Goal: Task Accomplishment & Management: Use online tool/utility

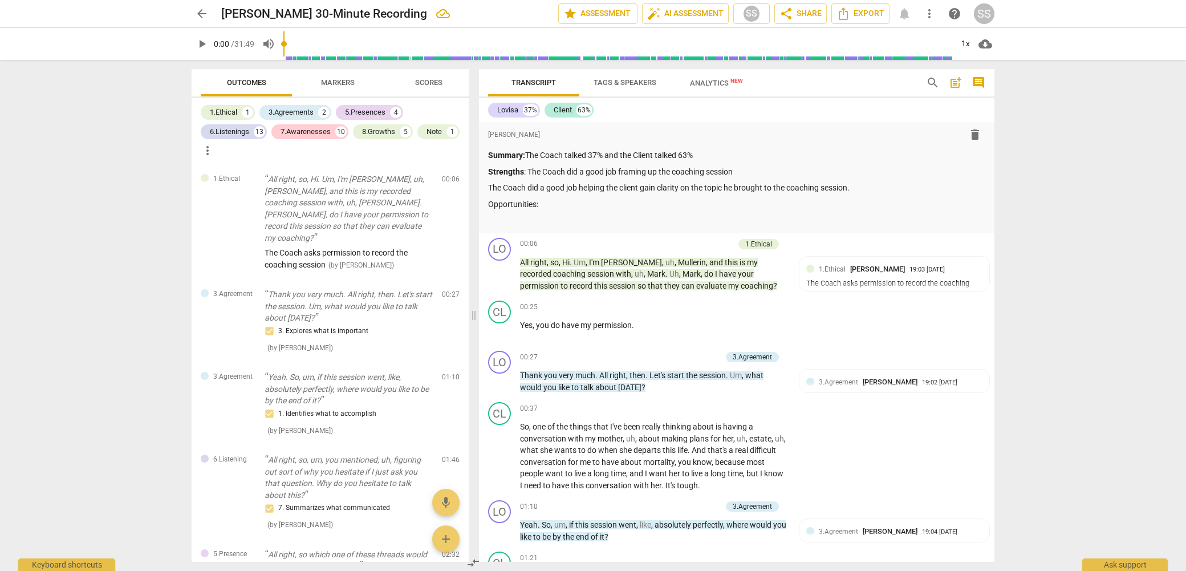
scroll to position [5373, 0]
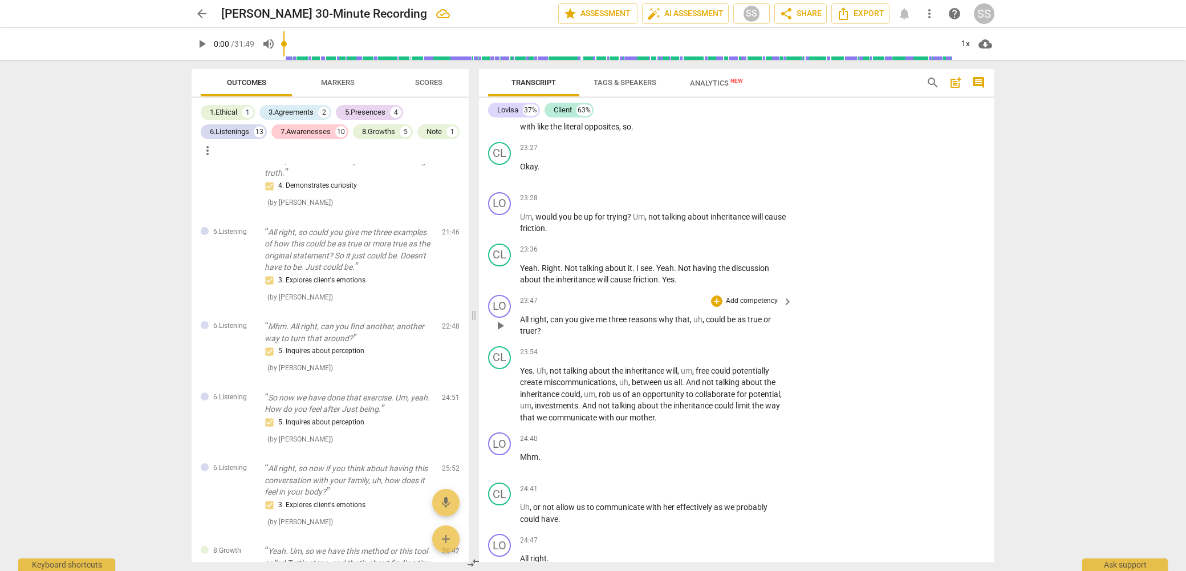
click at [749, 306] on p "Add competency" at bounding box center [752, 301] width 54 height 10
click at [802, 348] on b "7.Awareness" at bounding box center [786, 354] width 39 height 14
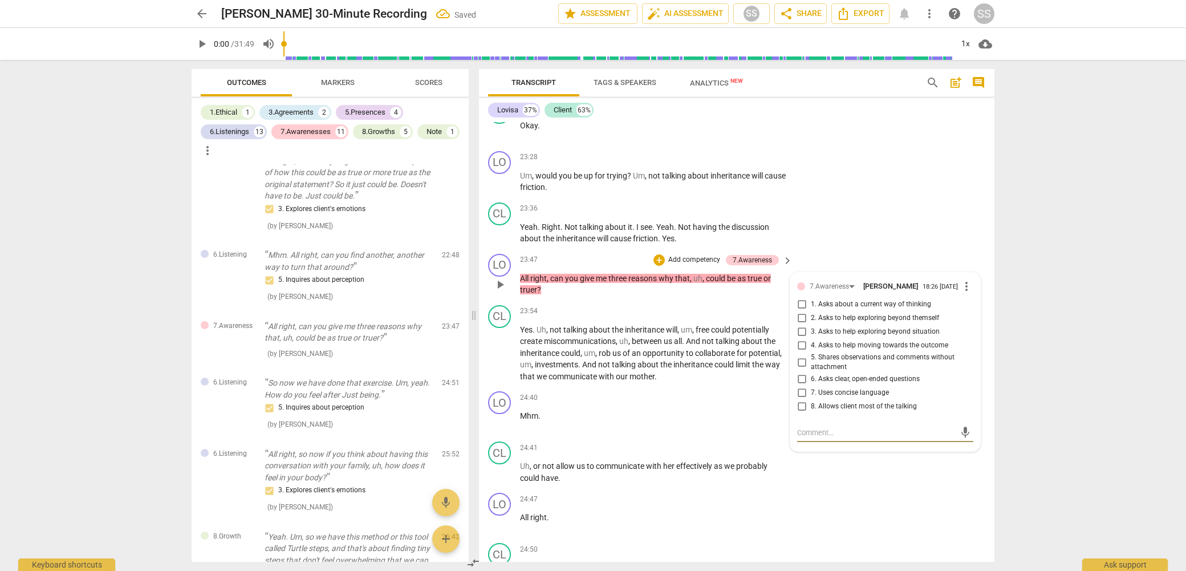
scroll to position [5415, 0]
click at [804, 352] on input "4. Asks to help moving towards the outcome" at bounding box center [802, 345] width 18 height 14
checkbox input "true"
click at [875, 249] on div "CL play_arrow pause 23:36 + Add competency keyboard_arrow_right Yeah . Right . …" at bounding box center [736, 222] width 515 height 51
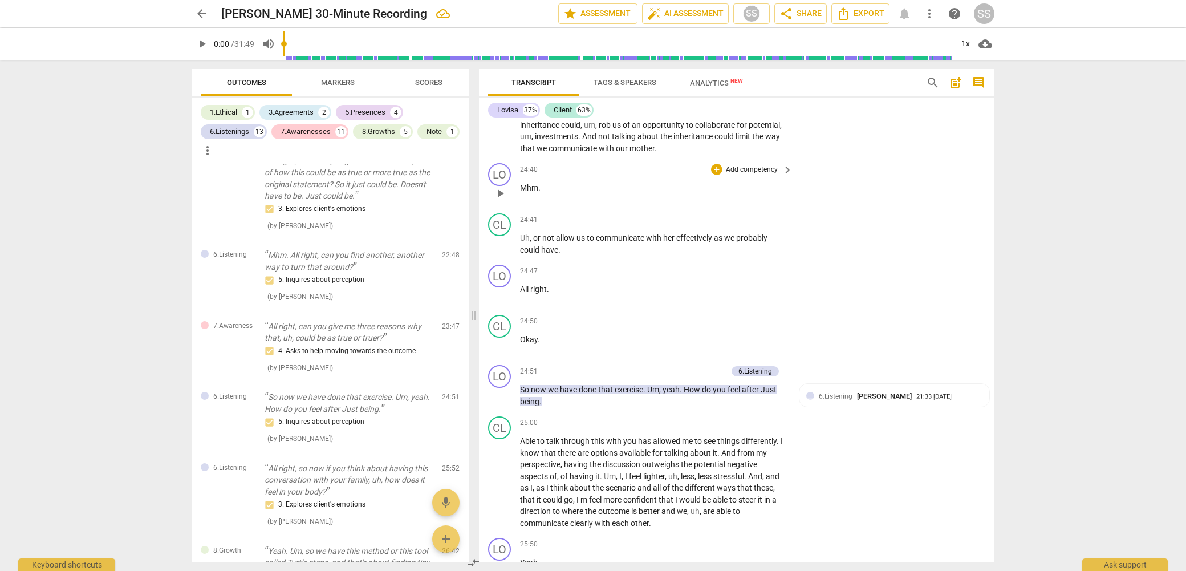
scroll to position [5643, 0]
click at [505, 401] on span "play_arrow" at bounding box center [500, 395] width 14 height 14
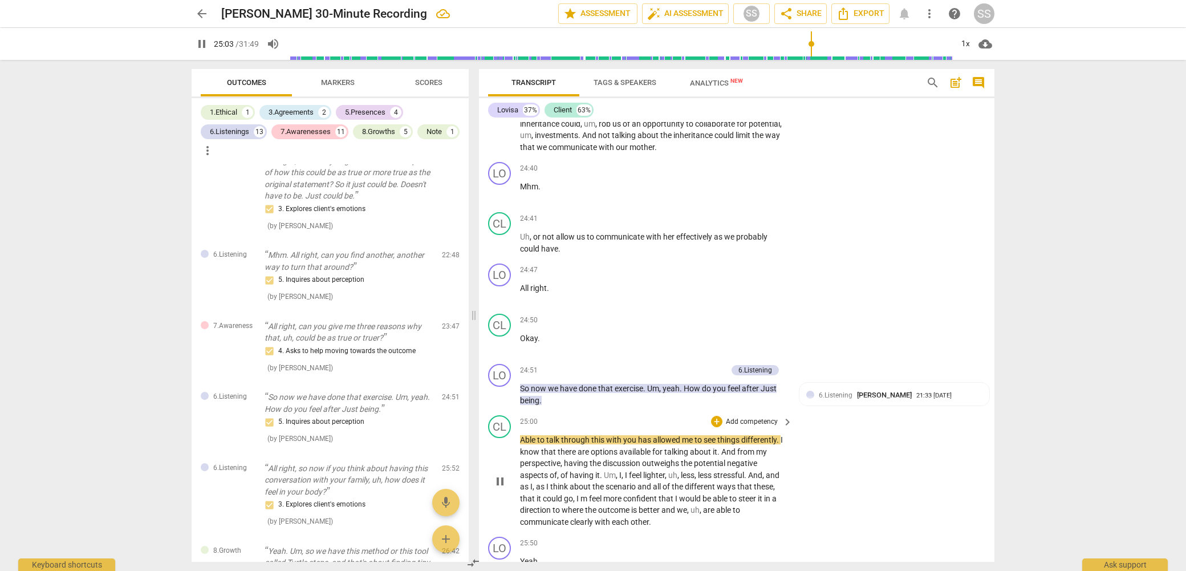
click at [500, 488] on span "pause" at bounding box center [500, 481] width 14 height 14
type input "1504"
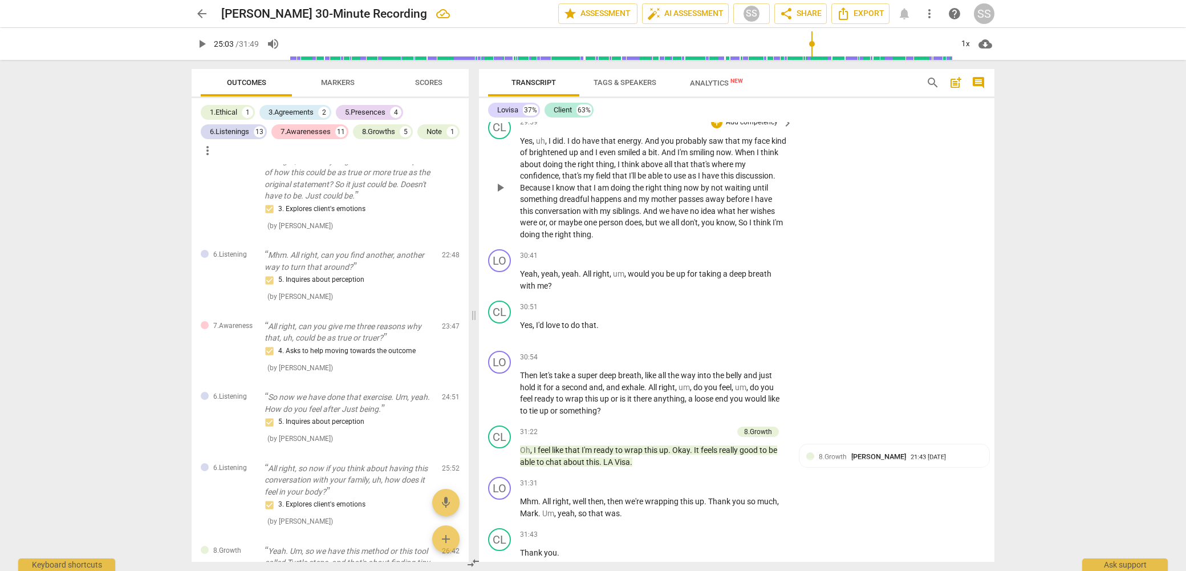
scroll to position [7074, 0]
click at [745, 260] on p "Add competency" at bounding box center [752, 255] width 54 height 10
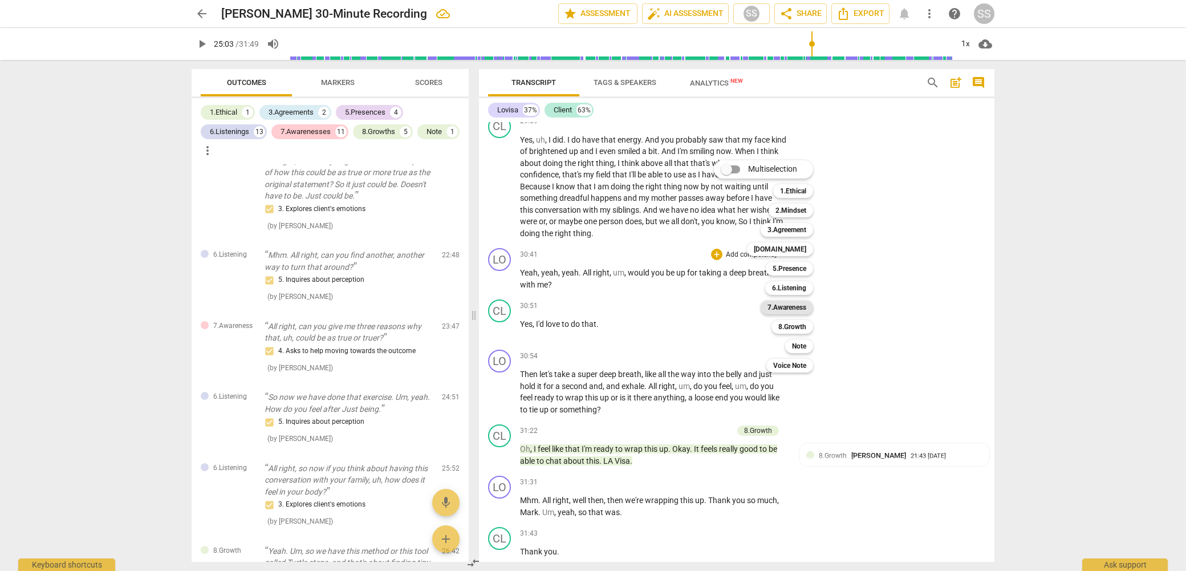
click at [807, 308] on div "7.Awareness" at bounding box center [787, 307] width 52 height 14
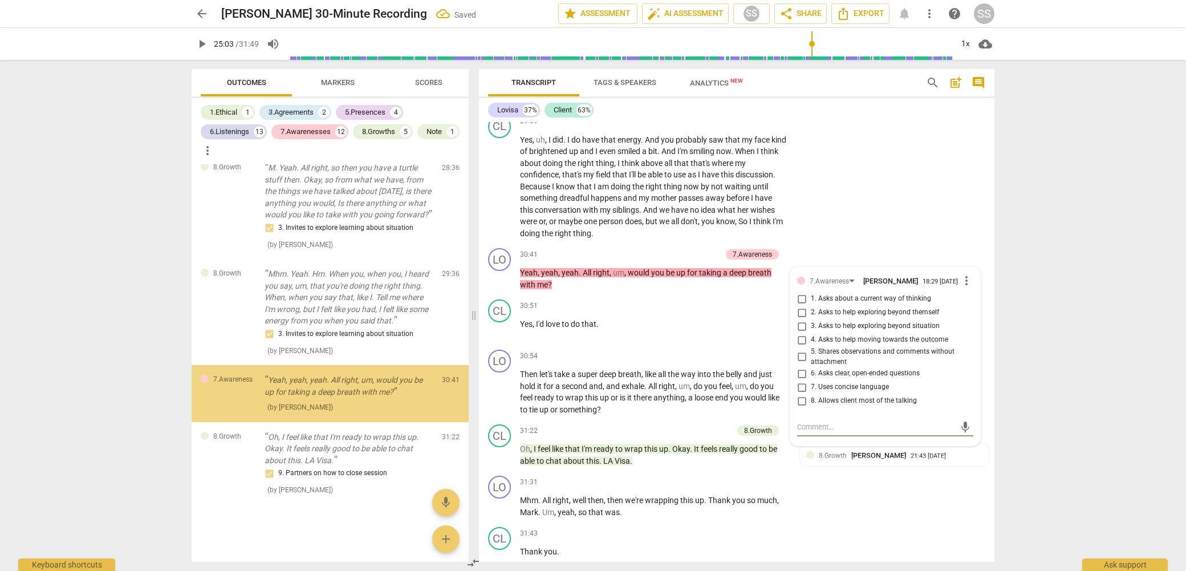
scroll to position [3176, 0]
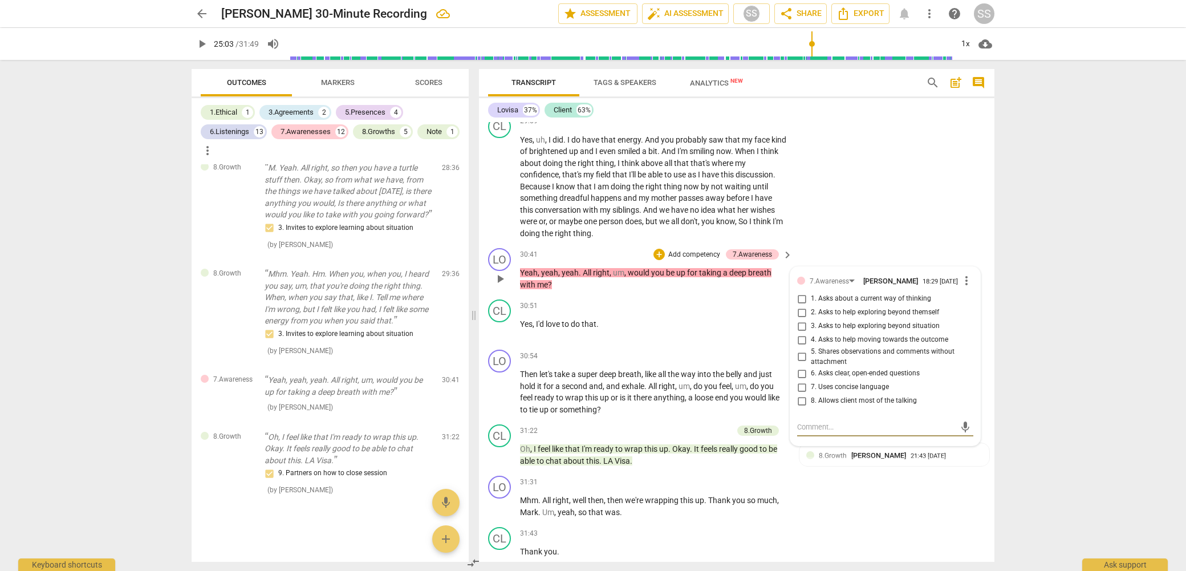
drag, startPoint x: 796, startPoint y: 356, endPoint x: 815, endPoint y: 347, distance: 20.7
click at [797, 347] on input "4. Asks to help moving towards the outcome" at bounding box center [802, 340] width 18 height 14
checkbox input "true"
click at [869, 230] on div "CL play_arrow pause 29:59 + Add competency keyboard_arrow_right Yes , uh , I di…" at bounding box center [736, 177] width 515 height 133
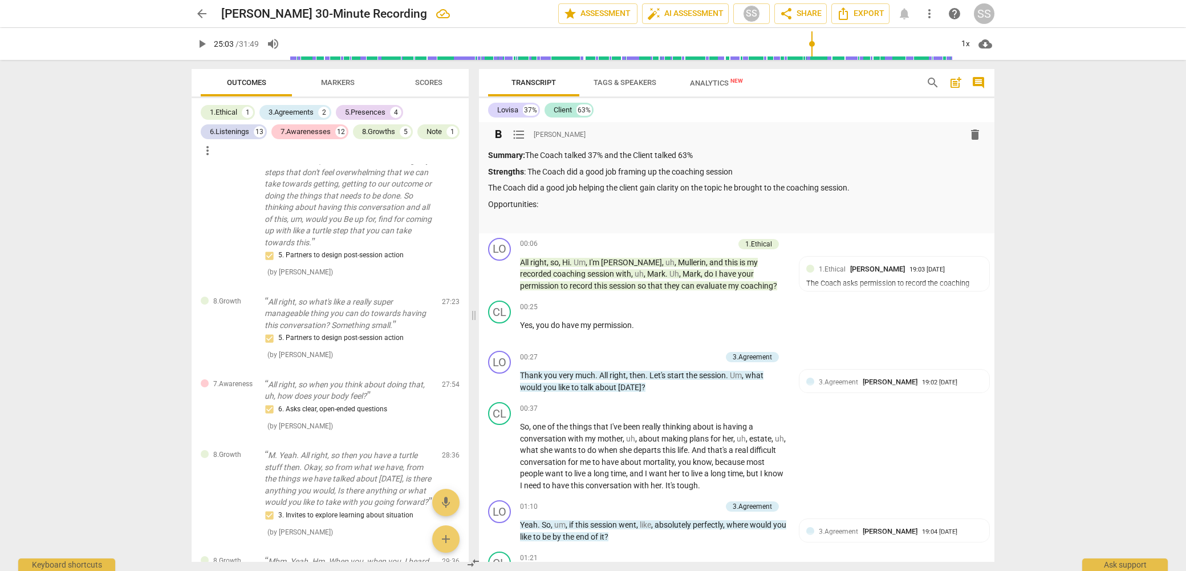
scroll to position [2846, 0]
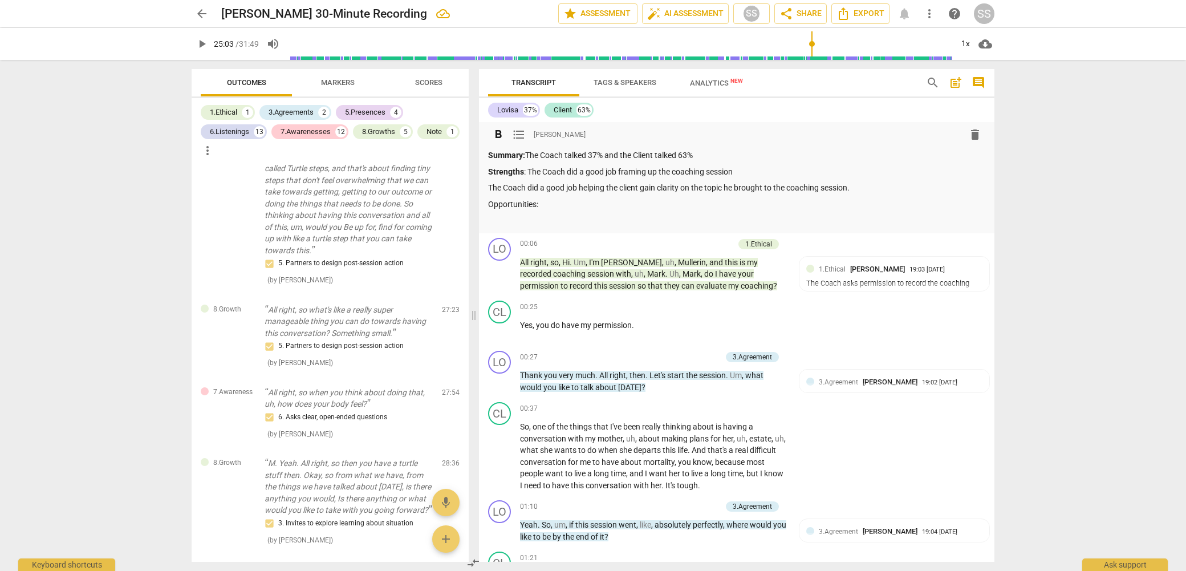
click at [656, 205] on p "Opportunities:" at bounding box center [736, 204] width 497 height 12
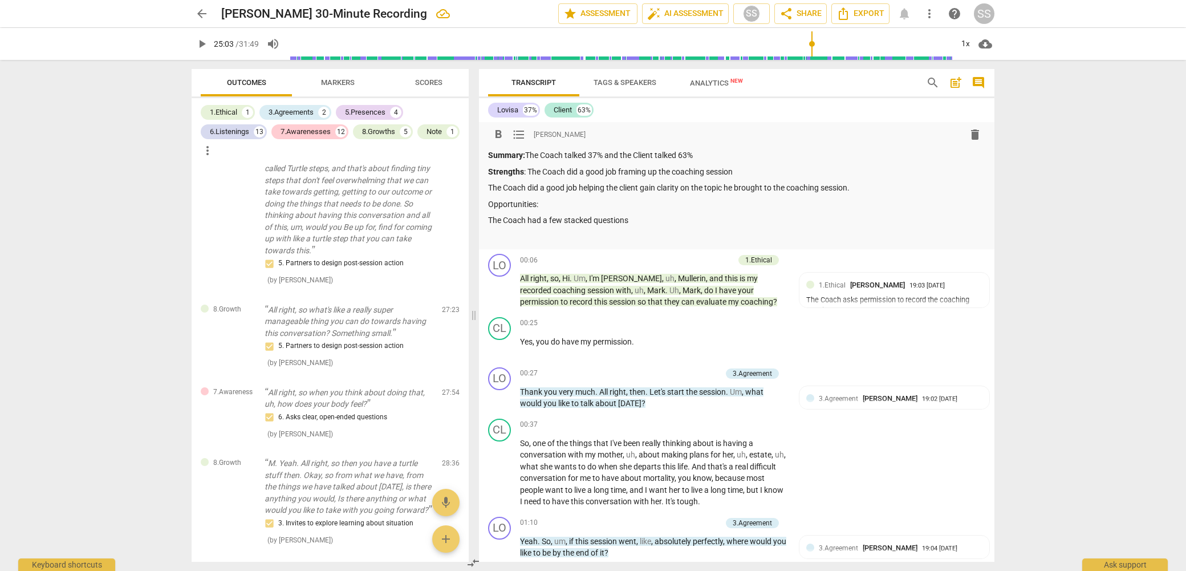
click at [875, 186] on p "The Coach did a good job helping the client gain clarity on the topic he brough…" at bounding box center [736, 188] width 497 height 12
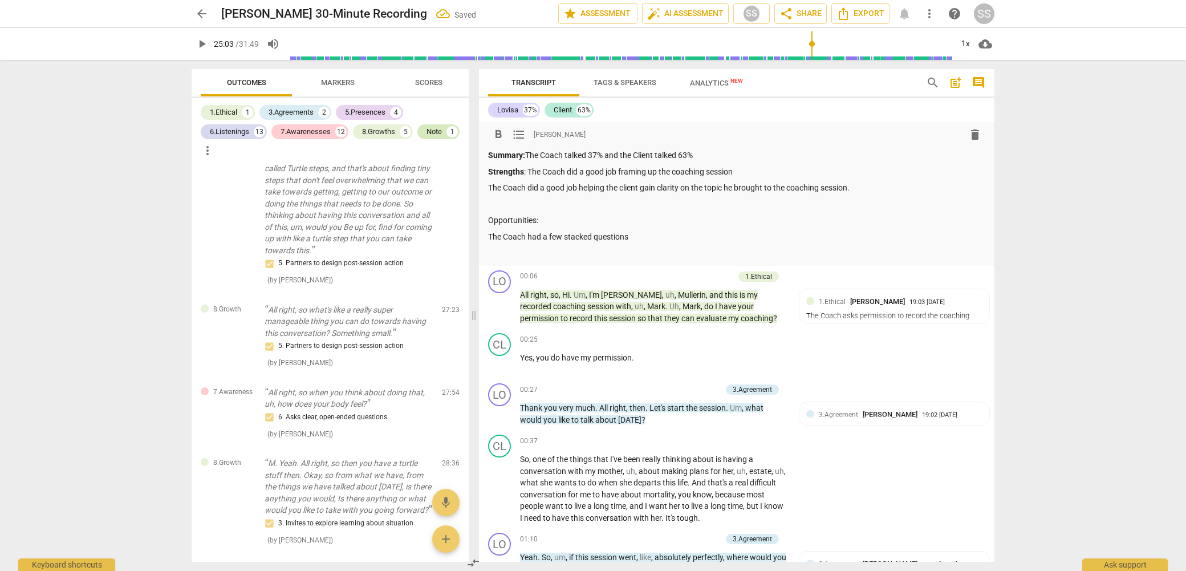
click at [435, 127] on div "Note" at bounding box center [433, 131] width 15 height 11
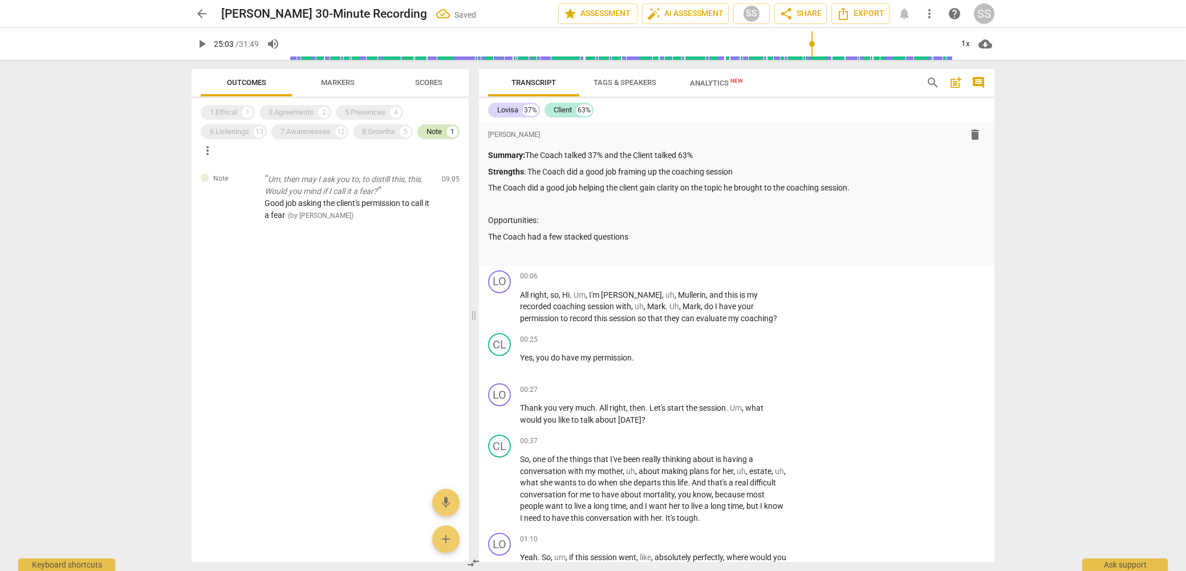
scroll to position [0, 0]
click at [539, 204] on p at bounding box center [736, 204] width 497 height 12
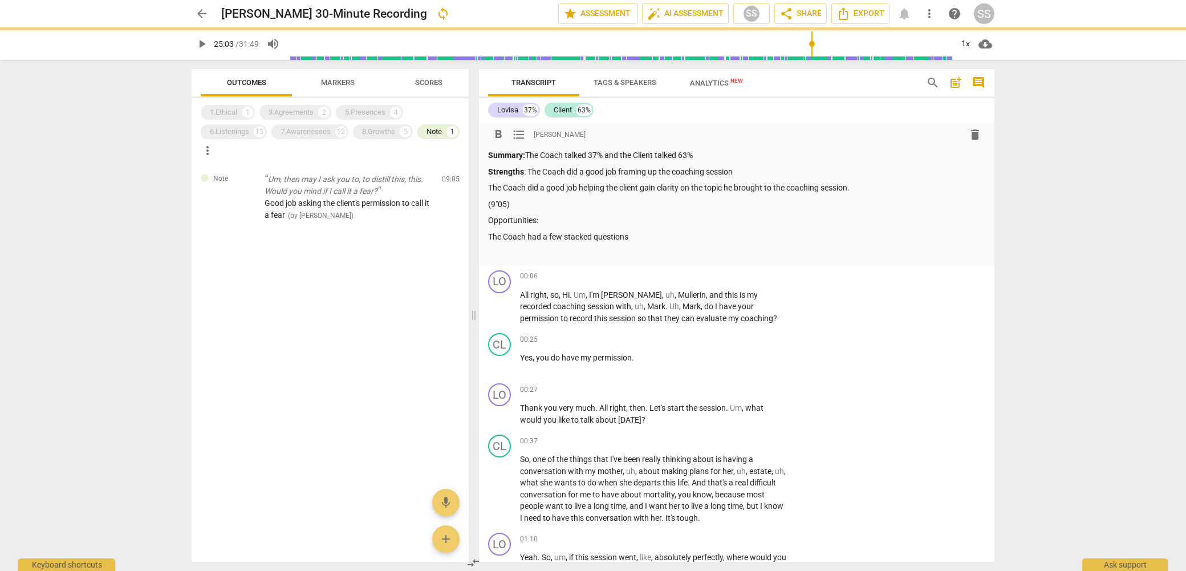
click at [499, 203] on p "(9"05)" at bounding box center [736, 204] width 497 height 12
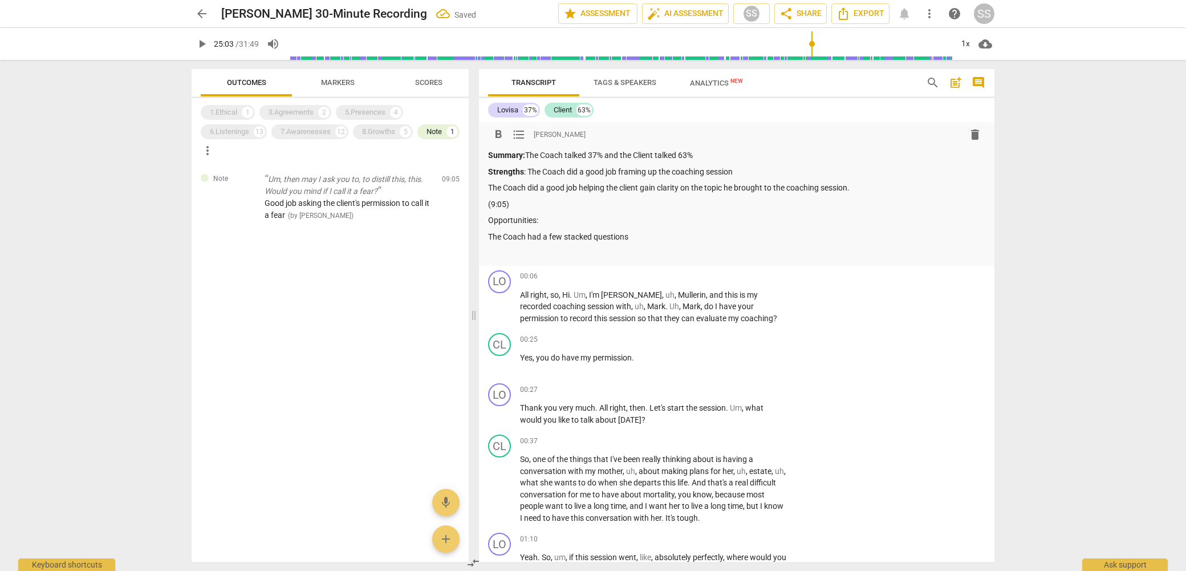
click at [530, 208] on p "(9:05)" at bounding box center [736, 204] width 497 height 12
click at [432, 129] on div "Note" at bounding box center [433, 131] width 15 height 11
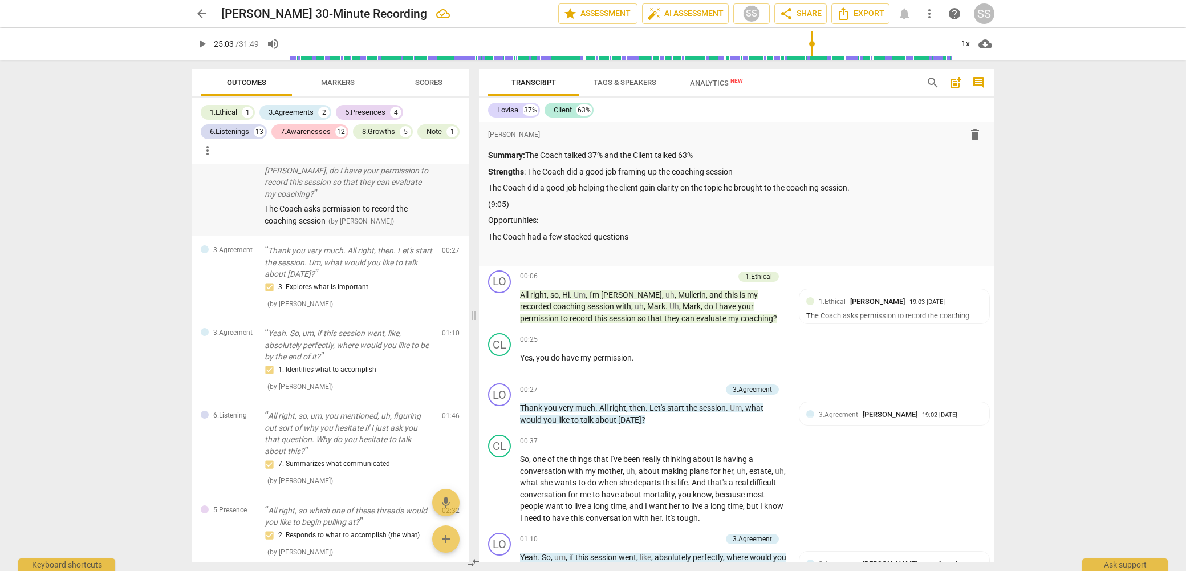
scroll to position [41, 0]
click at [437, 130] on div "Note" at bounding box center [433, 131] width 15 height 11
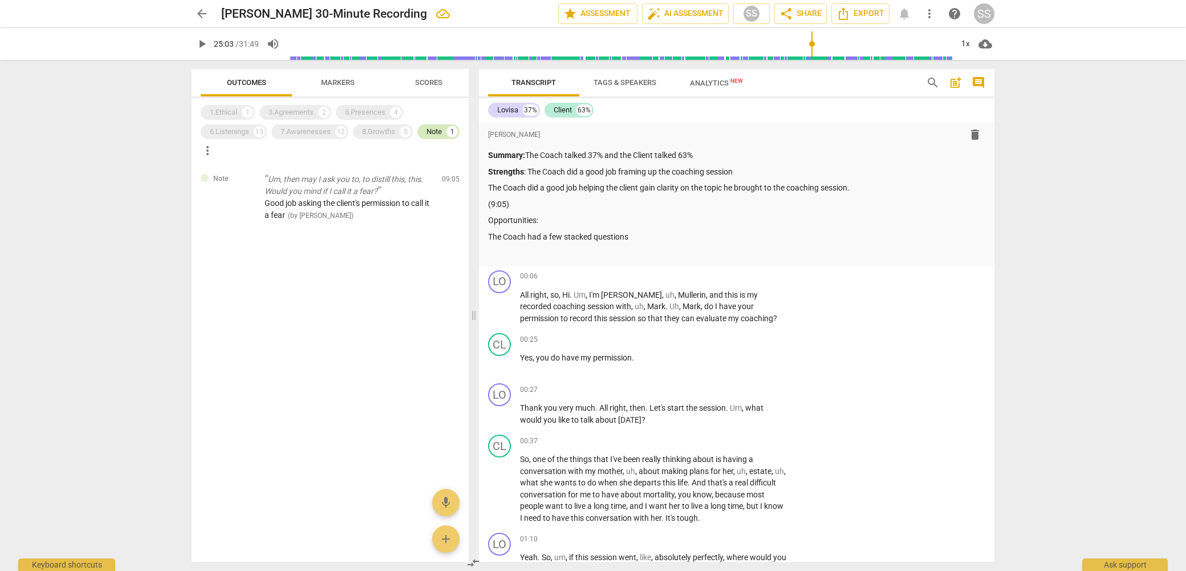
scroll to position [0, 0]
click at [386, 197] on div "Good job asking the client's permission to call it a fear ( by Sheryl Shields )" at bounding box center [349, 208] width 168 height 23
click at [432, 128] on div "Note" at bounding box center [433, 131] width 15 height 11
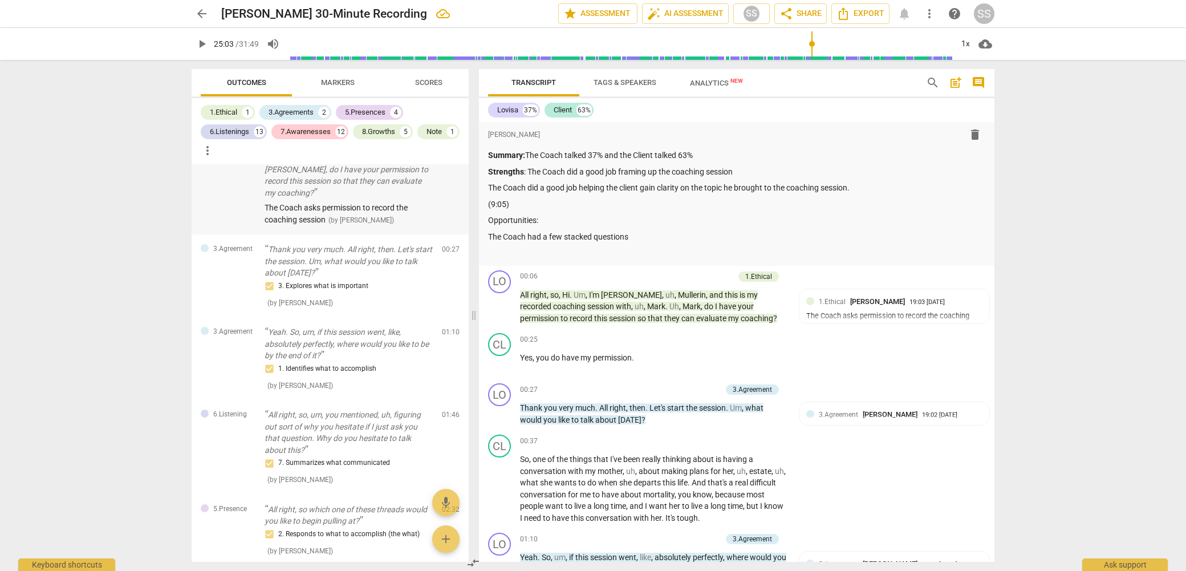
scroll to position [46, 0]
click at [776, 167] on p "Strengths : The Coach did a good job framing up the coaching session" at bounding box center [736, 172] width 497 height 12
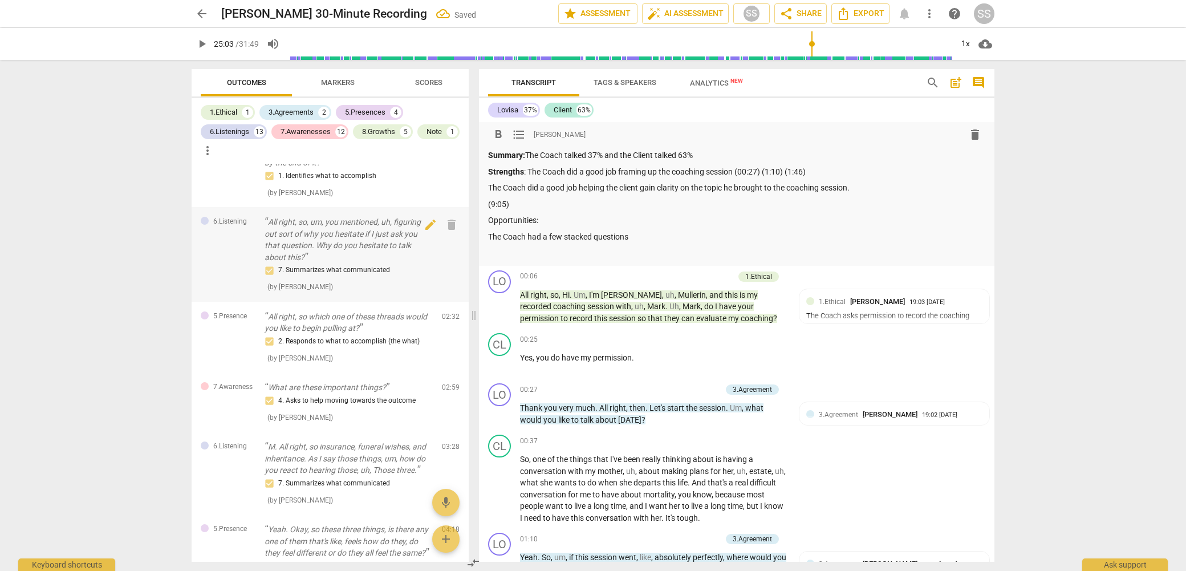
scroll to position [284, 0]
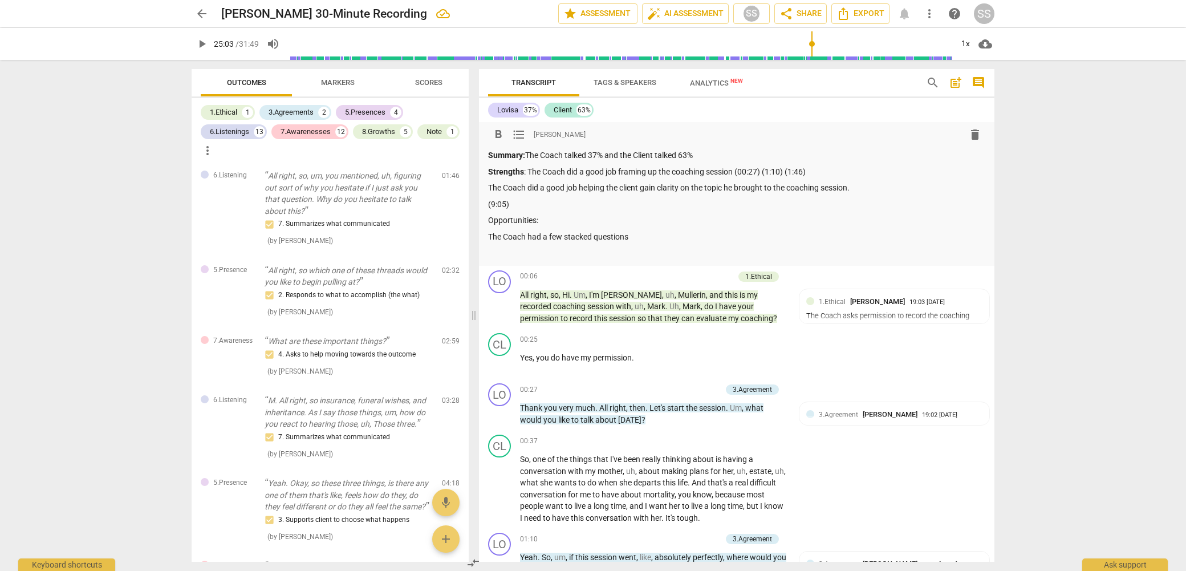
click at [851, 170] on p "Strengths : The Coach did a good job framing up the coaching session (00:27) (1…" at bounding box center [736, 172] width 497 height 12
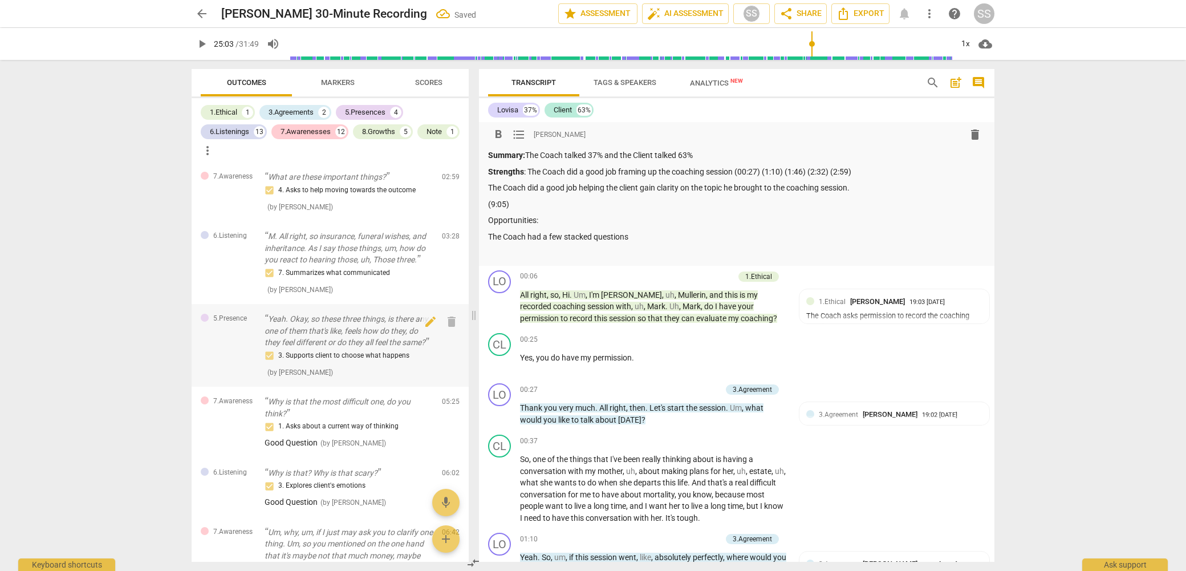
scroll to position [451, 0]
click at [891, 173] on p "Strengths : The Coach did a good job framing up the coaching session (00:27) (1…" at bounding box center [736, 172] width 497 height 12
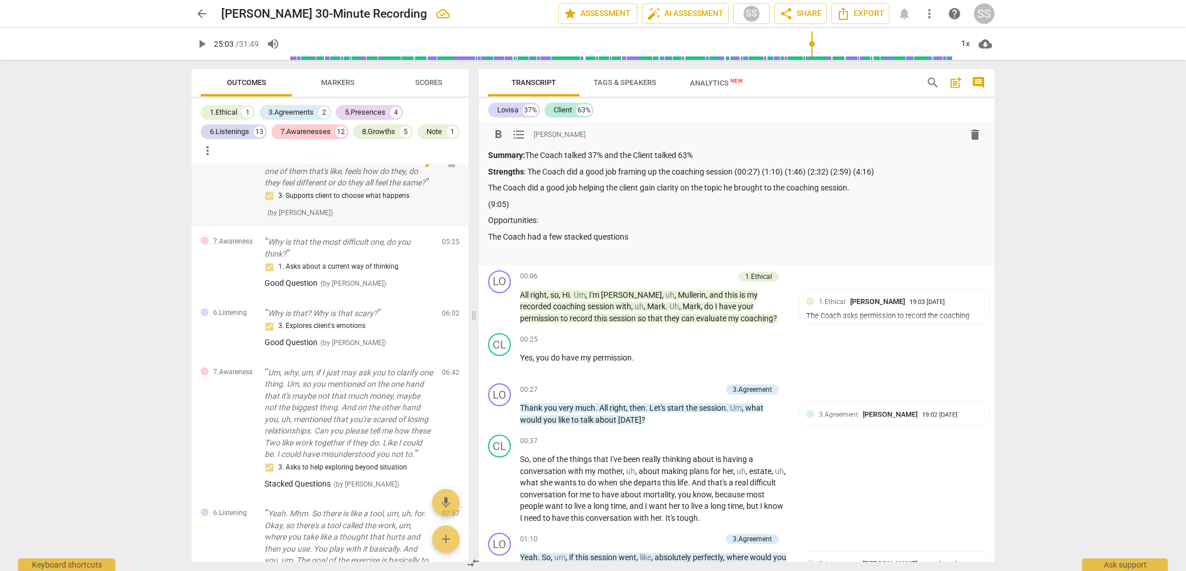
scroll to position [610, 0]
click at [875, 192] on p "The Coach did a good job helping the client gain clarity on the topic he brough…" at bounding box center [736, 188] width 497 height 12
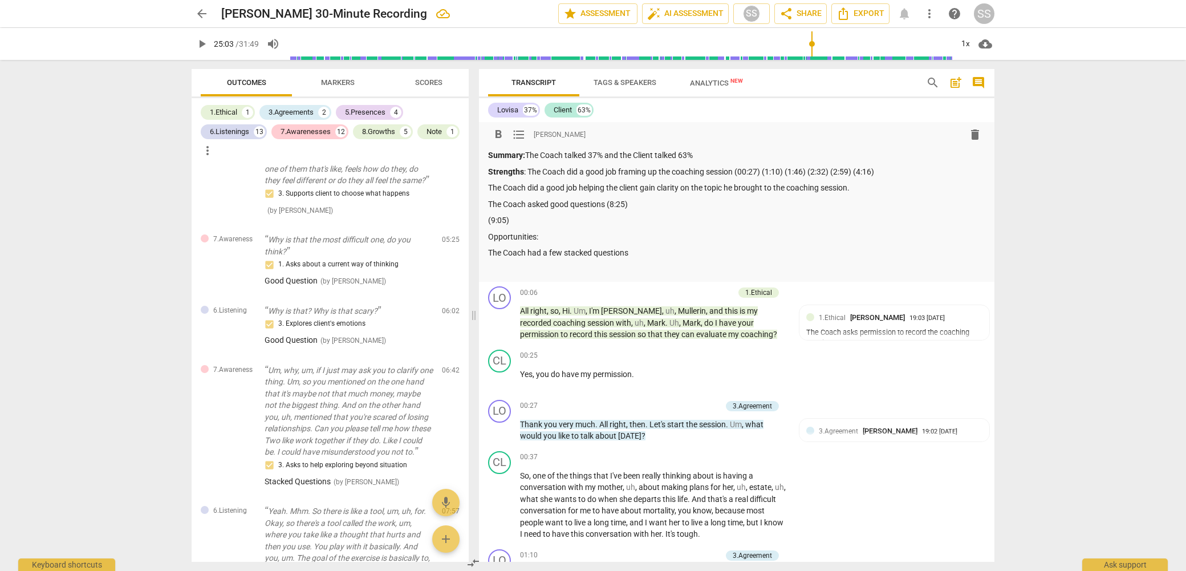
drag, startPoint x: 615, startPoint y: 204, endPoint x: 622, endPoint y: 205, distance: 6.9
click at [617, 204] on p "The Coach asked good questions (8:25)" at bounding box center [736, 204] width 497 height 12
click at [697, 201] on p "The Coach asked good questions (5:25)" at bounding box center [736, 204] width 497 height 12
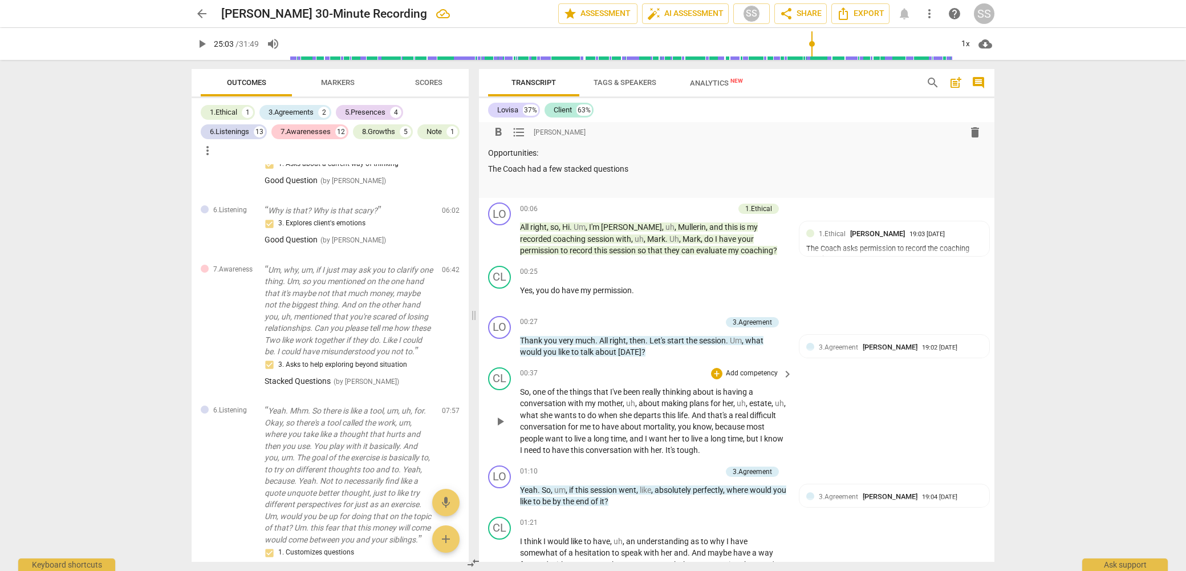
scroll to position [0, 0]
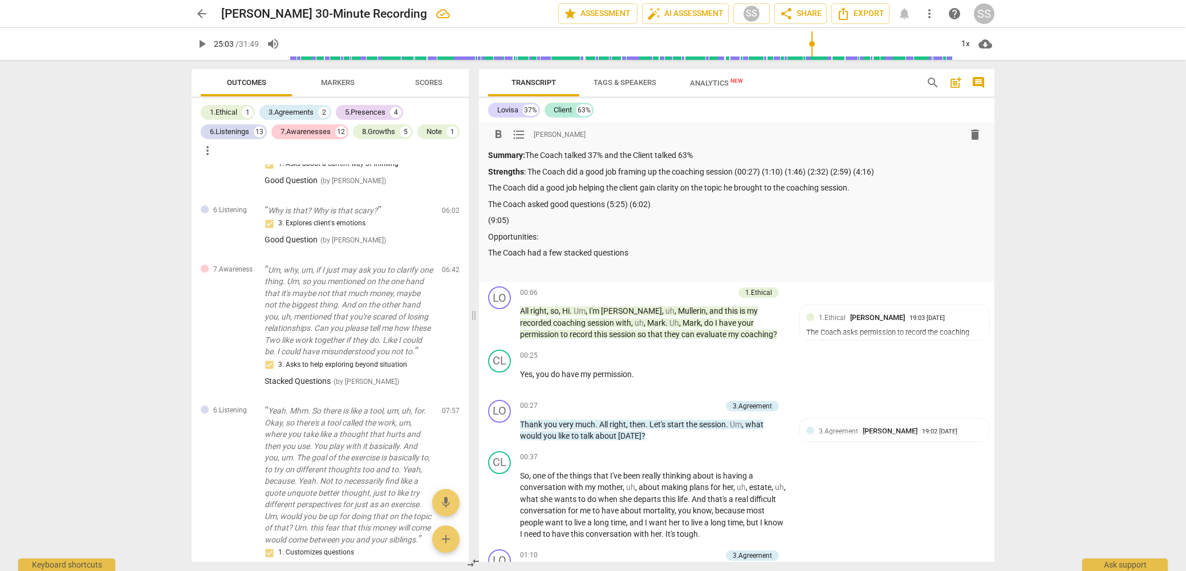
click at [657, 254] on p "The Coach had a few stacked questions" at bounding box center [736, 253] width 497 height 12
drag, startPoint x: 644, startPoint y: 254, endPoint x: 674, endPoint y: 253, distance: 29.7
click at [645, 254] on p "The Coach had a few stacked questions (06;42)" at bounding box center [736, 253] width 497 height 12
click at [686, 245] on div "Summary: The Coach talked 37% and the Client talked 63% Strengths : The Coach d…" at bounding box center [736, 211] width 497 height 125
click at [673, 251] on p "The Coach had a few stacked questions (06:42)" at bounding box center [736, 253] width 497 height 12
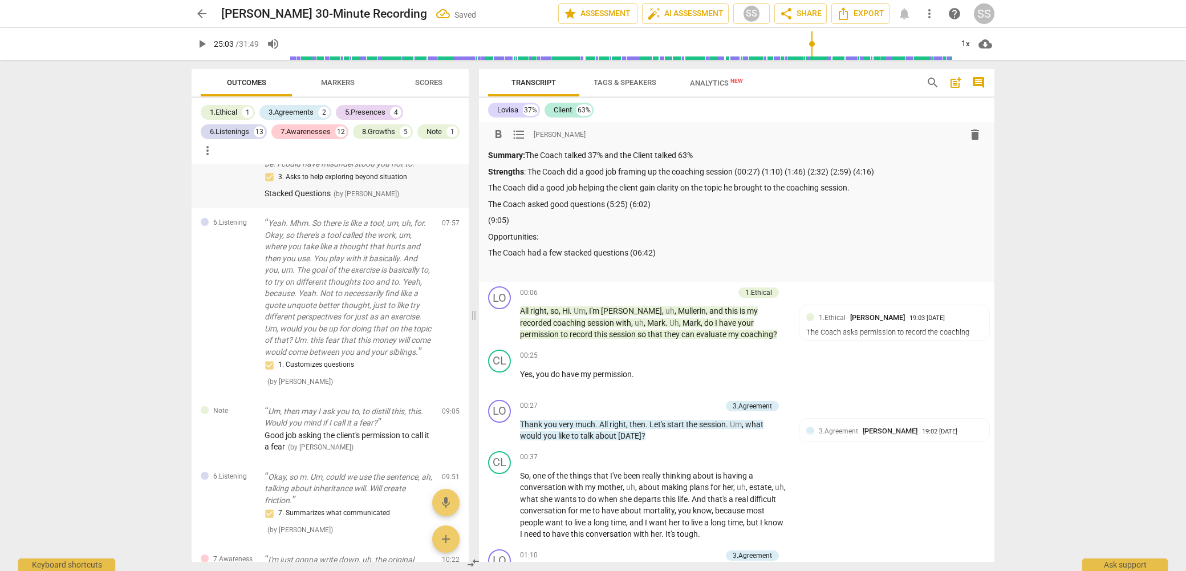
scroll to position [940, 0]
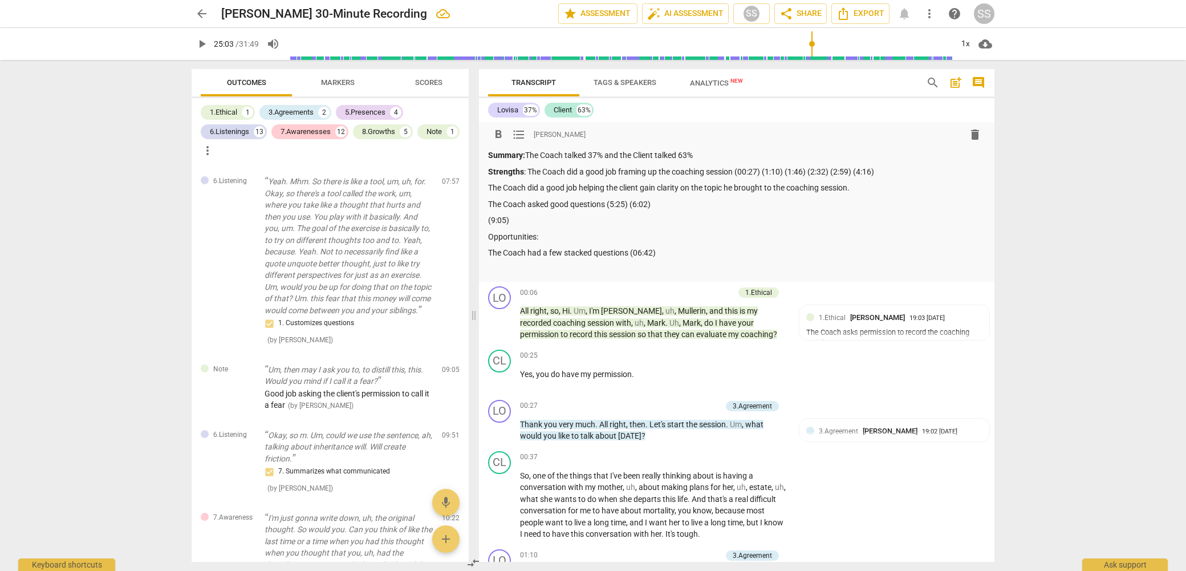
click at [728, 201] on p "The Coach asked good questions (5:25) (6:02)" at bounding box center [736, 204] width 497 height 12
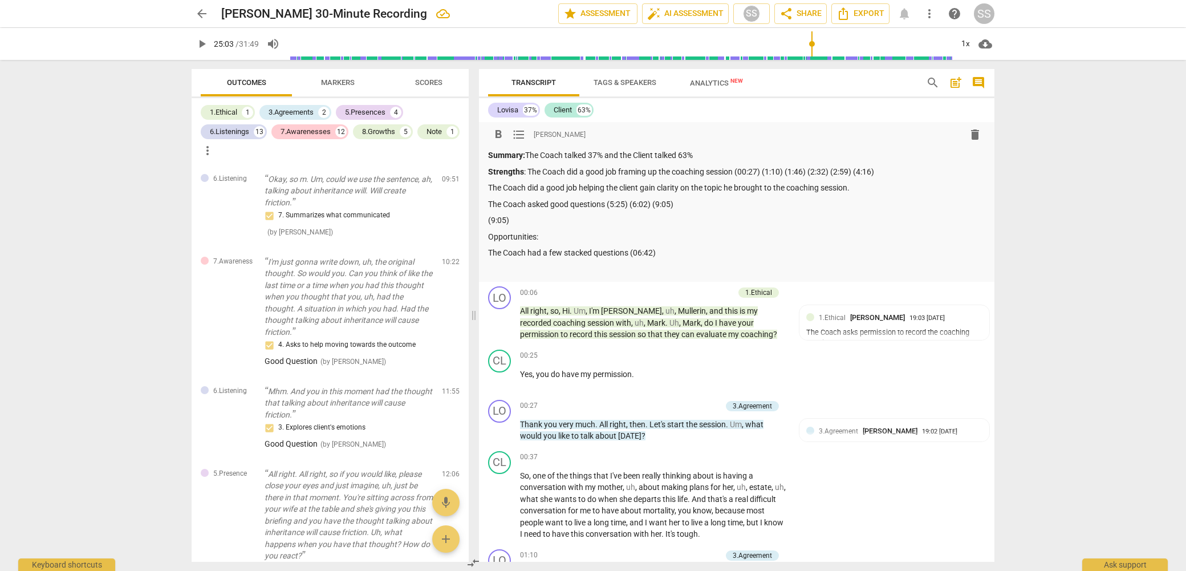
scroll to position [1197, 0]
click at [723, 204] on p "The Coach asked good questions (5:25) (6:02) (9:05)" at bounding box center [736, 204] width 497 height 12
click at [713, 206] on p "The Coach asked good questions (5:25) (6:02) (9:05)" at bounding box center [736, 204] width 497 height 12
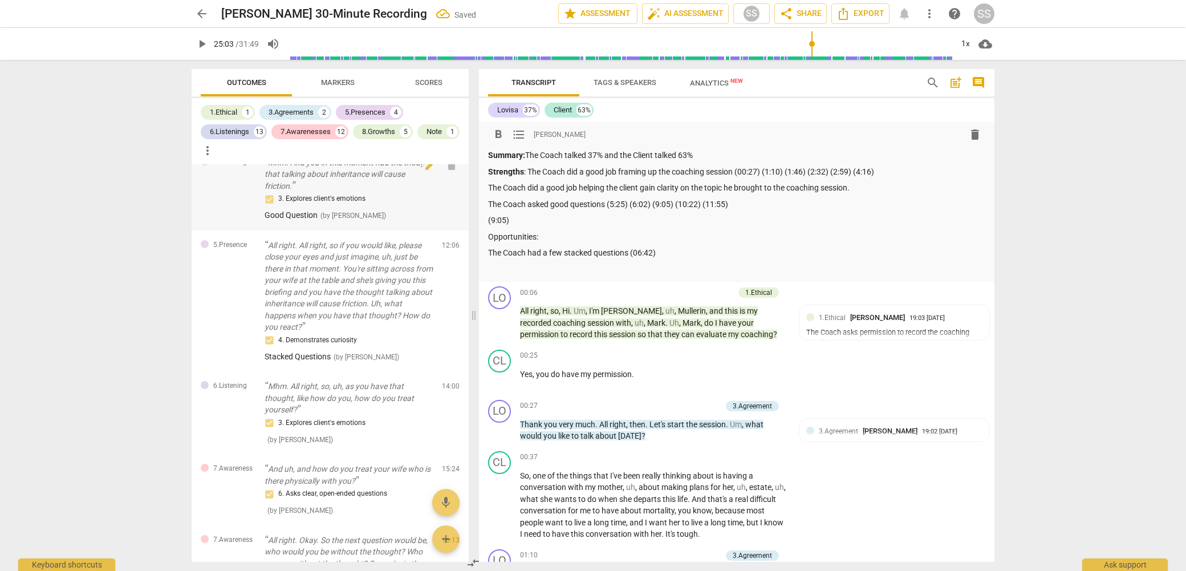
scroll to position [1441, 0]
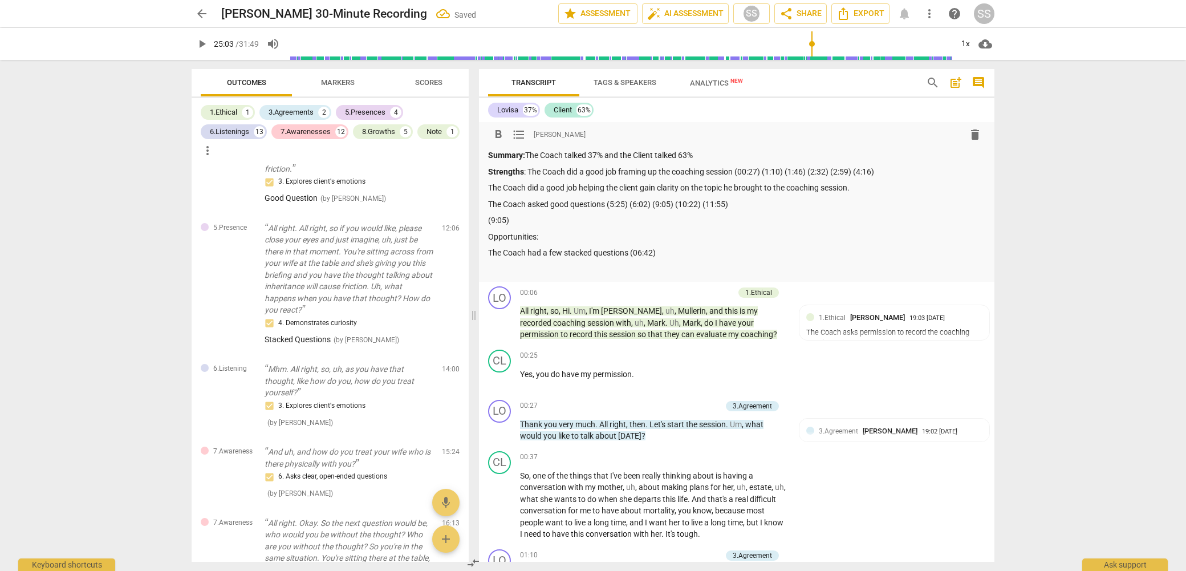
click at [682, 253] on p "The Coach had a few stacked questions (06:42)" at bounding box center [736, 253] width 497 height 12
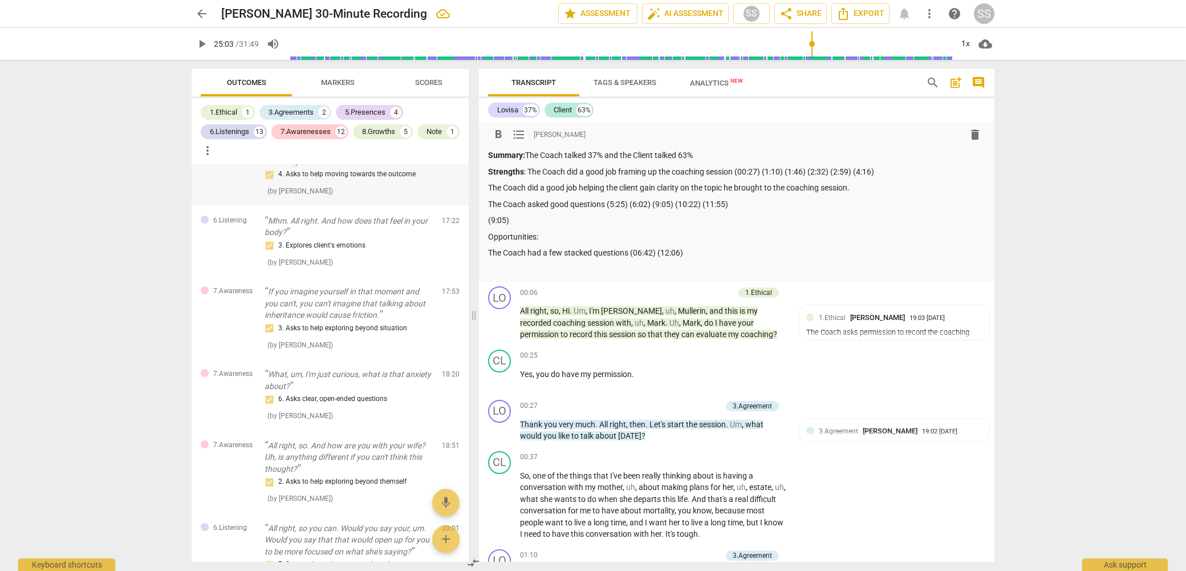
scroll to position [1925, 0]
click at [861, 190] on p "The Coach did a good job helping the client gain clarity on the topic he brough…" at bounding box center [736, 188] width 497 height 12
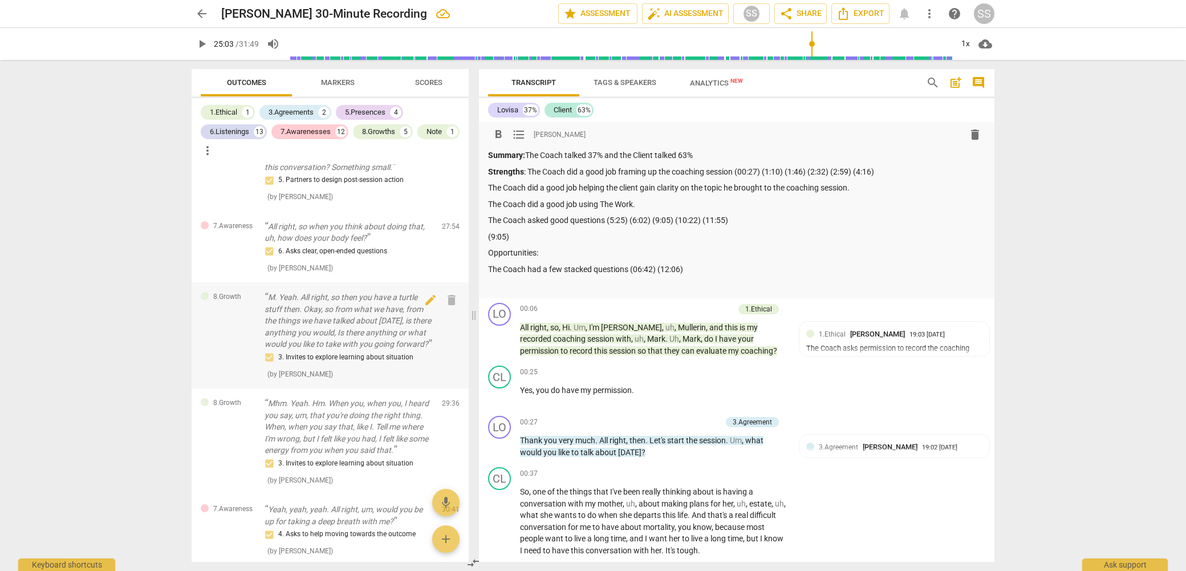
scroll to position [3013, 0]
click at [277, 318] on p "M. Yeah. All right, so then you have a turtle stuff then. Okay, so from what we…" at bounding box center [349, 319] width 168 height 59
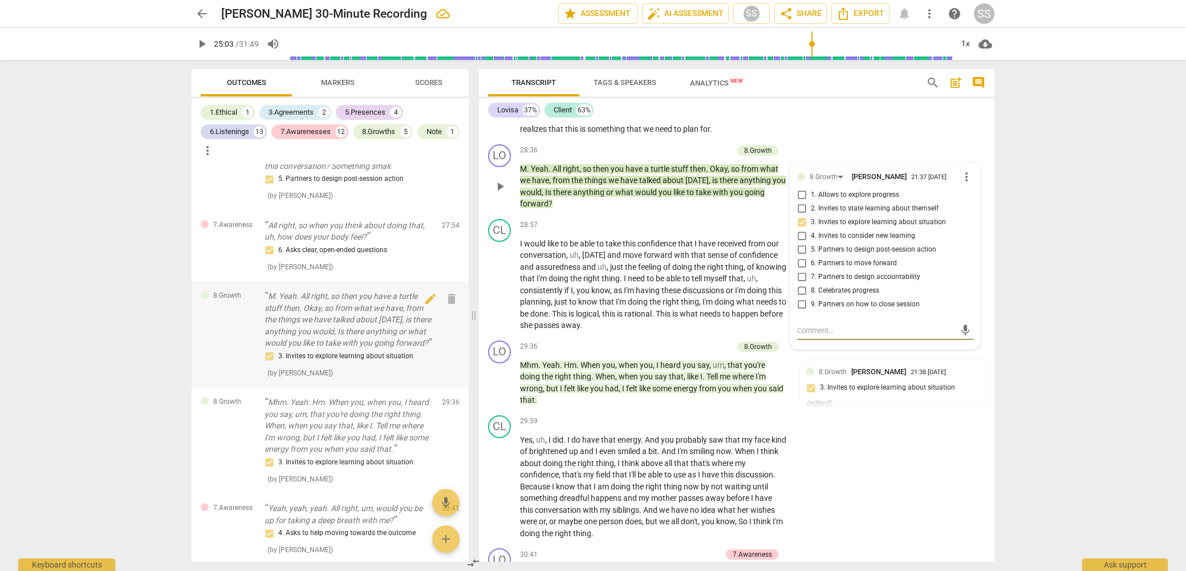
click at [280, 318] on p "M. Yeah. All right, so then you have a turtle stuff then. Okay, so from what we…" at bounding box center [349, 319] width 168 height 59
click at [277, 318] on p "M. Yeah. All right, so then you have a turtle stuff then. Okay, so from what we…" at bounding box center [349, 319] width 168 height 59
click at [277, 317] on p "M. Yeah. All right, so then you have a turtle stuff then. Okay, so from what we…" at bounding box center [349, 319] width 168 height 59
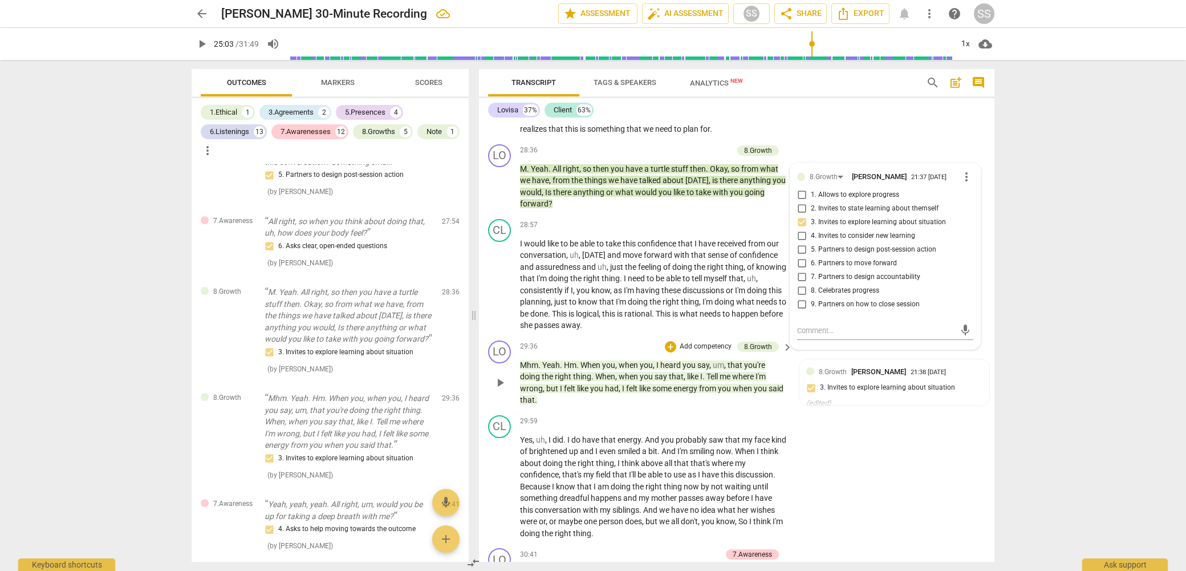
click at [543, 369] on span "Yeah" at bounding box center [551, 364] width 18 height 9
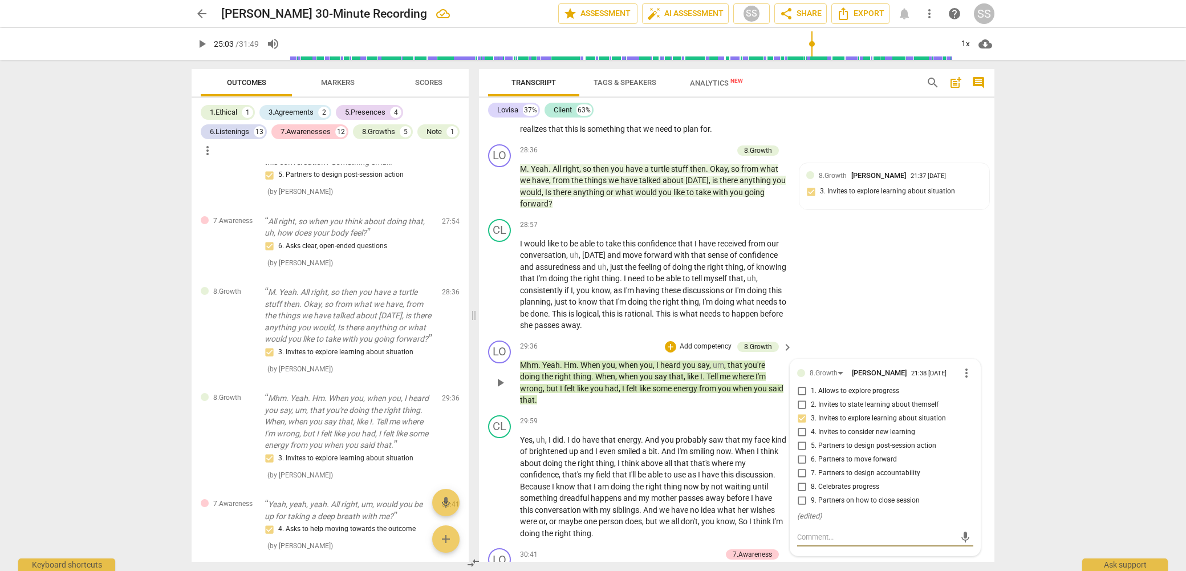
click at [543, 369] on span "Yeah" at bounding box center [551, 364] width 18 height 9
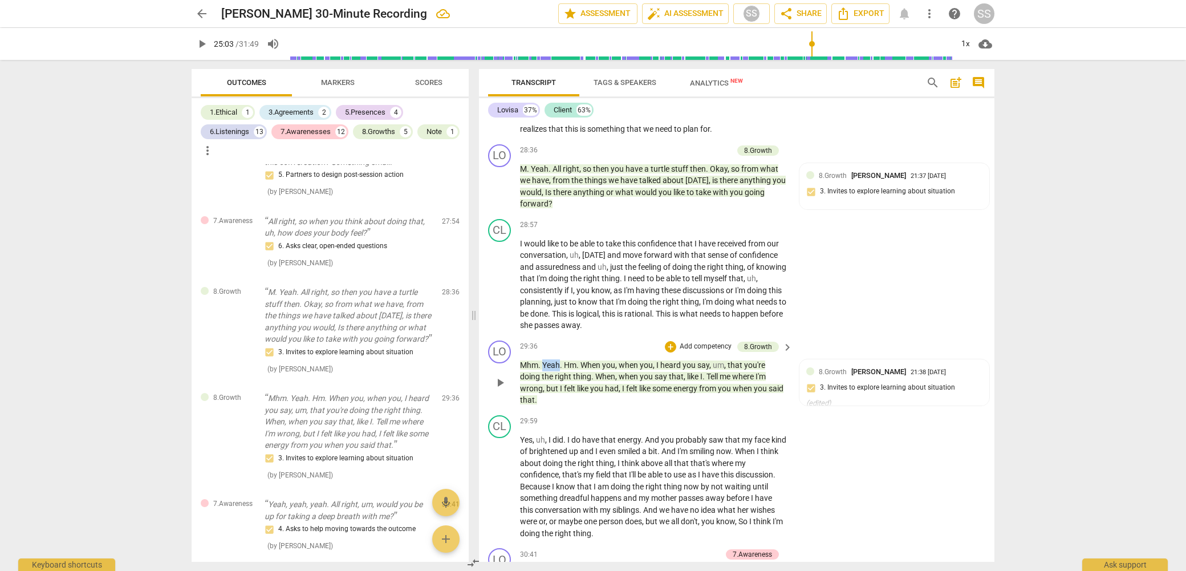
click at [543, 369] on span "Yeah" at bounding box center [551, 364] width 18 height 9
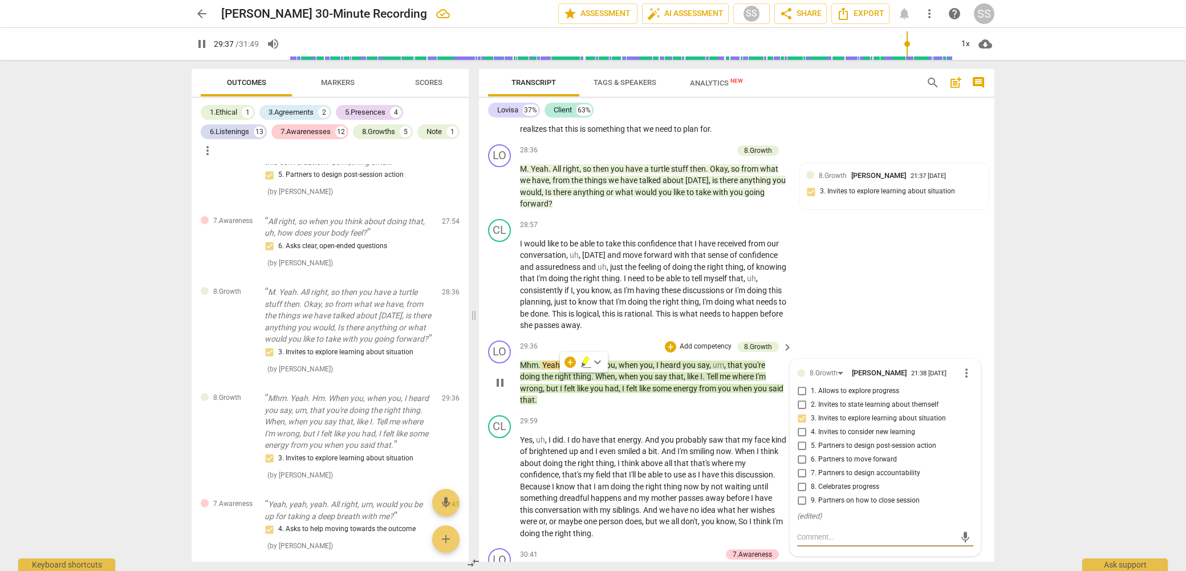
click at [542, 369] on span "Yeah" at bounding box center [551, 364] width 18 height 9
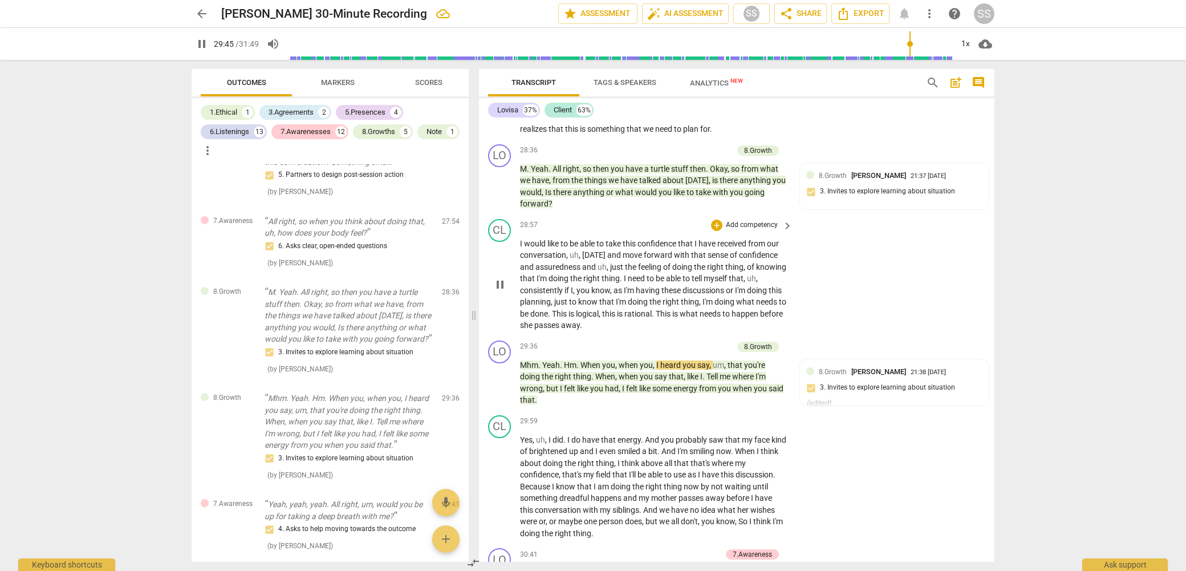
type input "1786"
click at [790, 47] on input "range" at bounding box center [620, 44] width 664 height 36
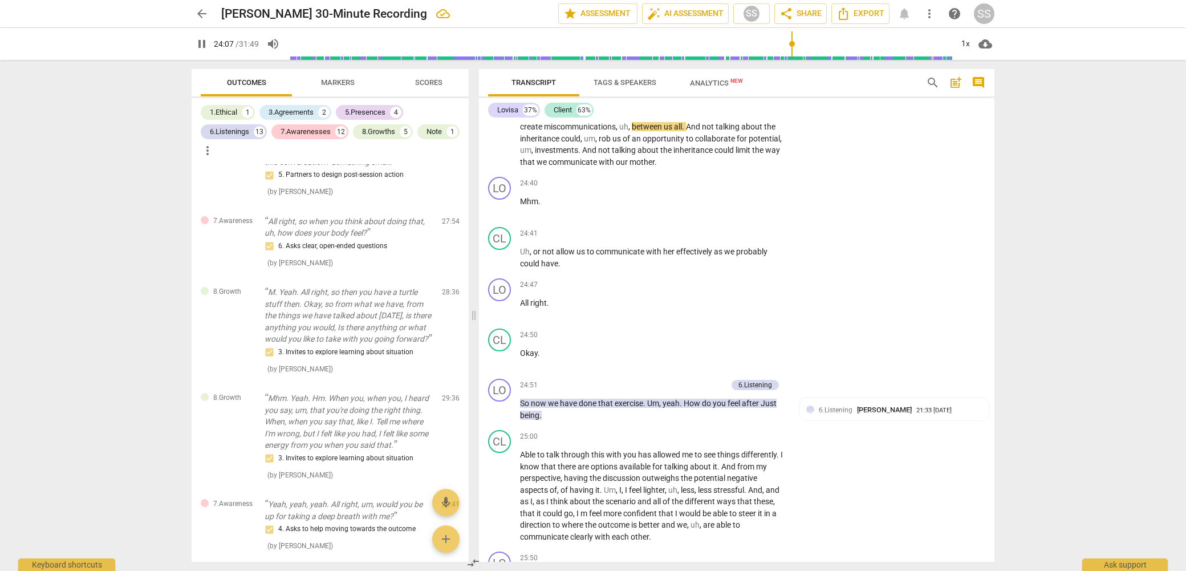
click at [204, 43] on span "pause" at bounding box center [202, 44] width 14 height 14
type input "1448"
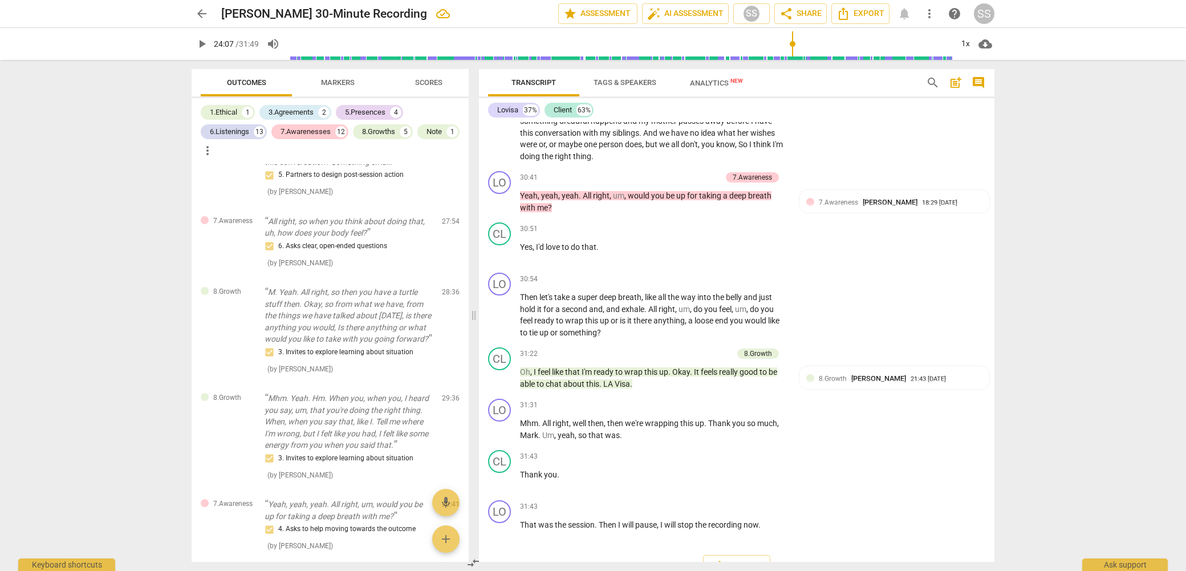
scroll to position [7214, 0]
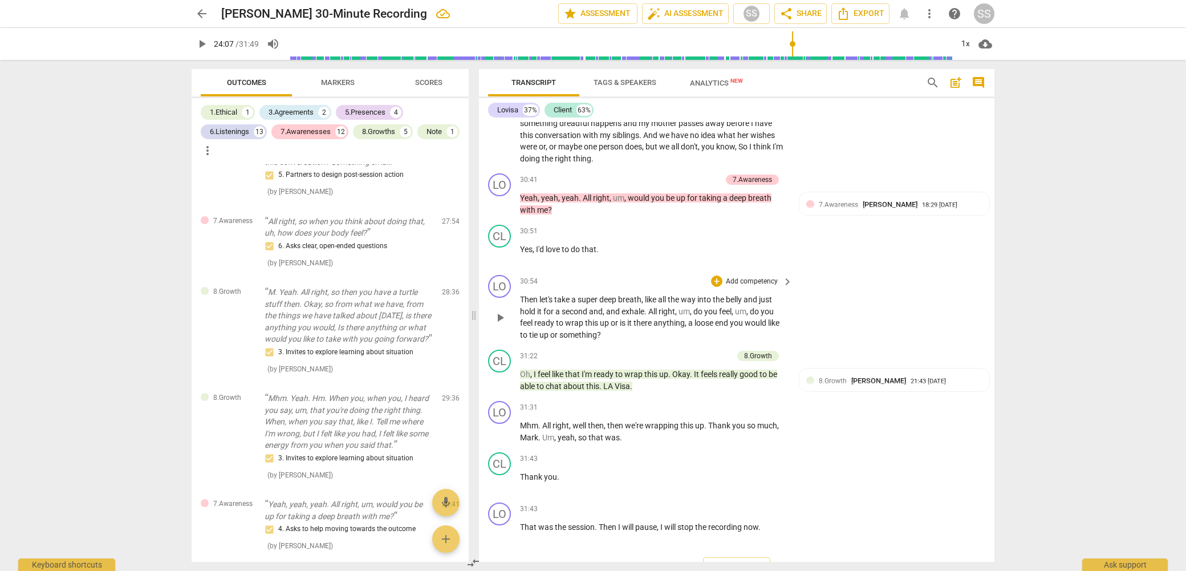
click at [754, 287] on p "Add competency" at bounding box center [752, 282] width 54 height 10
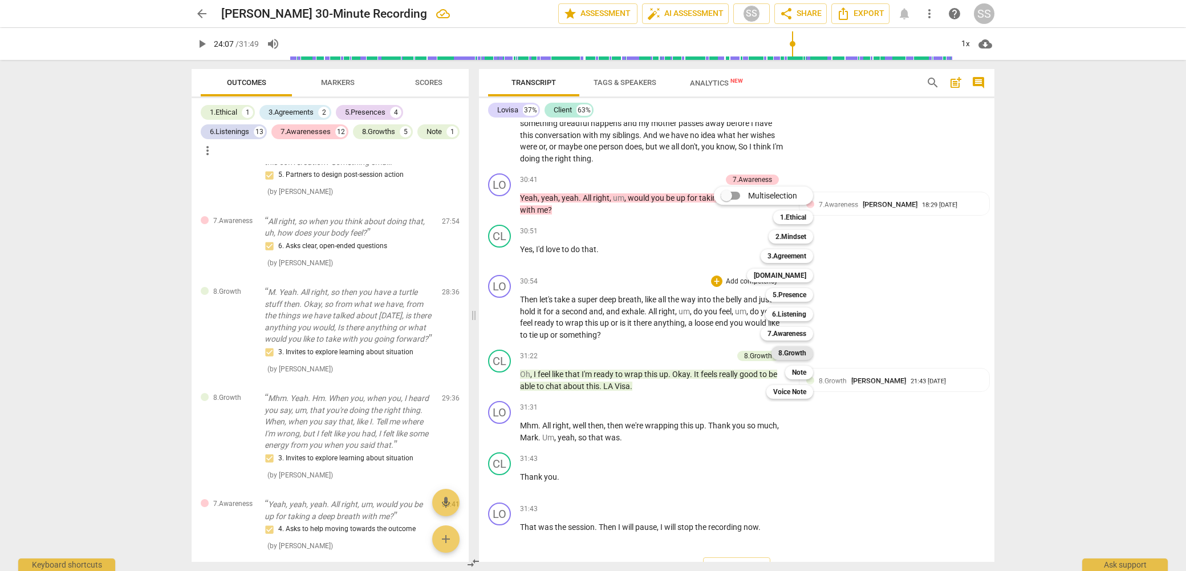
click at [792, 348] on b "8.Growth" at bounding box center [792, 353] width 28 height 14
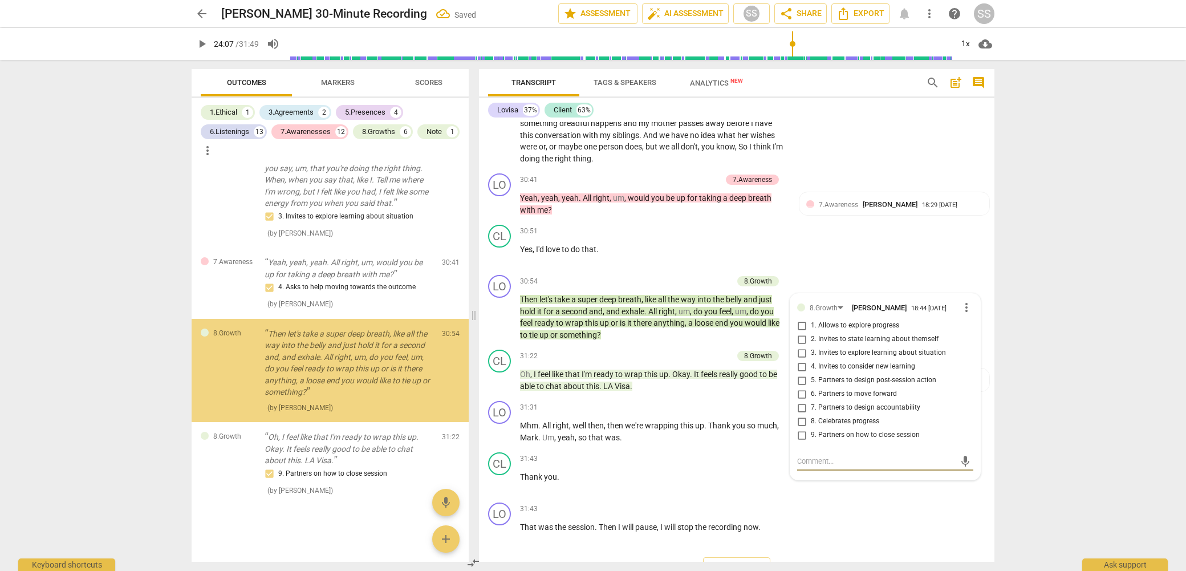
scroll to position [3294, 0]
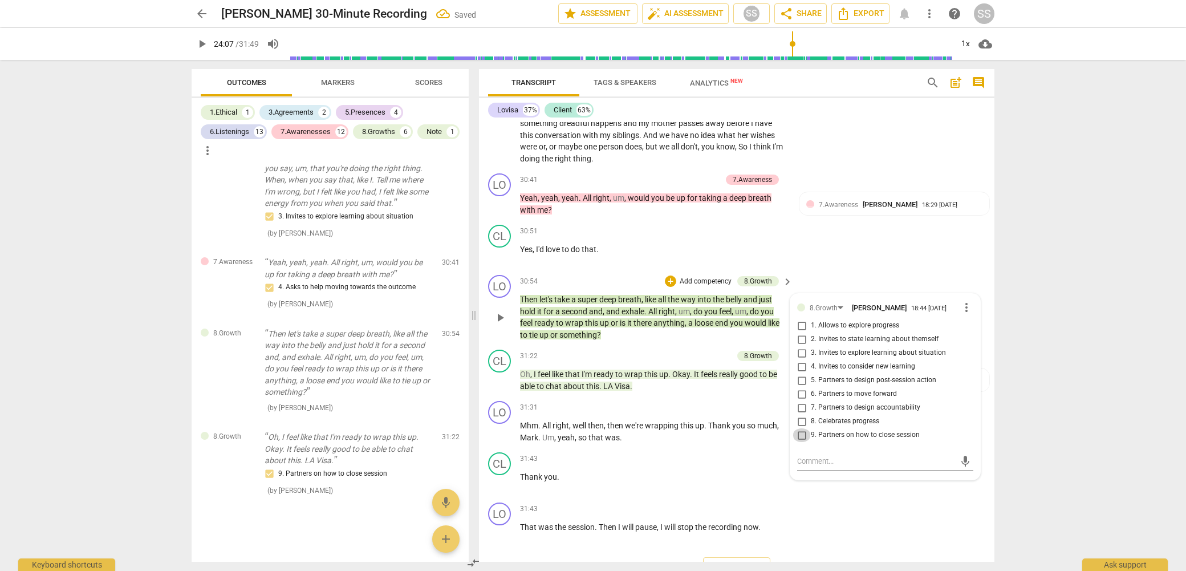
click at [801, 442] on input "9. Partners on how to close session" at bounding box center [802, 435] width 18 height 14
checkbox input "true"
click at [867, 270] on div "CL play_arrow pause 30:51 + Add competency keyboard_arrow_right Yes , I'd love …" at bounding box center [736, 245] width 515 height 50
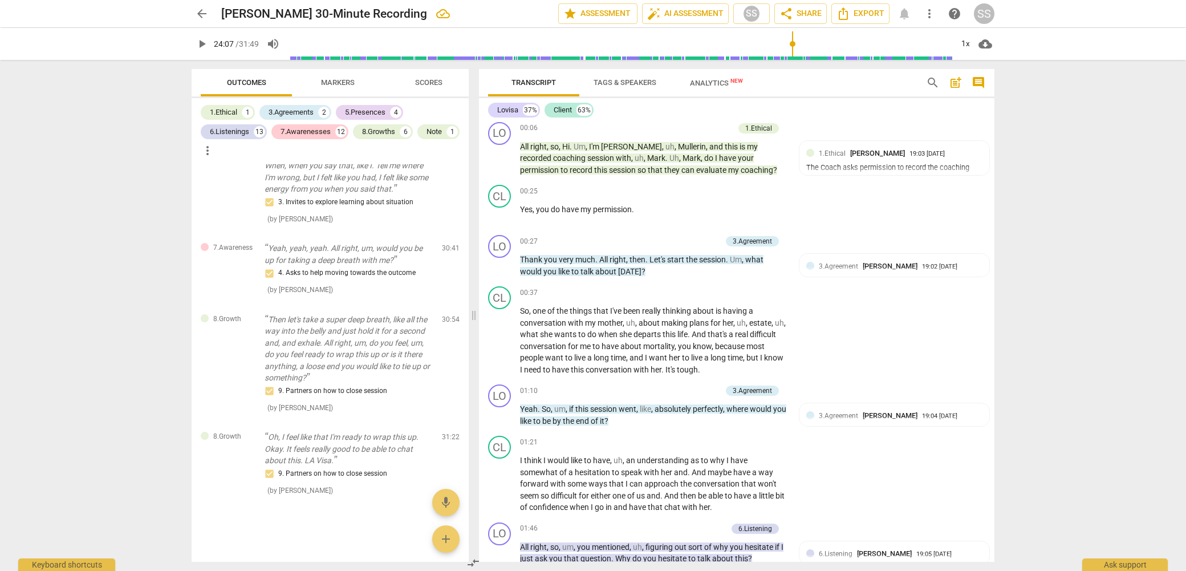
scroll to position [0, 0]
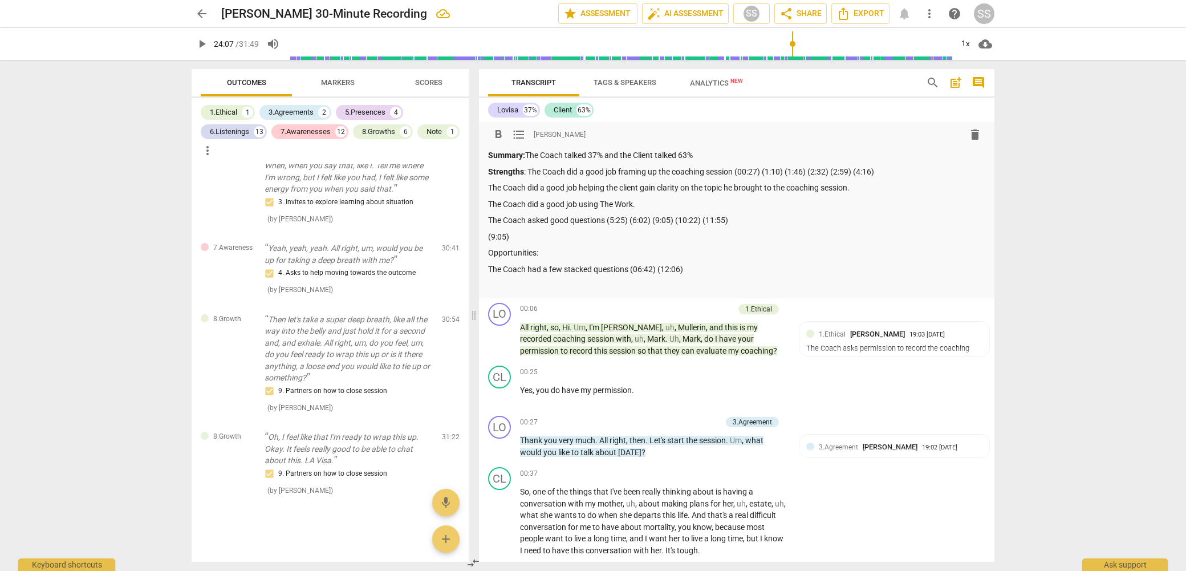
click at [713, 267] on p "The Coach had a few stacked questions (06:42) (12:06)" at bounding box center [736, 269] width 497 height 12
click at [428, 78] on span "Scores" at bounding box center [428, 82] width 27 height 9
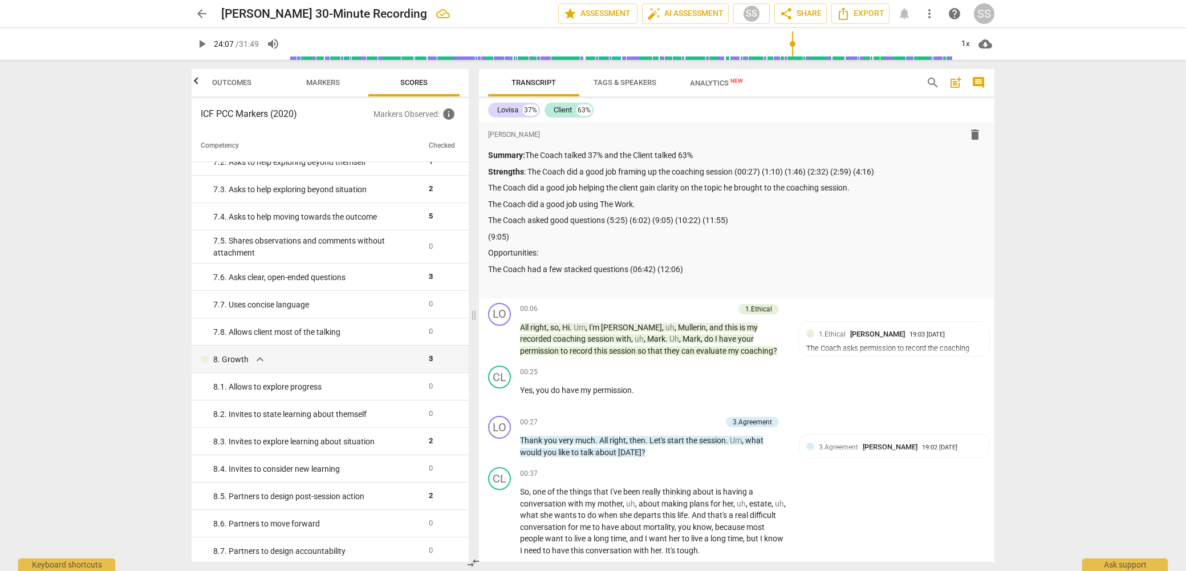
scroll to position [892, 0]
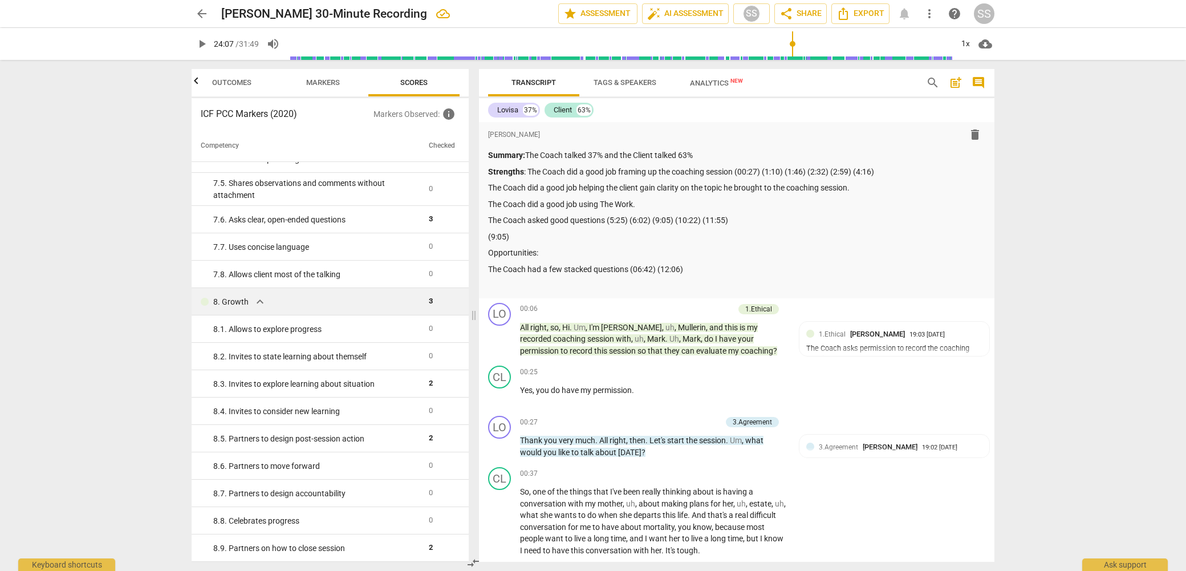
click at [257, 302] on span "expand_more" at bounding box center [260, 302] width 14 height 14
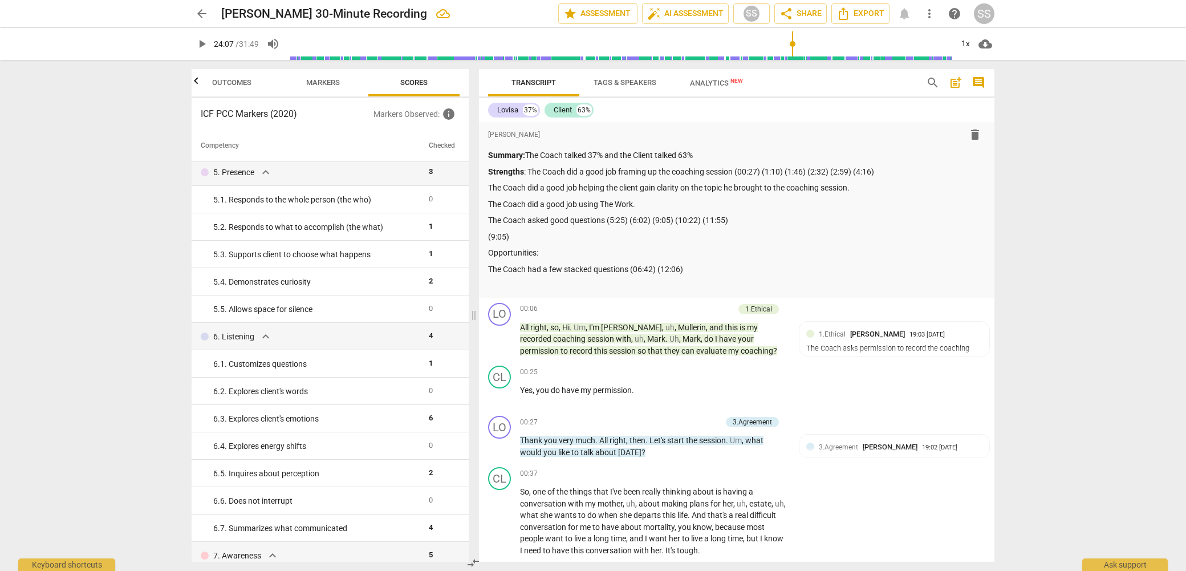
scroll to position [375, 0]
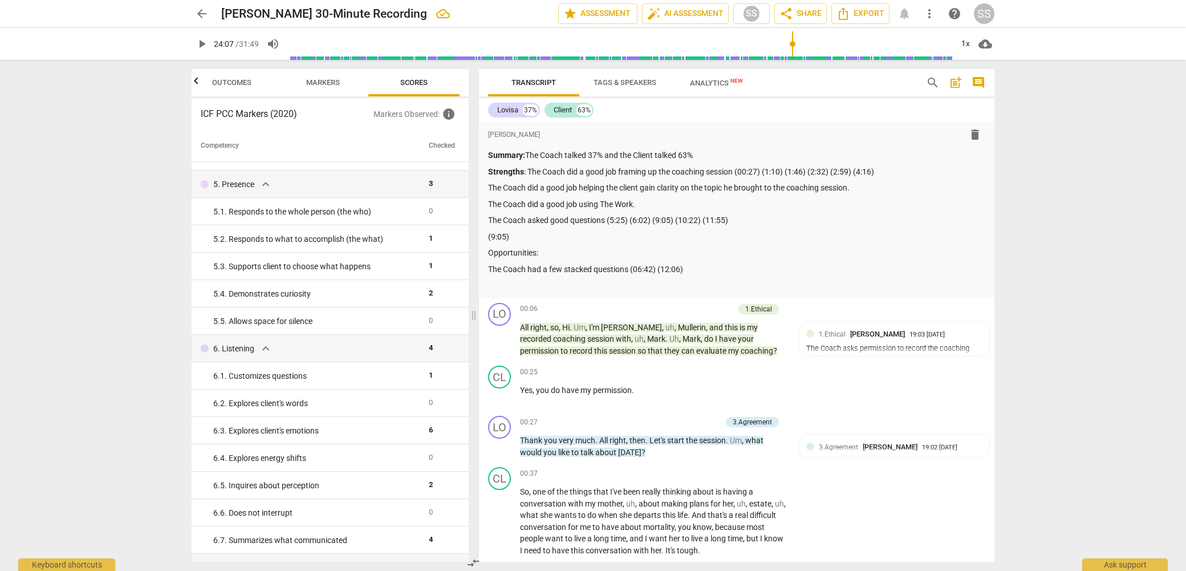
click at [322, 82] on span "Markers" at bounding box center [323, 82] width 34 height 9
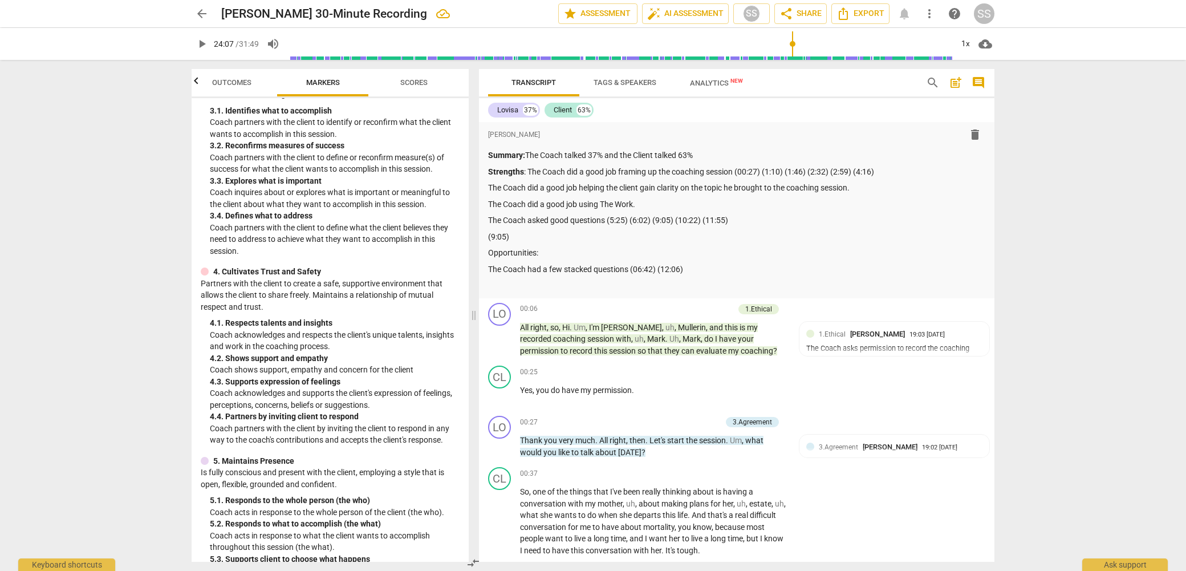
scroll to position [0, 0]
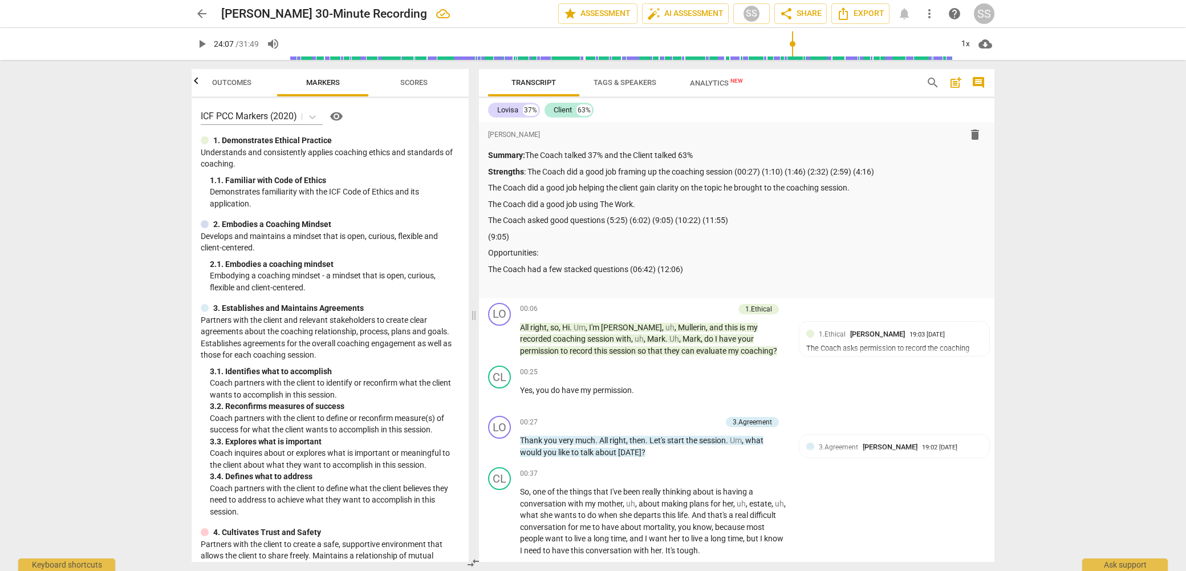
click at [227, 82] on span "Outcomes" at bounding box center [231, 82] width 39 height 9
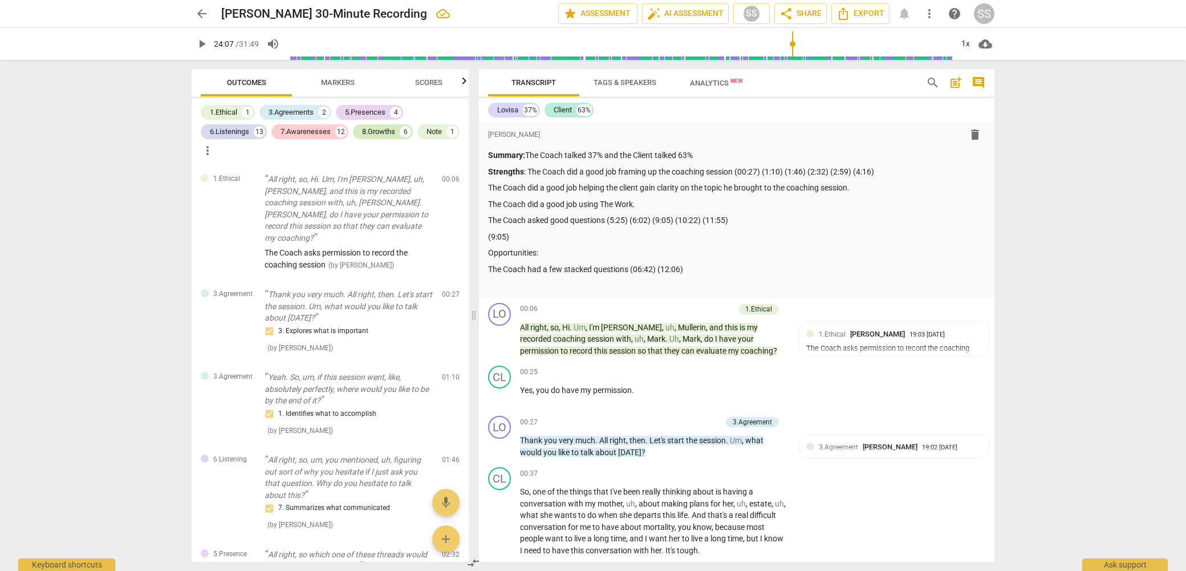
click at [376, 130] on div "8.Growths" at bounding box center [378, 131] width 33 height 11
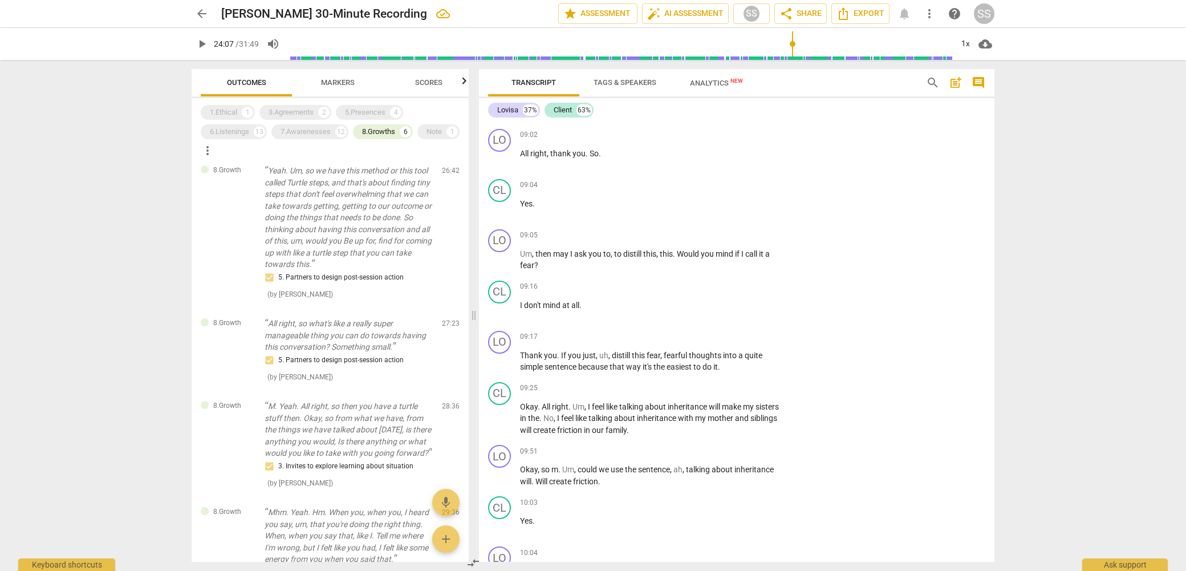
scroll to position [1981, 0]
click at [887, 226] on div "CL play_arrow pause 09:04 + Add competency keyboard_arrow_right Yes ." at bounding box center [736, 201] width 515 height 50
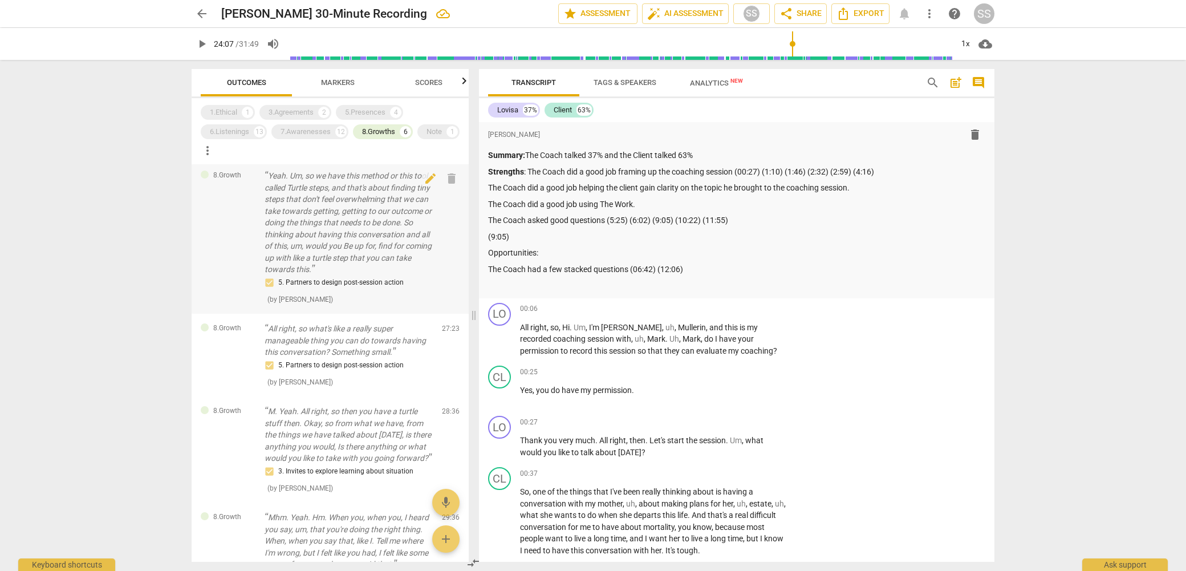
scroll to position [0, 0]
click at [763, 220] on p "The Coach asked good questions (5:25) (6:02) (9:05) (10:22) (11:55)" at bounding box center [736, 220] width 497 height 12
click at [523, 233] on p "(9:05)" at bounding box center [736, 237] width 497 height 12
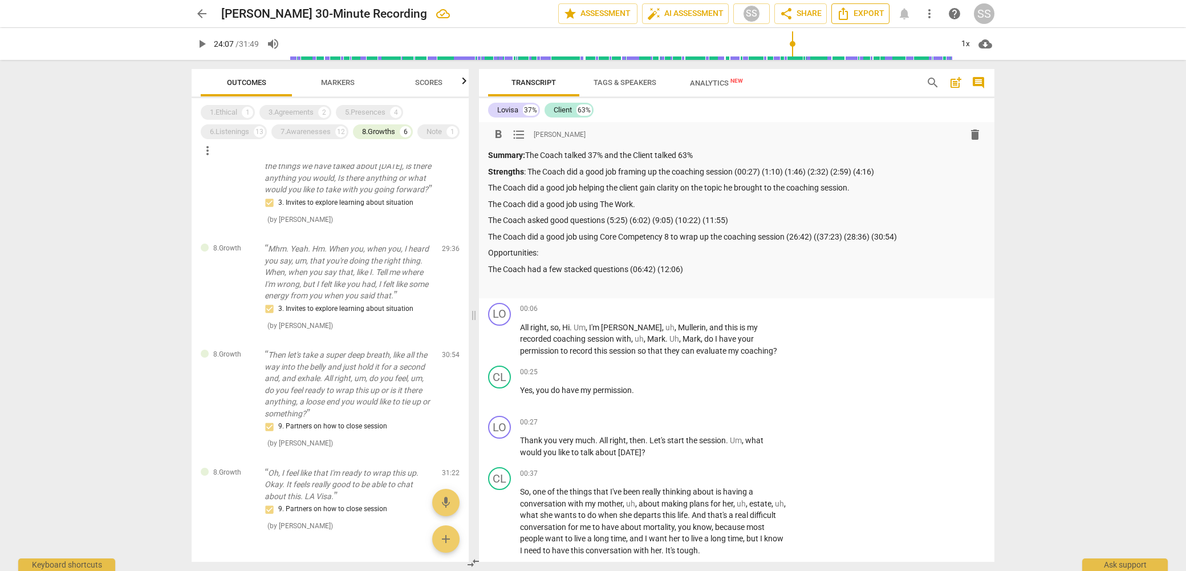
click at [868, 13] on span "Export" at bounding box center [860, 14] width 48 height 14
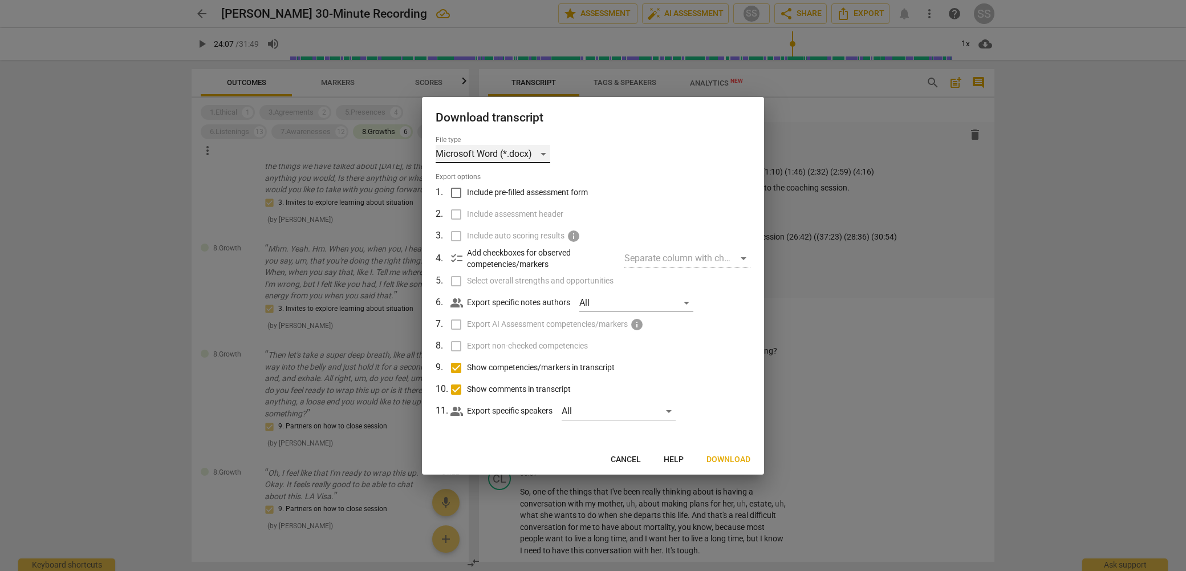
click at [544, 155] on div "Microsoft Word (*.docx)" at bounding box center [493, 154] width 115 height 18
click at [544, 155] on li "Microsoft Word (*.docx)" at bounding box center [515, 153] width 158 height 27
click at [733, 458] on span "Download" at bounding box center [728, 459] width 44 height 11
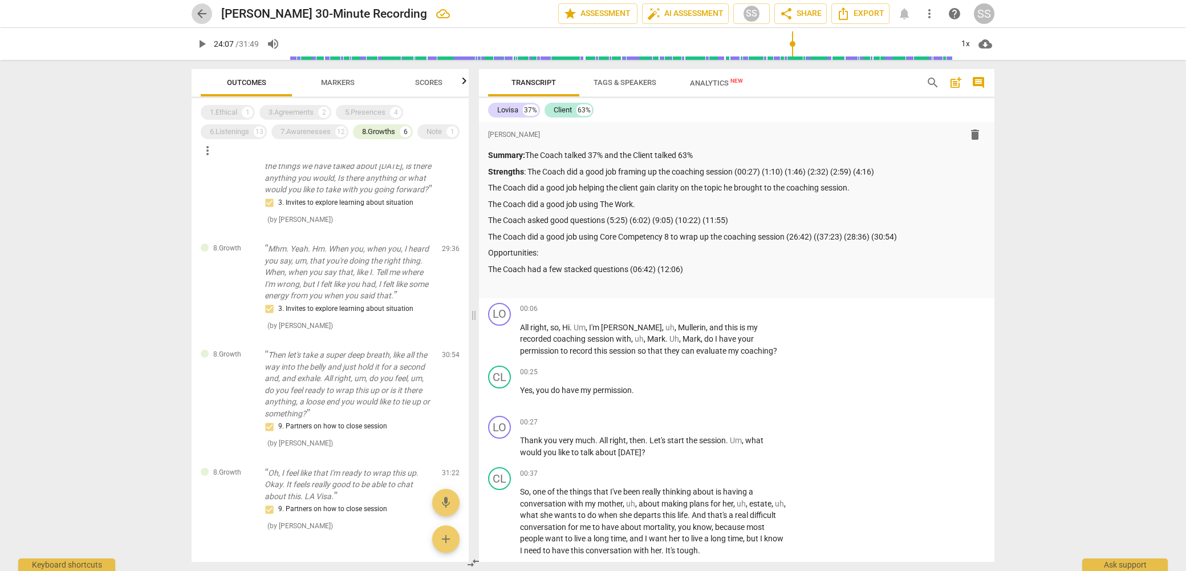
click at [195, 9] on span "arrow_back" at bounding box center [202, 14] width 14 height 14
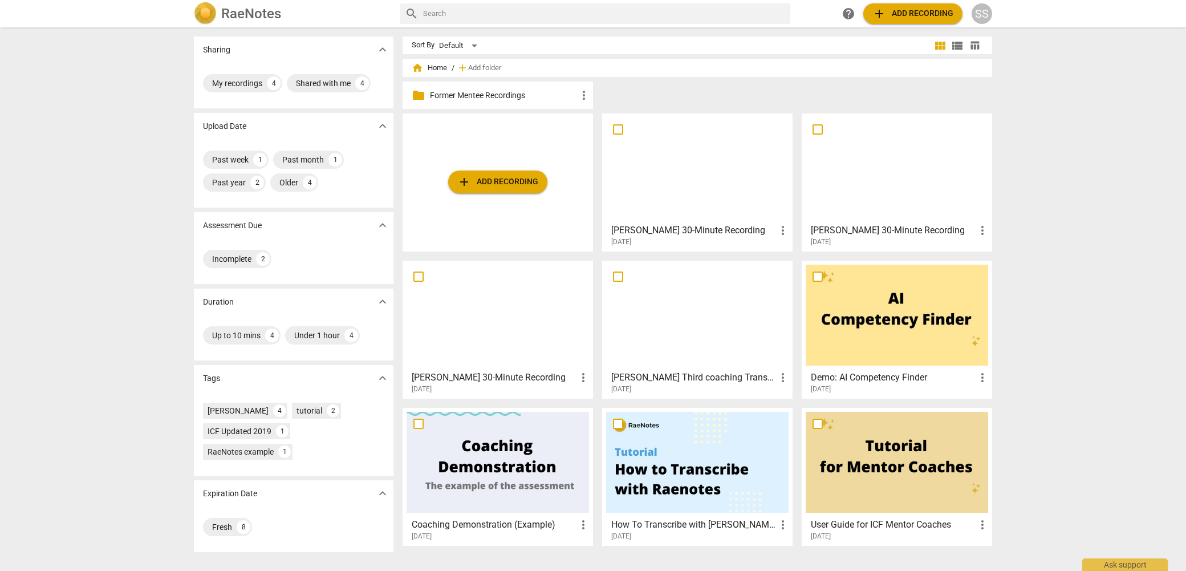
click at [681, 190] on div at bounding box center [697, 167] width 182 height 101
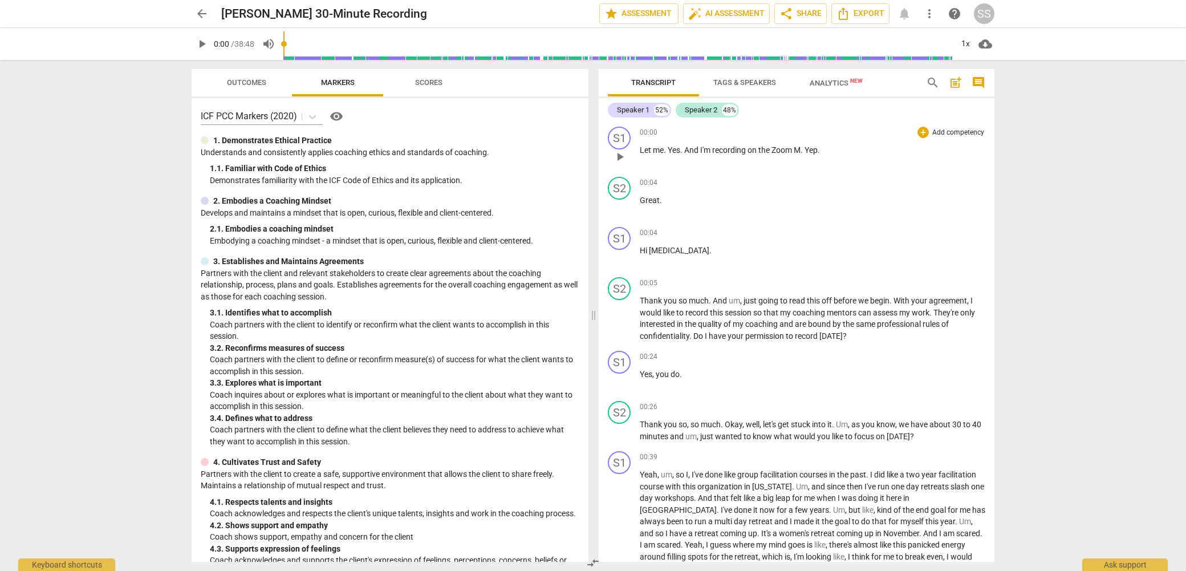
click at [621, 154] on span "play_arrow" at bounding box center [620, 157] width 14 height 14
click at [622, 253] on span "pause" at bounding box center [620, 257] width 14 height 14
type input "8"
click at [635, 110] on div "Speaker 1" at bounding box center [633, 109] width 32 height 11
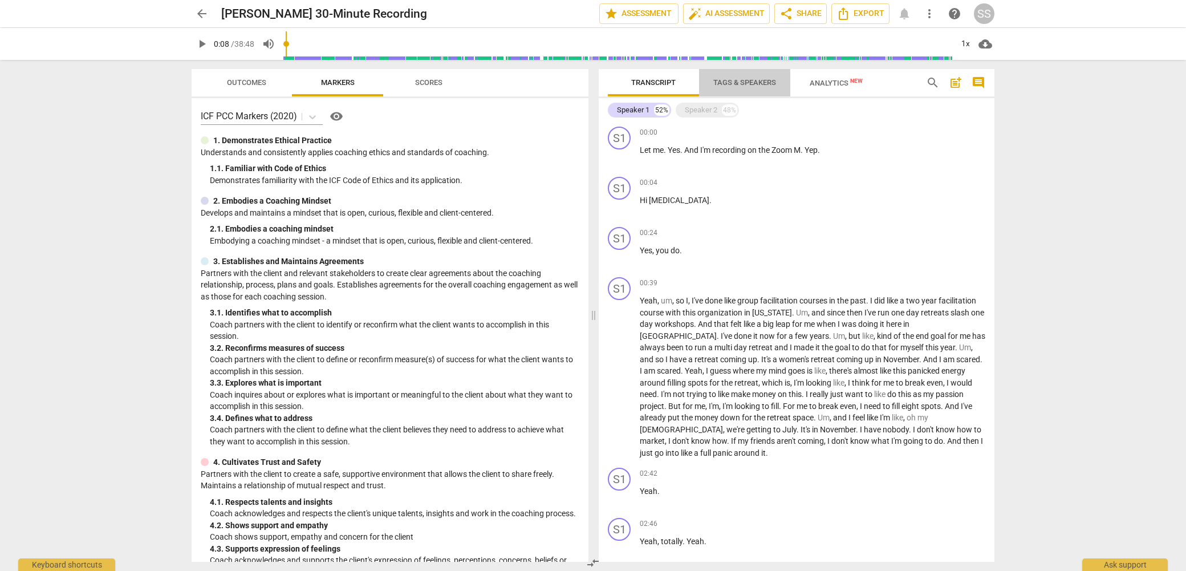
click at [752, 83] on span "Tags & Speakers" at bounding box center [744, 82] width 63 height 9
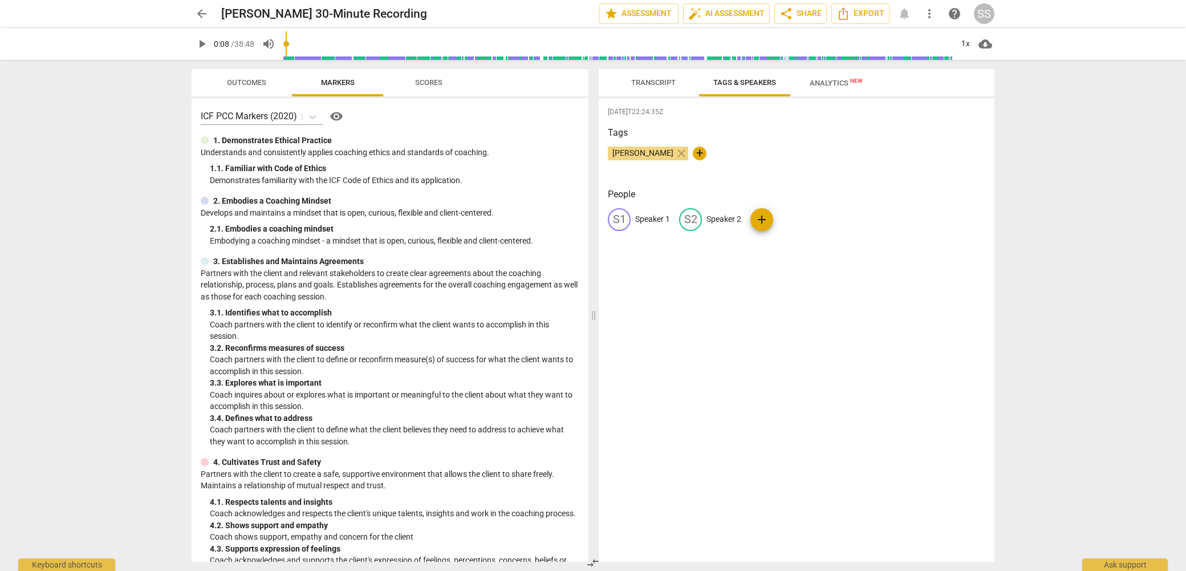
click at [645, 219] on p "Speaker 1" at bounding box center [652, 219] width 35 height 12
type input "JK"
click at [791, 217] on p "Speaker 2" at bounding box center [798, 219] width 35 height 12
type input "Client"
drag, startPoint x: 950, startPoint y: 170, endPoint x: 923, endPoint y: 172, distance: 27.4
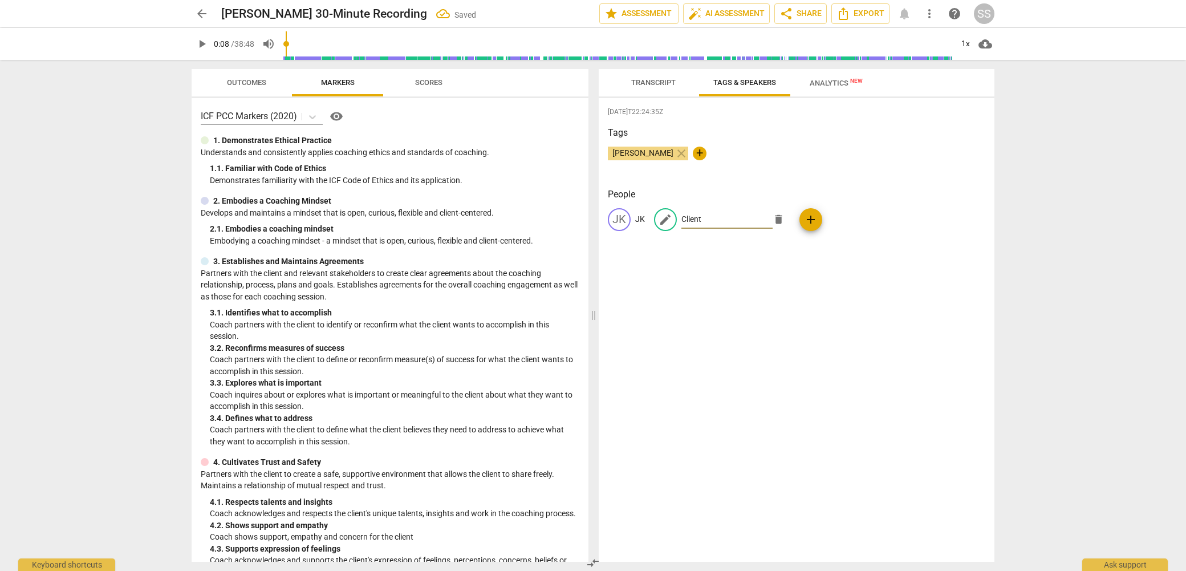
click at [948, 170] on div "Tags Sheryl Shields close +" at bounding box center [796, 152] width 377 height 52
click at [655, 81] on span "Transcript" at bounding box center [653, 82] width 44 height 9
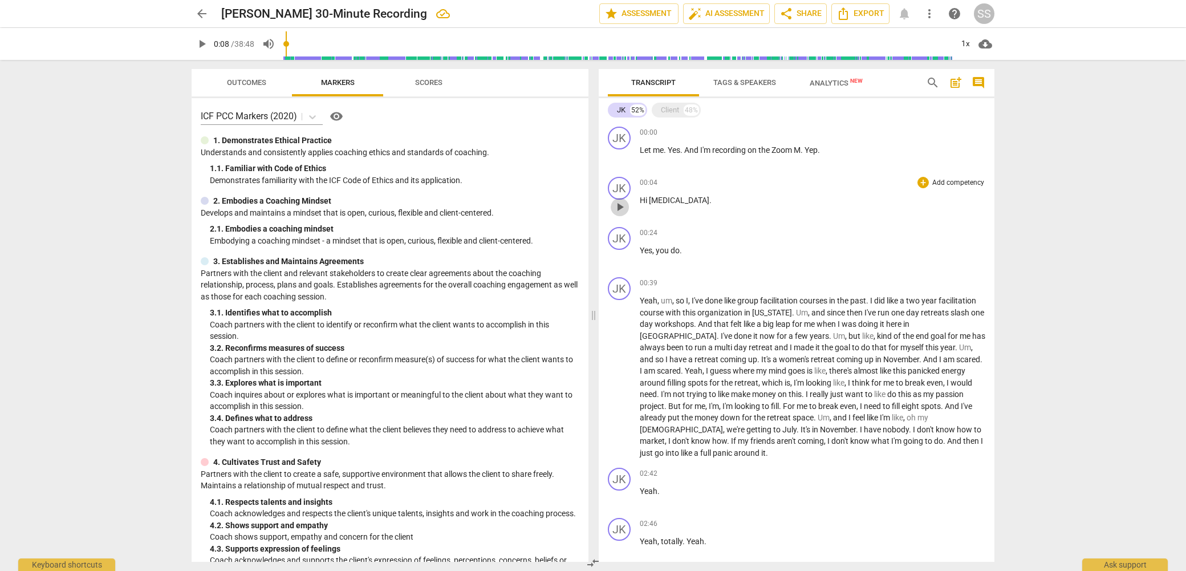
click at [615, 207] on span "play_arrow" at bounding box center [620, 207] width 14 height 14
click at [619, 206] on span "pause" at bounding box center [620, 207] width 14 height 14
click at [620, 255] on span "play_arrow" at bounding box center [620, 257] width 14 height 14
click at [620, 209] on span "pause" at bounding box center [620, 207] width 14 height 14
type input "29"
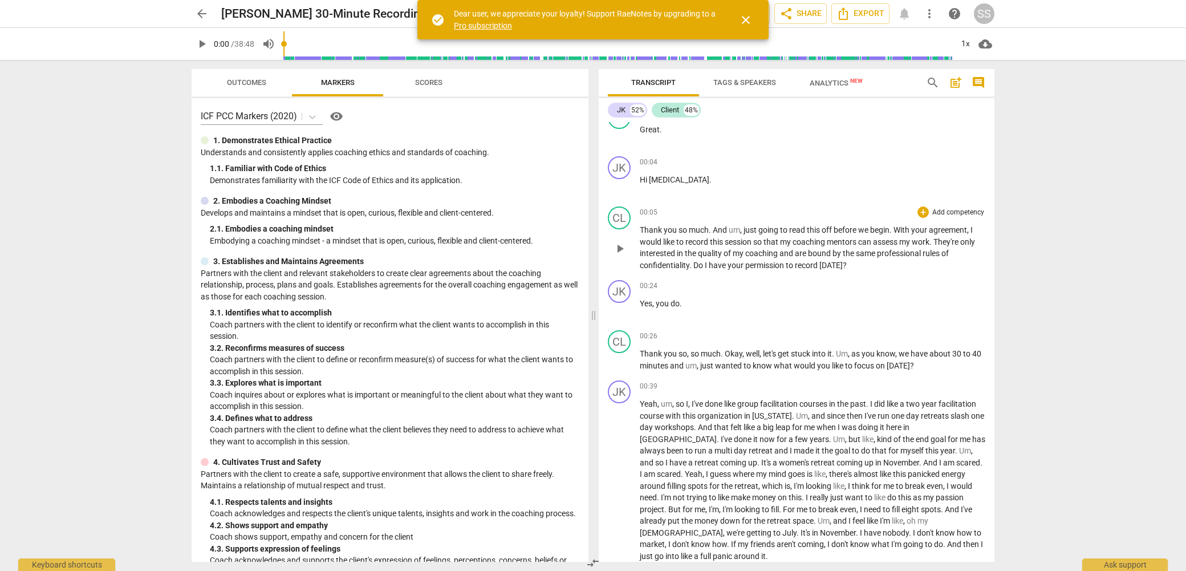
scroll to position [71, 0]
click at [619, 213] on div "CL" at bounding box center [619, 217] width 23 height 23
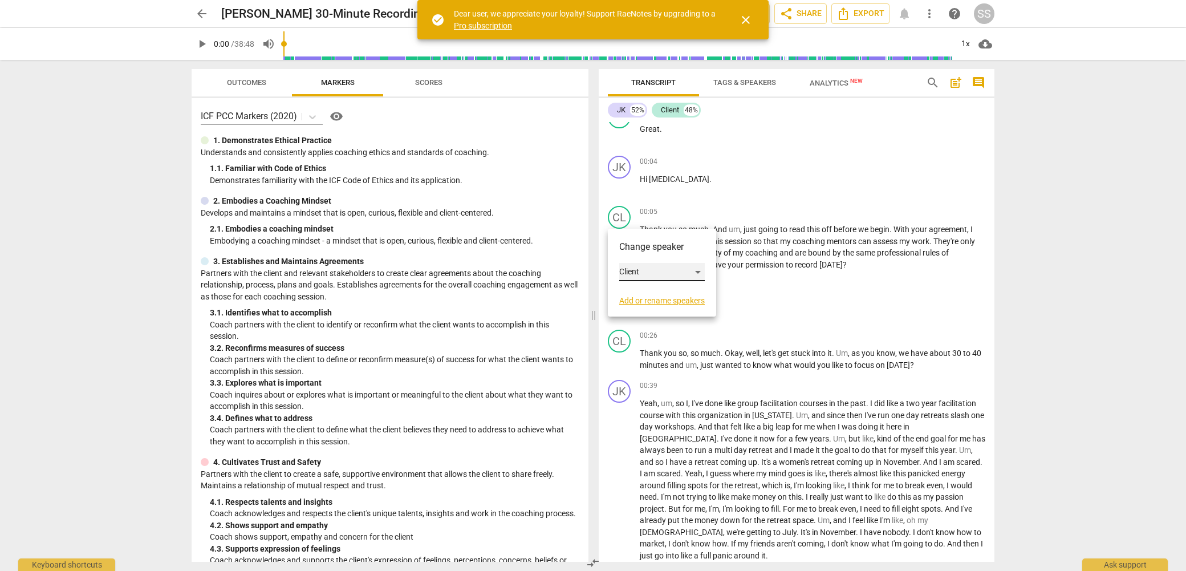
click at [693, 270] on div "Client" at bounding box center [662, 272] width 86 height 18
click at [663, 249] on li "JK" at bounding box center [662, 250] width 87 height 22
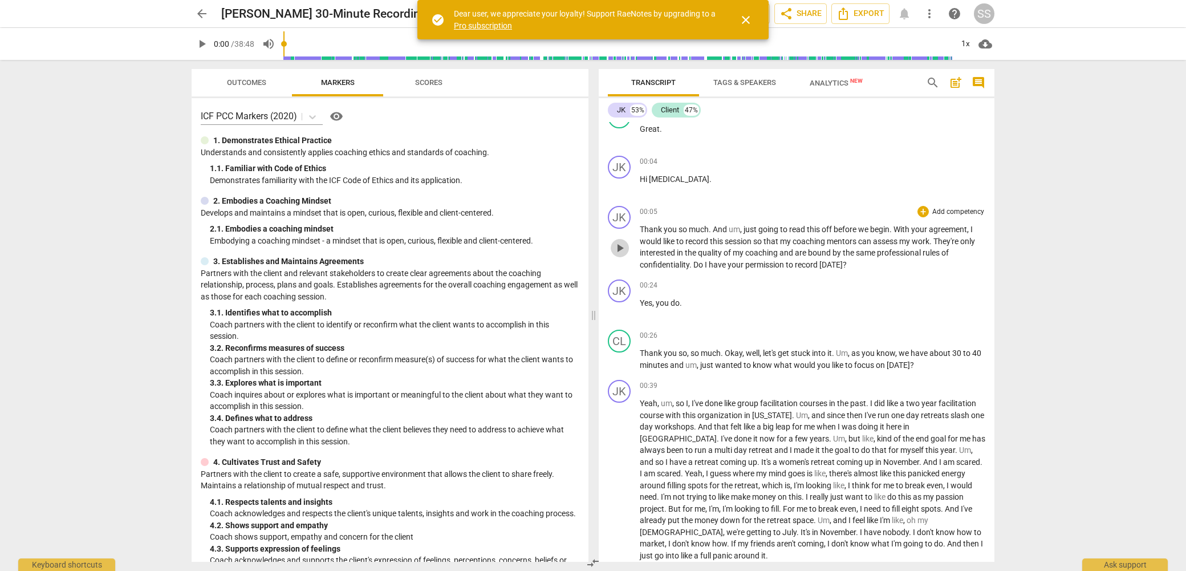
click at [622, 246] on span "play_arrow" at bounding box center [620, 248] width 14 height 14
click at [621, 247] on span "pause" at bounding box center [620, 248] width 14 height 14
click at [621, 303] on span "play_arrow" at bounding box center [620, 310] width 14 height 14
click at [621, 307] on span "pause" at bounding box center [620, 310] width 14 height 14
click at [621, 292] on div "JK" at bounding box center [619, 290] width 23 height 23
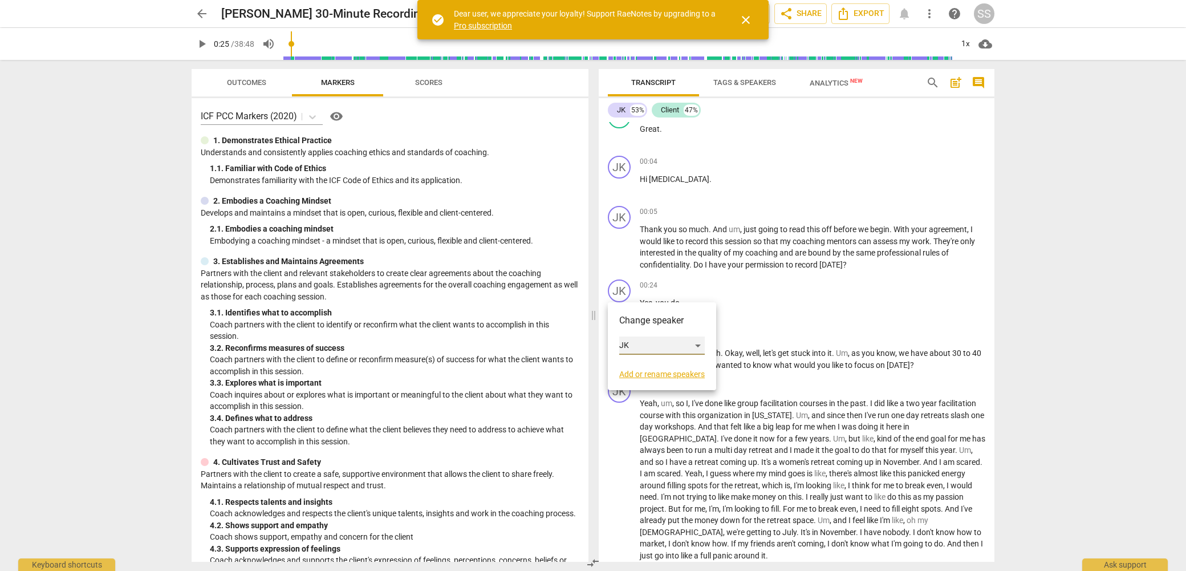
click at [700, 345] on div "JK" at bounding box center [662, 345] width 86 height 18
click at [678, 366] on li "Client" at bounding box center [662, 367] width 87 height 22
click at [617, 303] on span "play_arrow" at bounding box center [620, 310] width 14 height 14
click at [621, 357] on span "pause" at bounding box center [620, 360] width 14 height 14
click at [624, 338] on div "CL" at bounding box center [619, 341] width 23 height 23
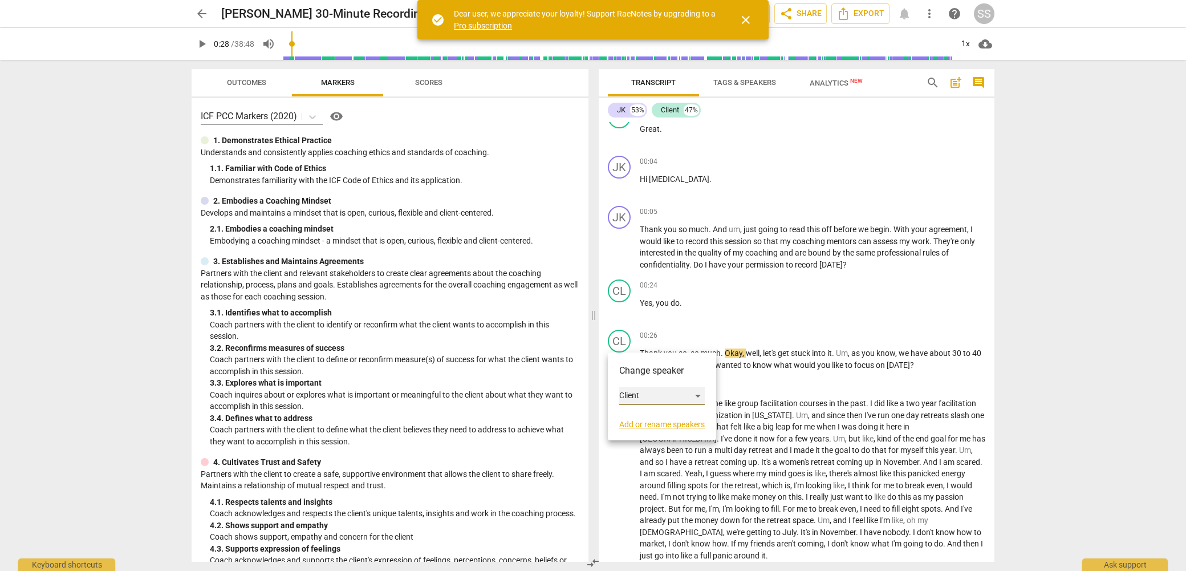
click at [694, 394] on div "Client" at bounding box center [662, 396] width 86 height 18
click at [669, 375] on li "JK" at bounding box center [662, 374] width 87 height 22
click at [622, 357] on span "play_arrow" at bounding box center [620, 360] width 14 height 14
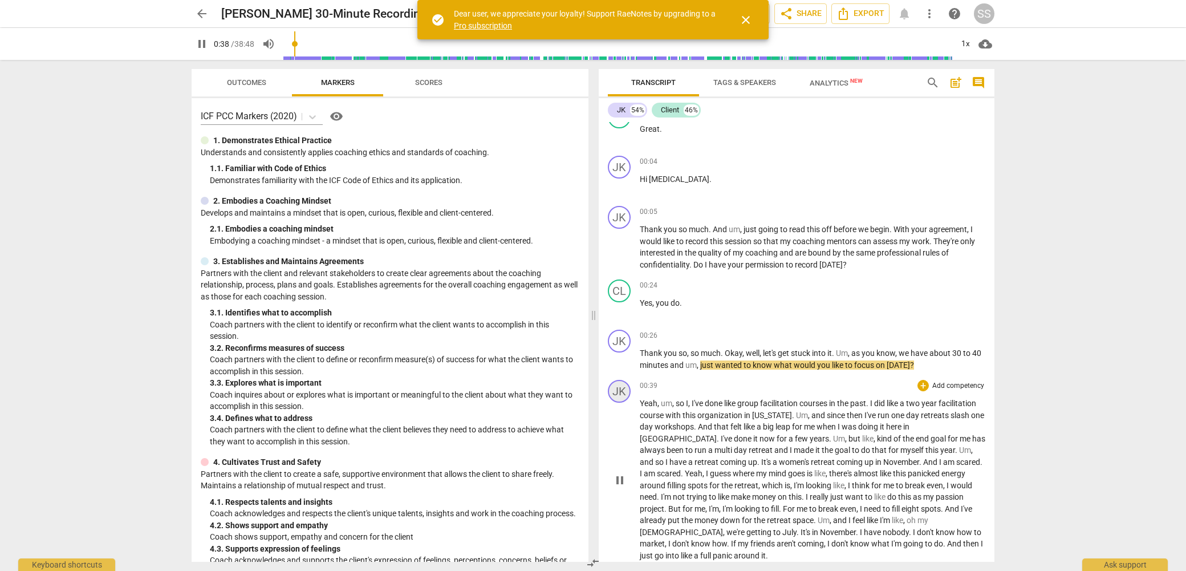
click at [621, 391] on div "JK" at bounding box center [619, 391] width 23 height 23
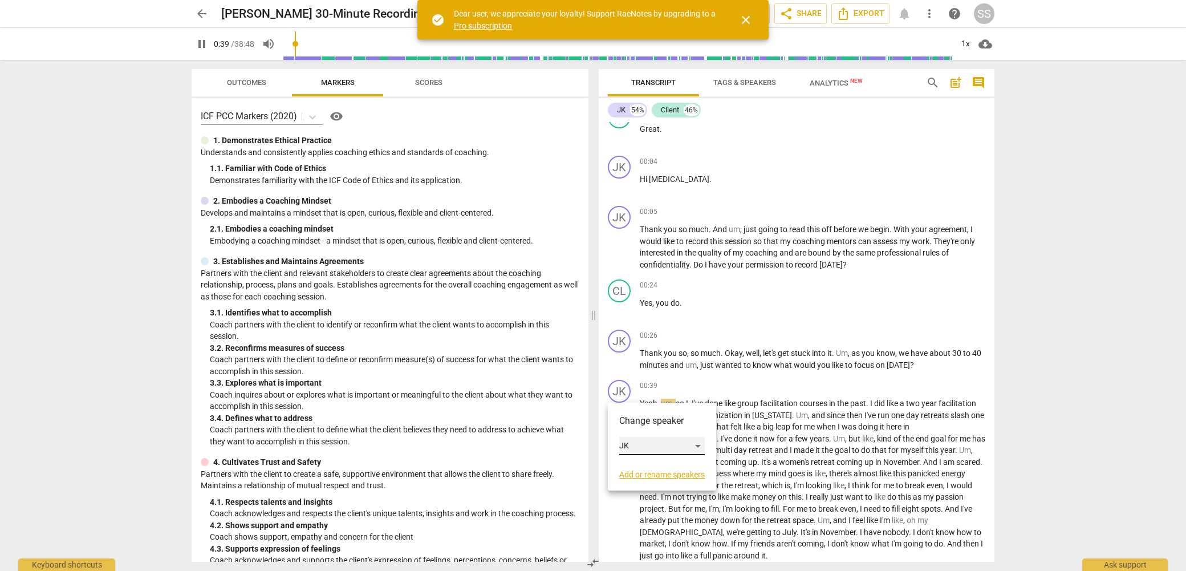
click at [698, 443] on div "JK" at bounding box center [662, 446] width 86 height 18
click at [669, 463] on li "Client" at bounding box center [662, 468] width 87 height 22
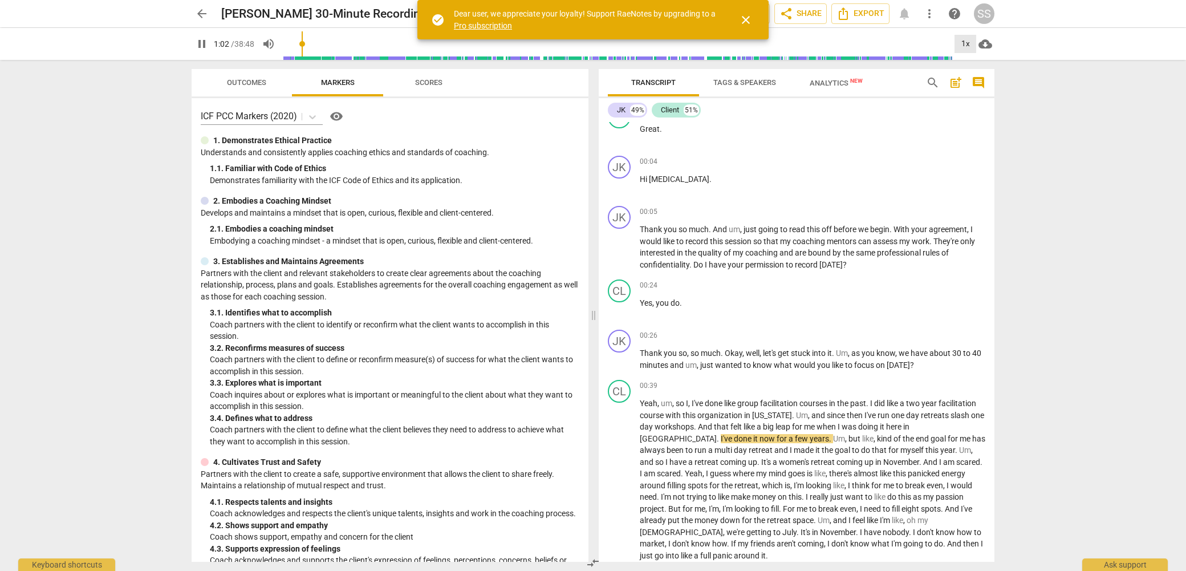
click at [967, 46] on div "1x" at bounding box center [965, 44] width 22 height 18
click at [971, 111] on li "1.5x" at bounding box center [973, 110] width 38 height 22
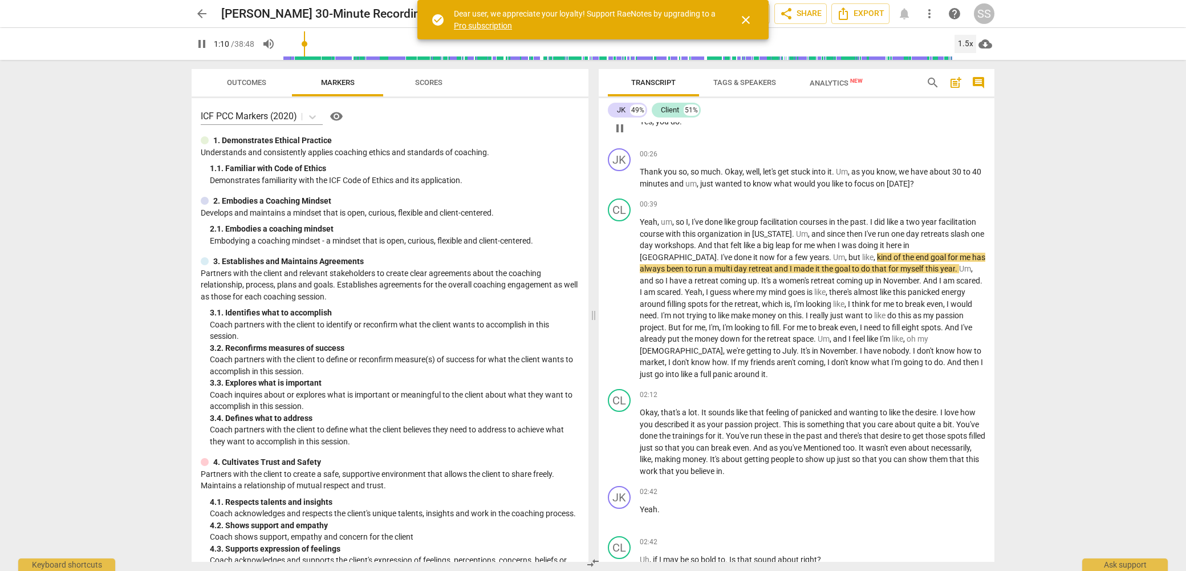
scroll to position [257, 0]
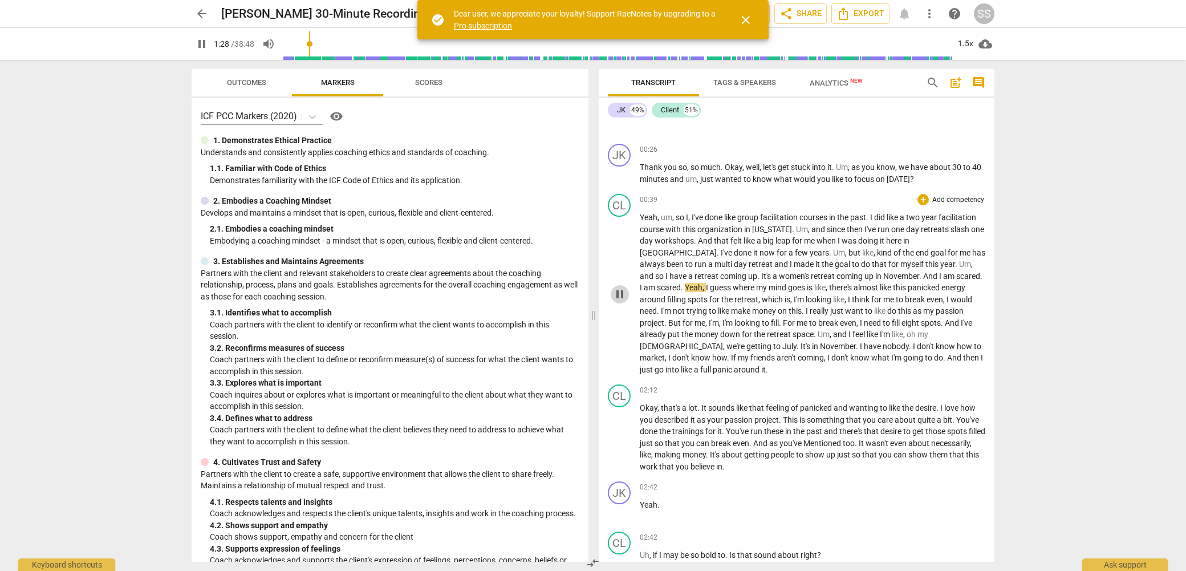
click at [625, 291] on span "pause" at bounding box center [620, 294] width 14 height 14
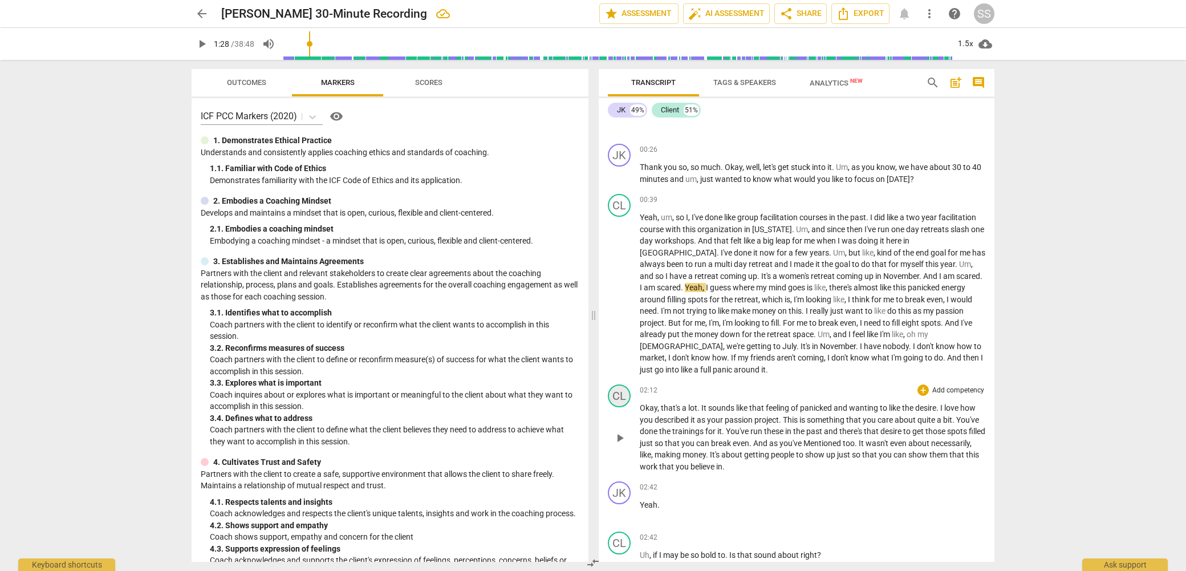
click at [625, 391] on div "CL" at bounding box center [619, 395] width 23 height 23
click at [625, 391] on div at bounding box center [593, 285] width 1186 height 571
click at [617, 416] on div "play_arrow pause" at bounding box center [625, 438] width 29 height 62
click at [617, 431] on span "play_arrow" at bounding box center [620, 438] width 14 height 14
click at [617, 431] on span "pause" at bounding box center [620, 438] width 14 height 14
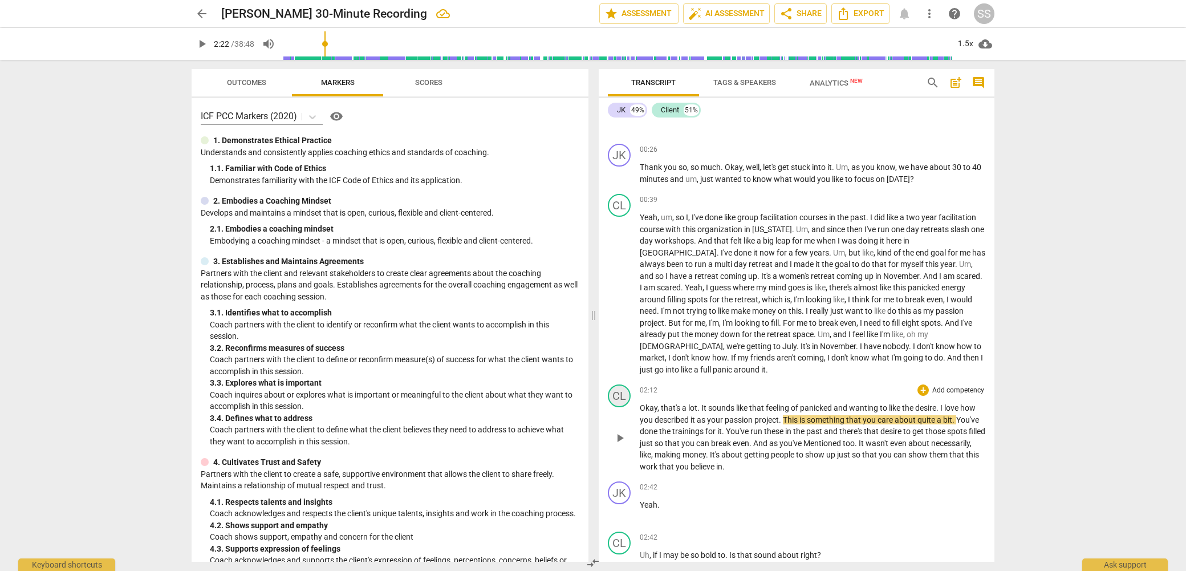
click at [619, 386] on div "CL" at bounding box center [619, 395] width 23 height 23
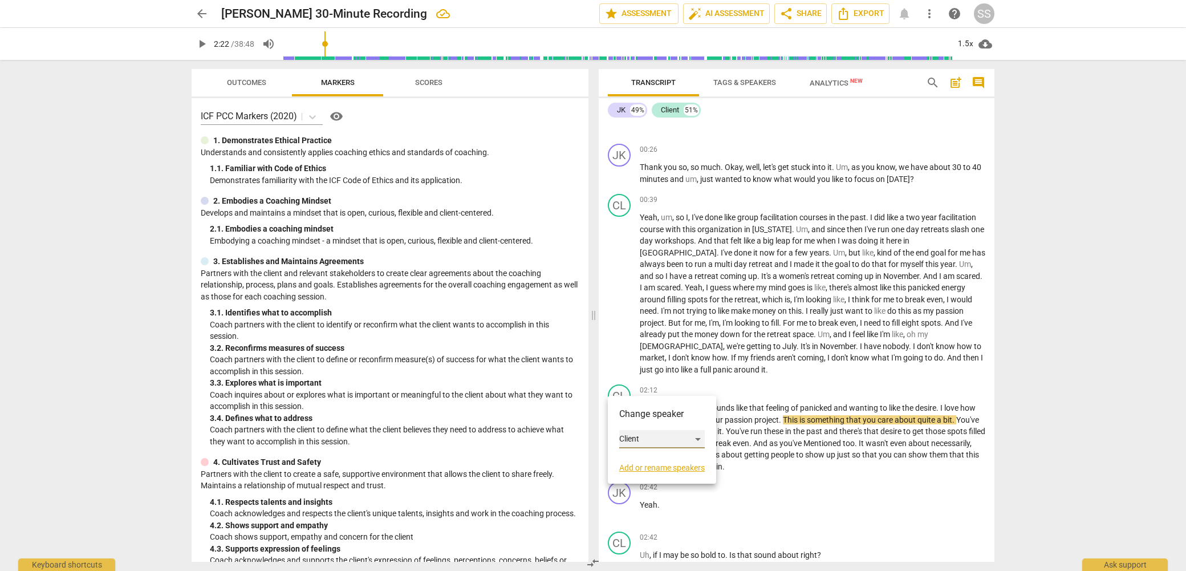
click at [700, 433] on div "Client" at bounding box center [662, 439] width 86 height 18
click at [658, 419] on li "JK" at bounding box center [662, 418] width 87 height 22
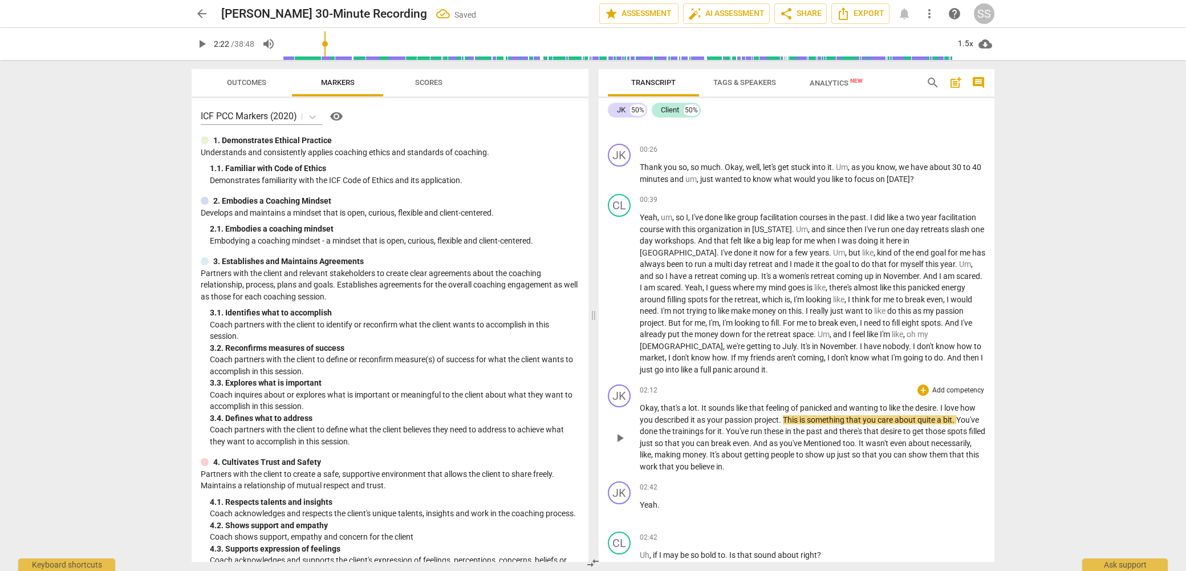
click at [619, 431] on span "play_arrow" at bounding box center [620, 438] width 14 height 14
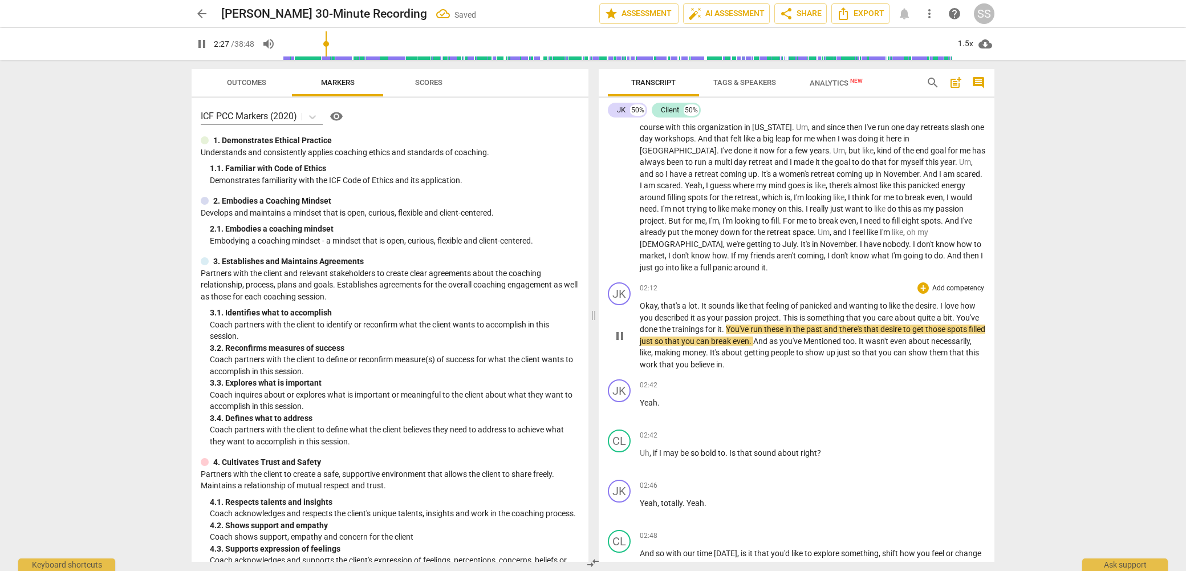
scroll to position [379, 0]
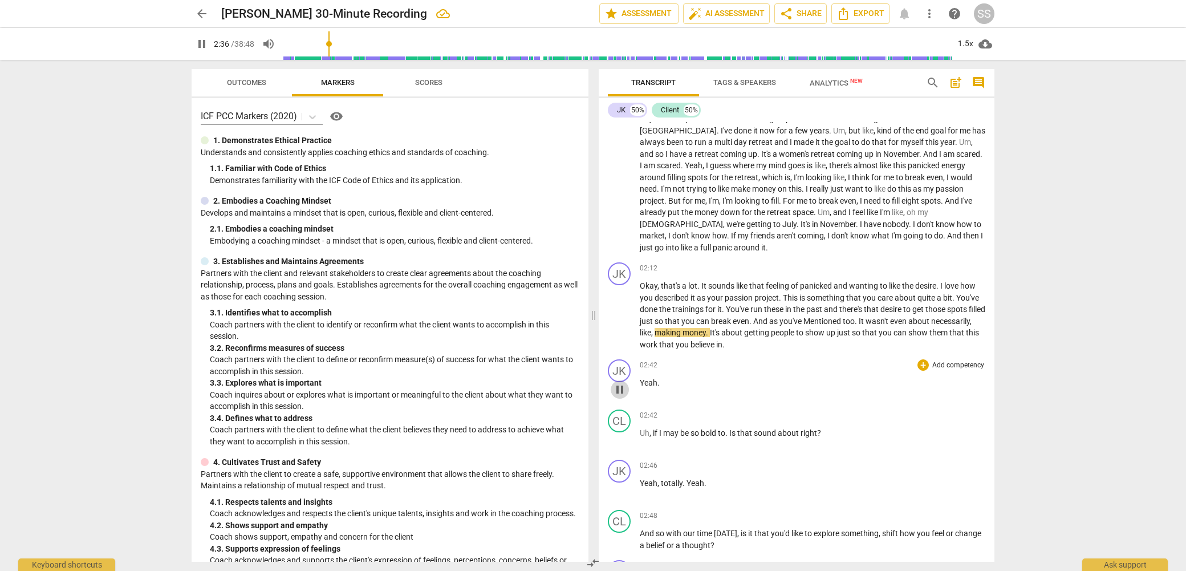
click at [621, 383] on span "pause" at bounding box center [620, 390] width 14 height 14
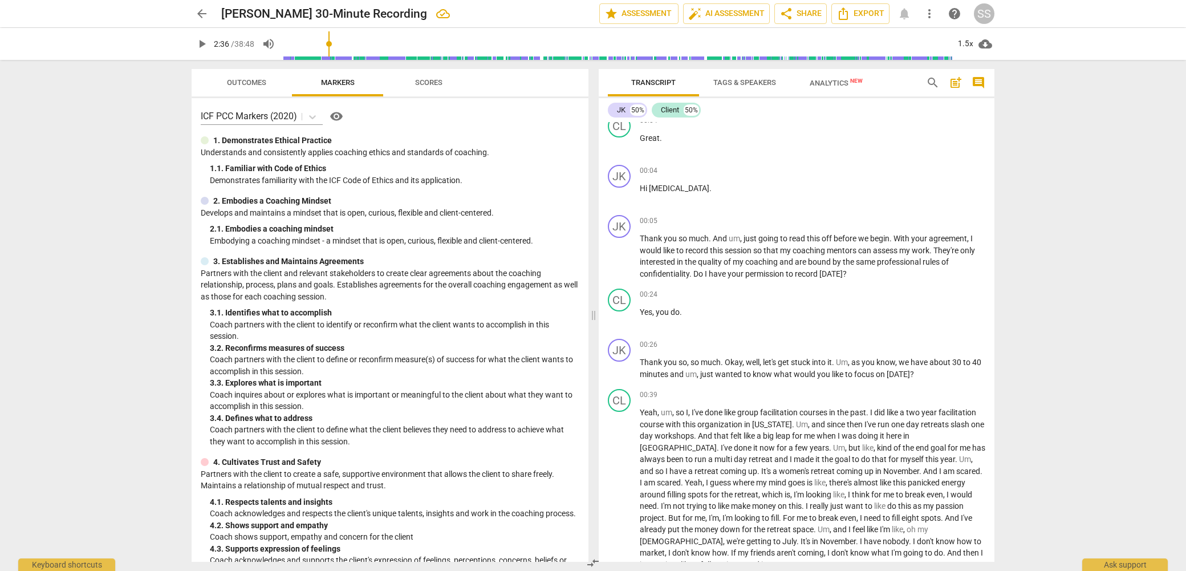
scroll to position [51, 0]
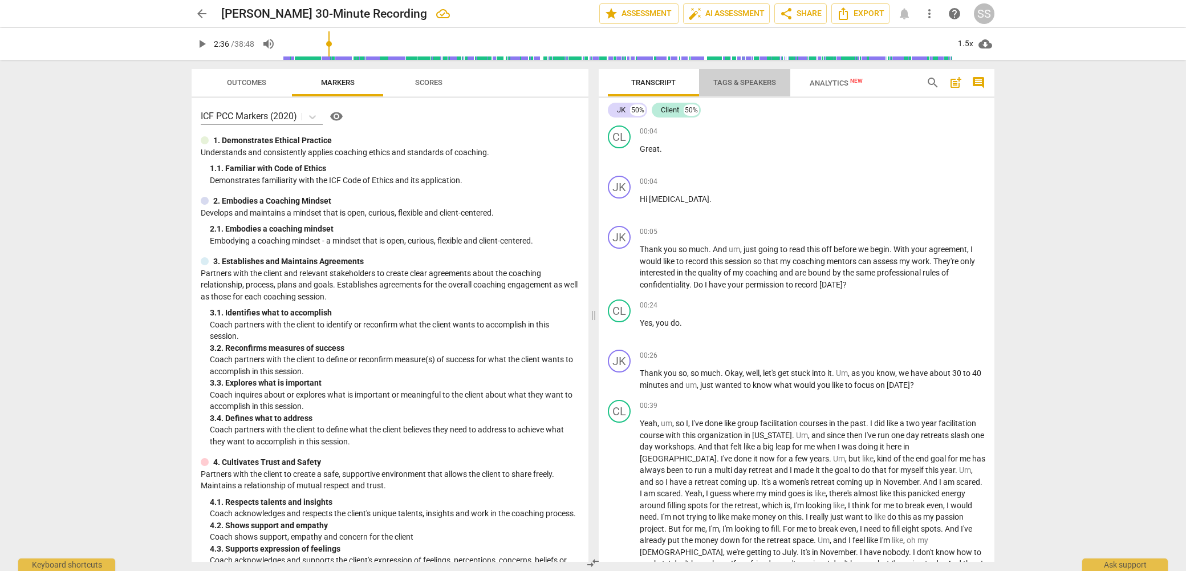
click at [747, 80] on span "Tags & Speakers" at bounding box center [744, 82] width 63 height 9
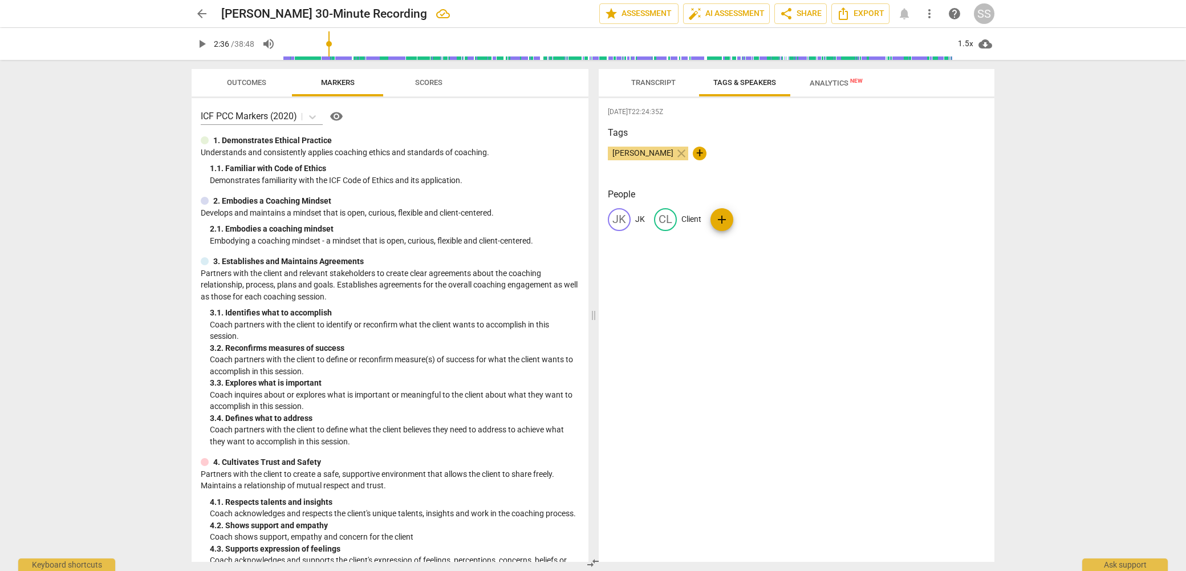
click at [640, 218] on p "JK" at bounding box center [640, 219] width 10 height 12
click at [743, 262] on div "[DATE]T22:24:35Z Tags [PERSON_NAME] close + People edit JK delete CL Client add" at bounding box center [797, 330] width 396 height 464
click at [648, 80] on span "Transcript" at bounding box center [653, 82] width 44 height 9
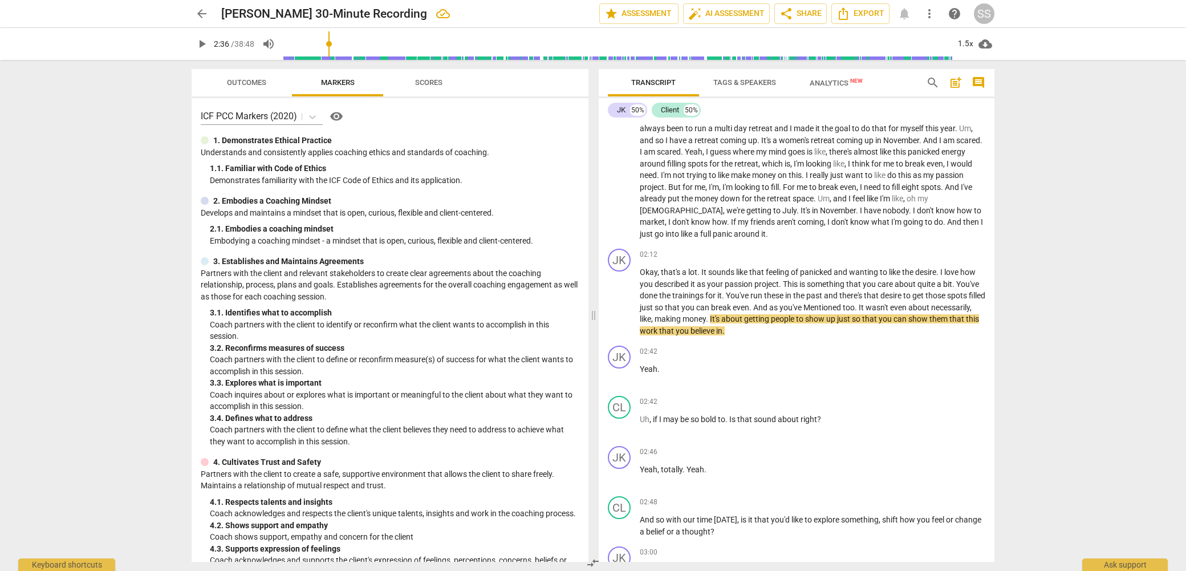
scroll to position [394, 0]
click at [619, 294] on span "play_arrow" at bounding box center [620, 301] width 14 height 14
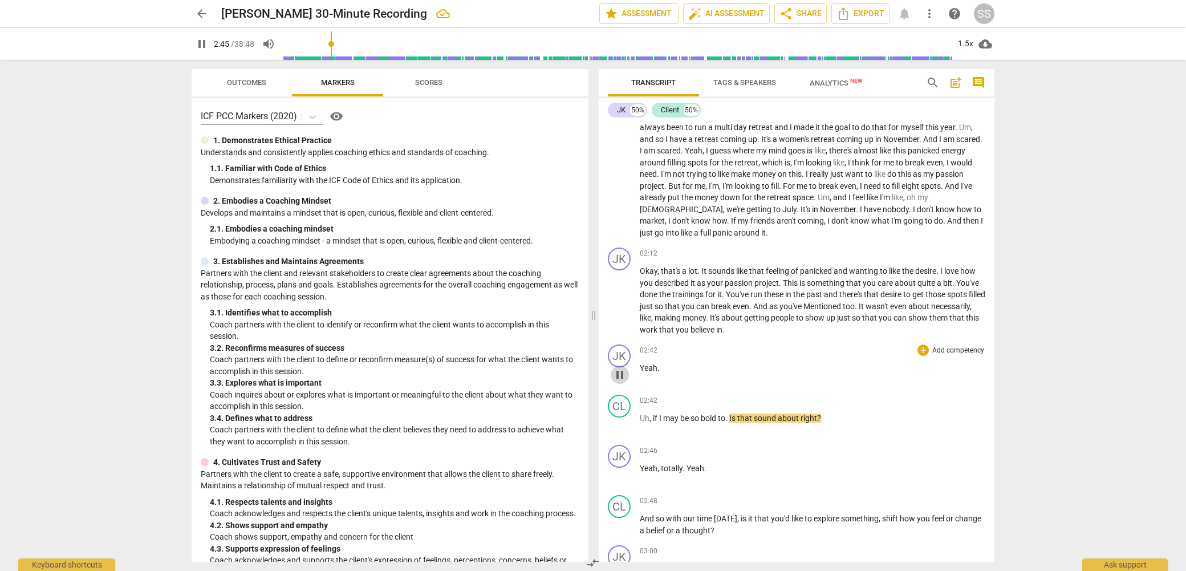
click at [618, 368] on span "pause" at bounding box center [620, 375] width 14 height 14
click at [624, 344] on div "JK" at bounding box center [619, 355] width 23 height 23
click at [638, 372] on h3 "Change speaker" at bounding box center [662, 374] width 86 height 14
click at [700, 398] on div "JK" at bounding box center [662, 399] width 86 height 18
drag, startPoint x: 680, startPoint y: 416, endPoint x: 686, endPoint y: 406, distance: 12.0
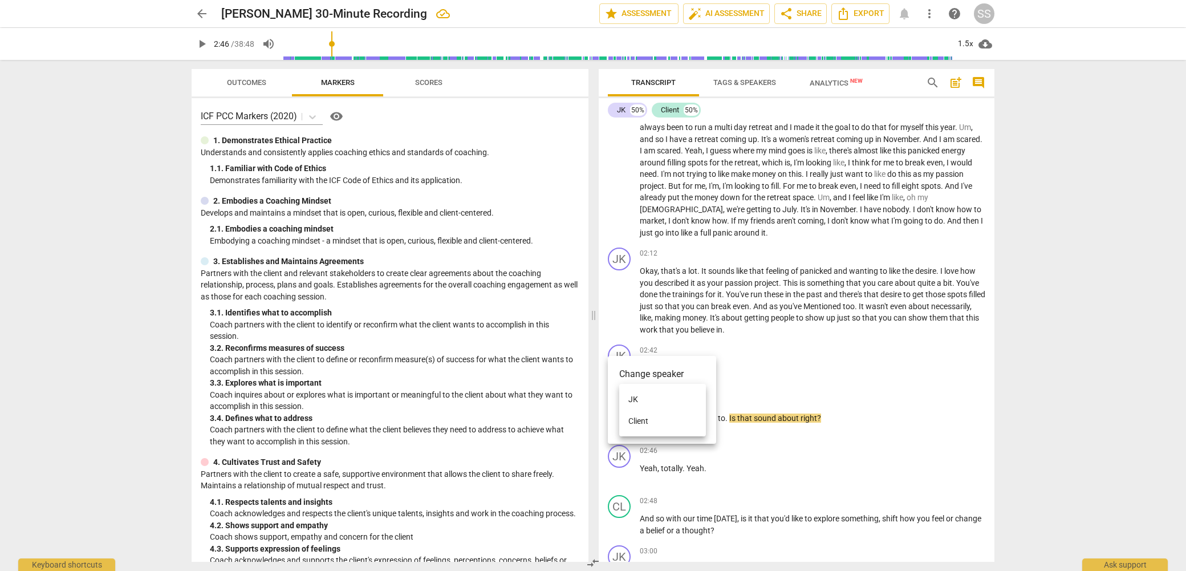
click at [680, 416] on li "Client" at bounding box center [662, 421] width 87 height 22
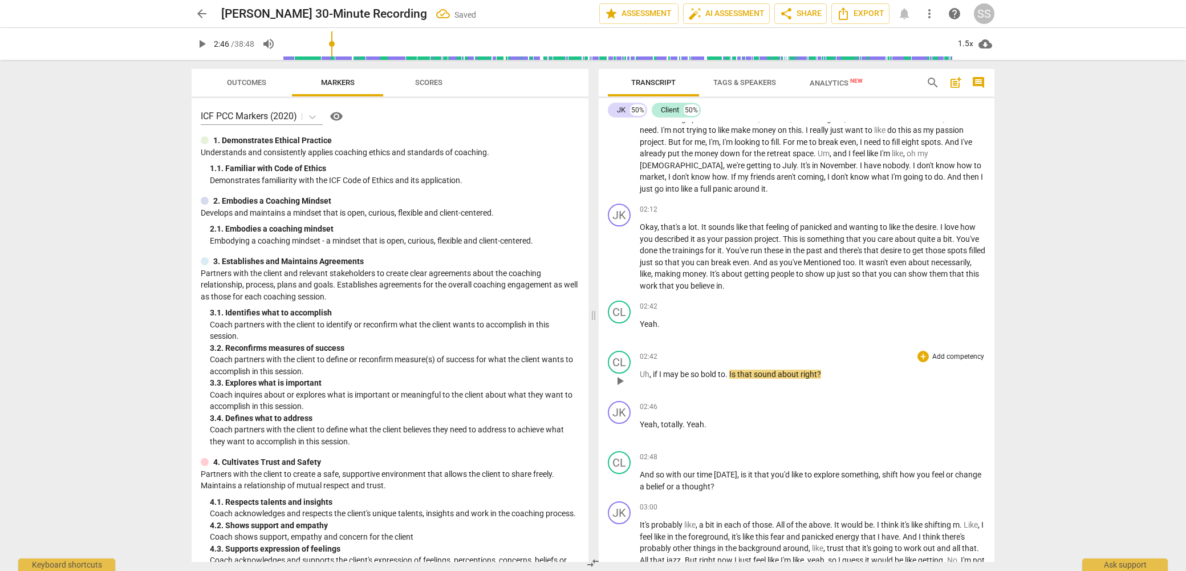
click at [621, 374] on span "play_arrow" at bounding box center [620, 381] width 14 height 14
click at [621, 374] on span "pause" at bounding box center [620, 381] width 14 height 14
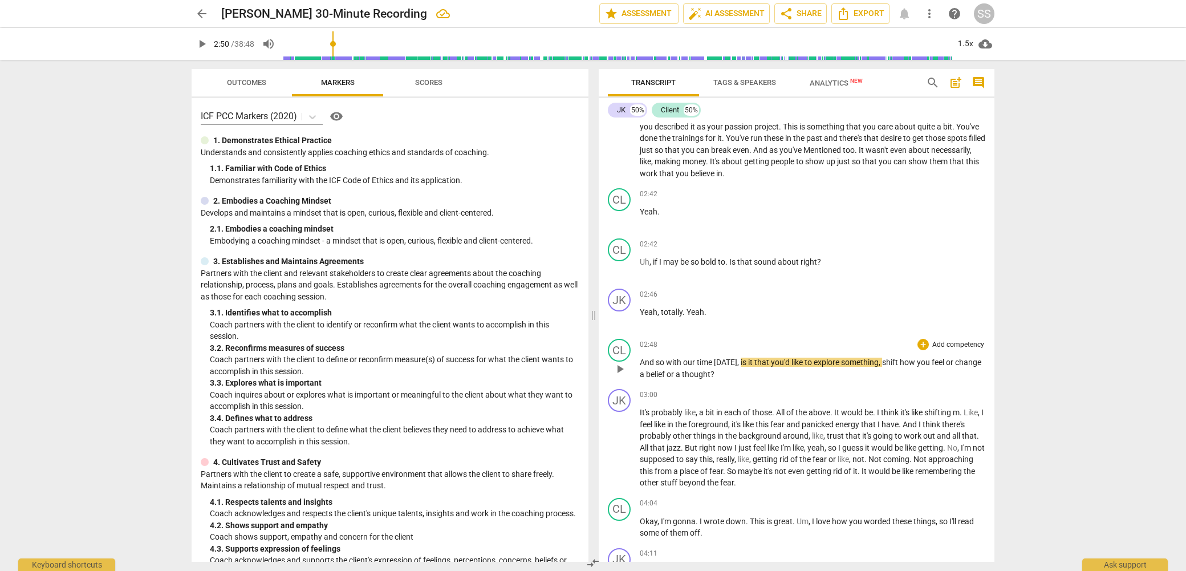
scroll to position [552, 0]
click at [615, 360] on span "play_arrow" at bounding box center [620, 367] width 14 height 14
click at [617, 360] on span "pause" at bounding box center [620, 367] width 14 height 14
click at [619, 338] on div "CL" at bounding box center [619, 348] width 23 height 23
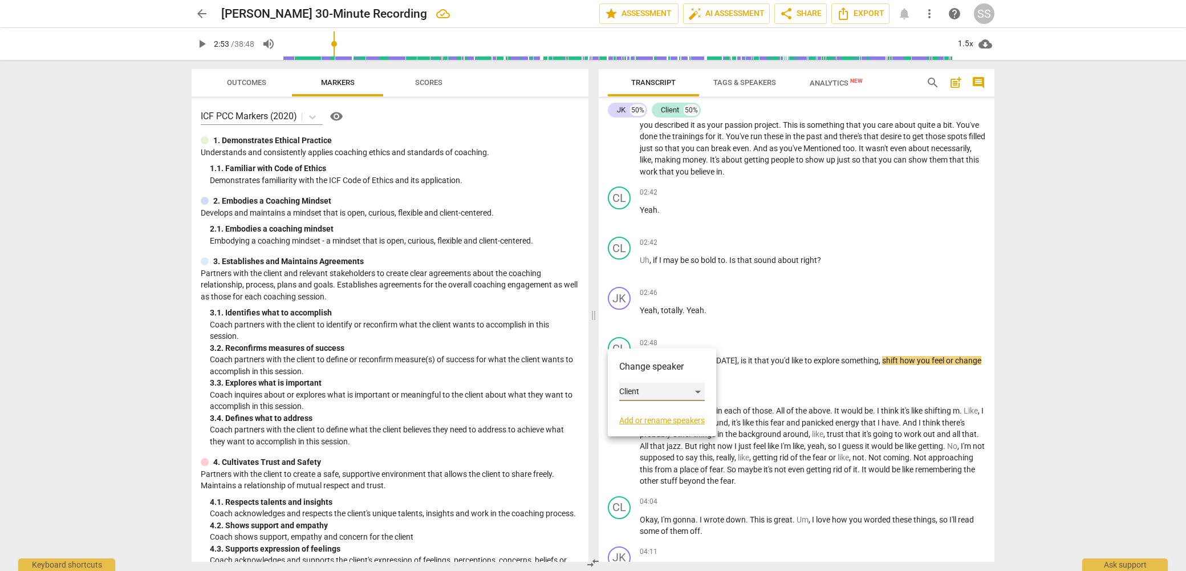
click at [703, 390] on div "Client" at bounding box center [662, 392] width 86 height 18
click at [670, 370] on li "JK" at bounding box center [662, 370] width 87 height 22
click at [621, 360] on span "play_arrow" at bounding box center [620, 367] width 14 height 14
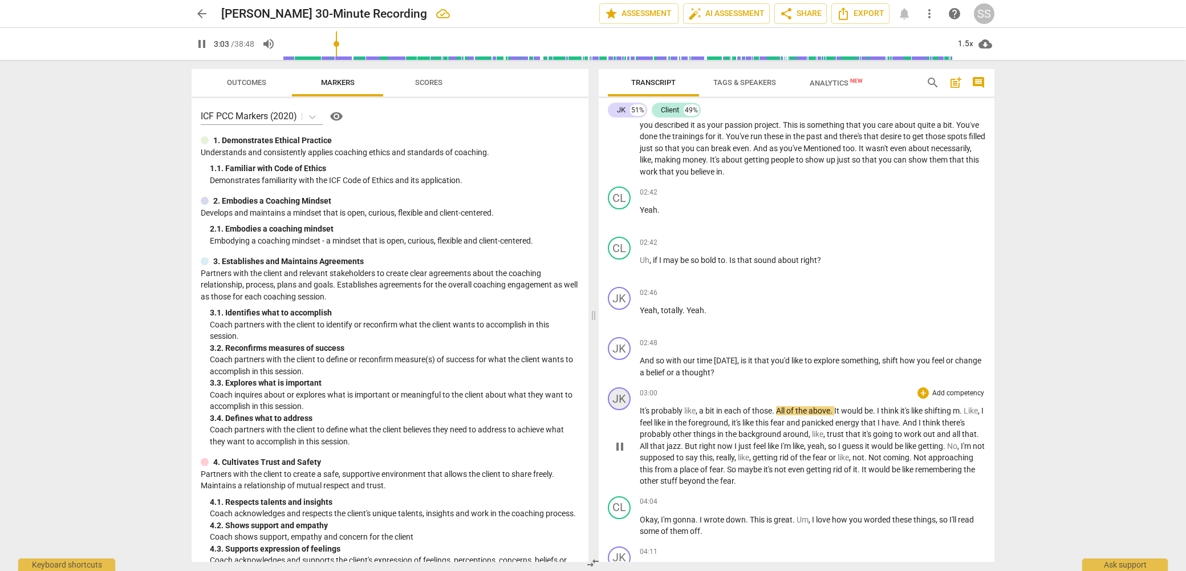
click at [625, 387] on div "JK" at bounding box center [619, 398] width 23 height 23
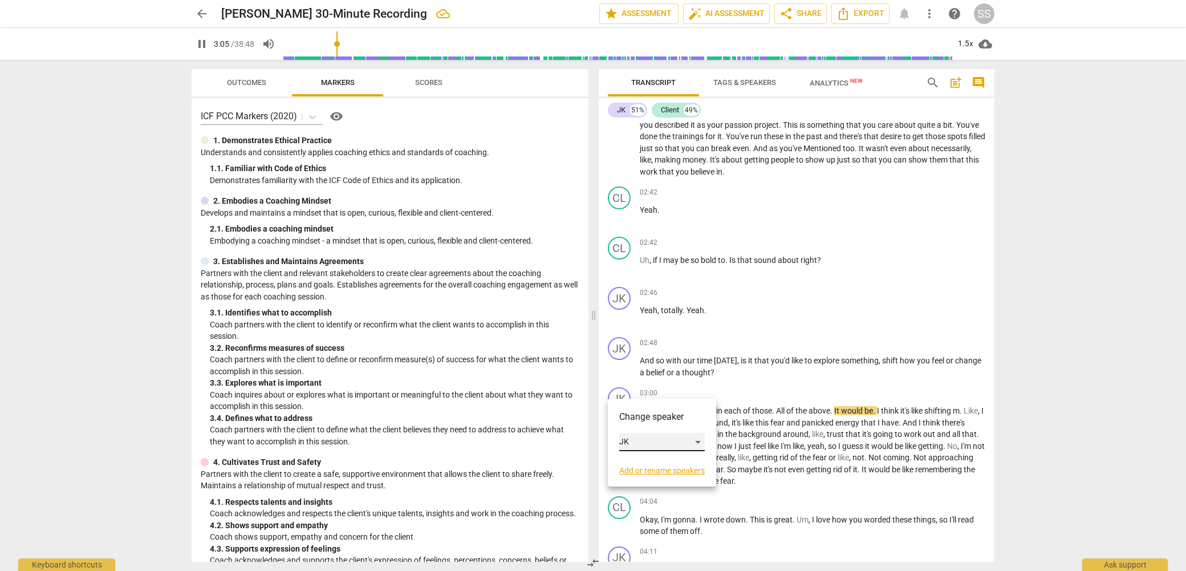
click at [699, 440] on div "JK" at bounding box center [662, 442] width 86 height 18
drag, startPoint x: 659, startPoint y: 461, endPoint x: 684, endPoint y: 425, distance: 43.8
click at [659, 460] on li "Client" at bounding box center [662, 464] width 87 height 22
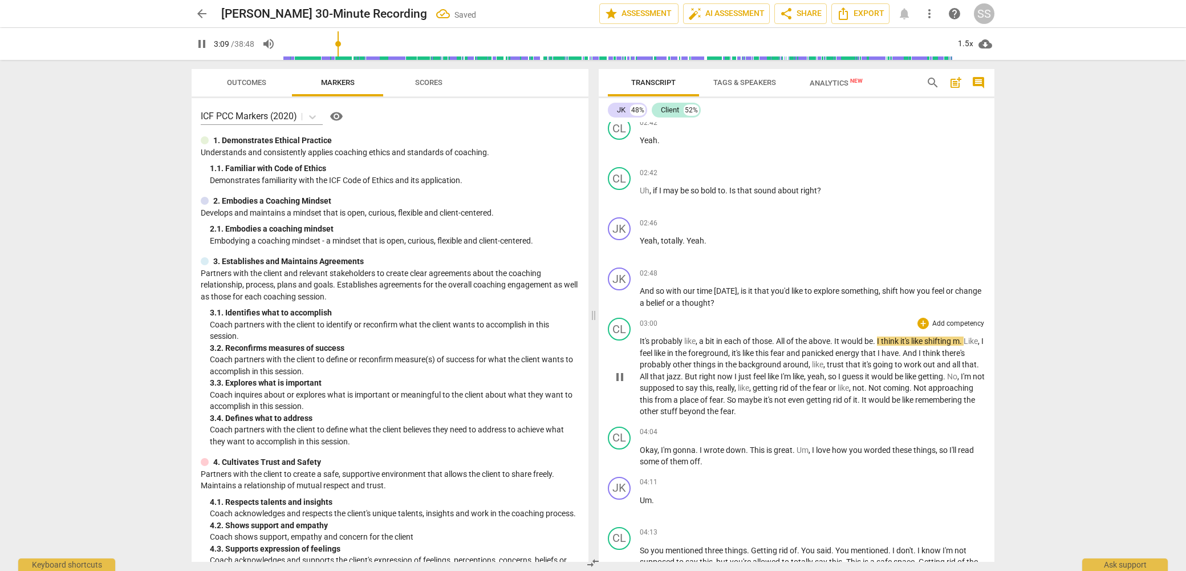
scroll to position [623, 0]
click at [622, 448] on span "pause" at bounding box center [620, 455] width 14 height 14
click at [619, 448] on span "play_arrow" at bounding box center [620, 455] width 14 height 14
click at [619, 448] on span "pause" at bounding box center [620, 455] width 14 height 14
type input "246"
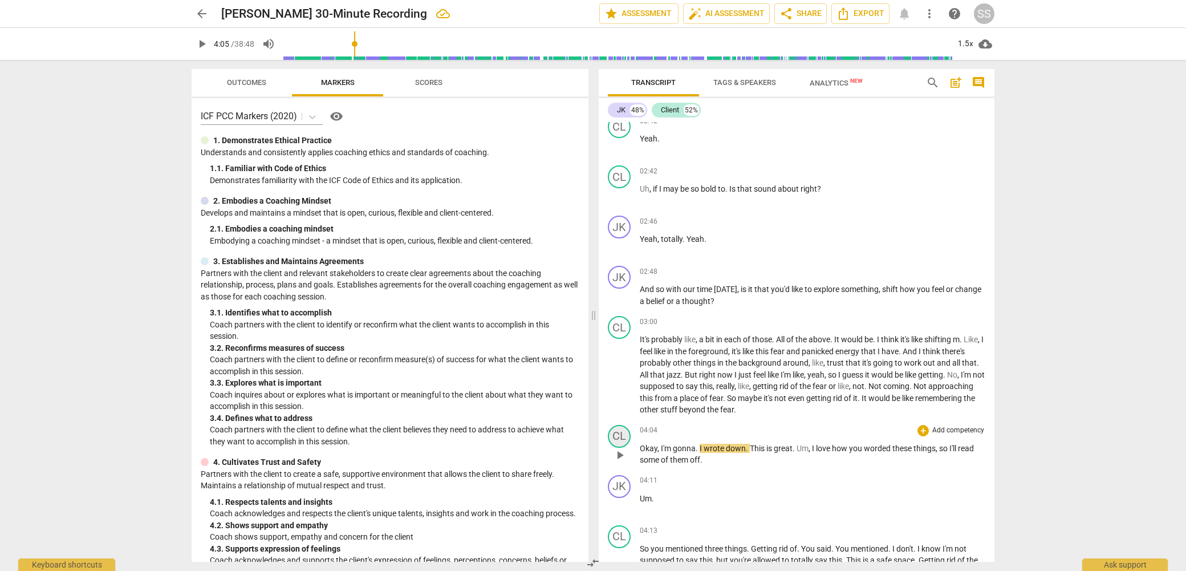
click at [623, 425] on div "CL" at bounding box center [619, 436] width 23 height 23
click at [696, 476] on div "Client" at bounding box center [662, 479] width 86 height 18
click at [677, 458] on li "JK" at bounding box center [662, 457] width 87 height 22
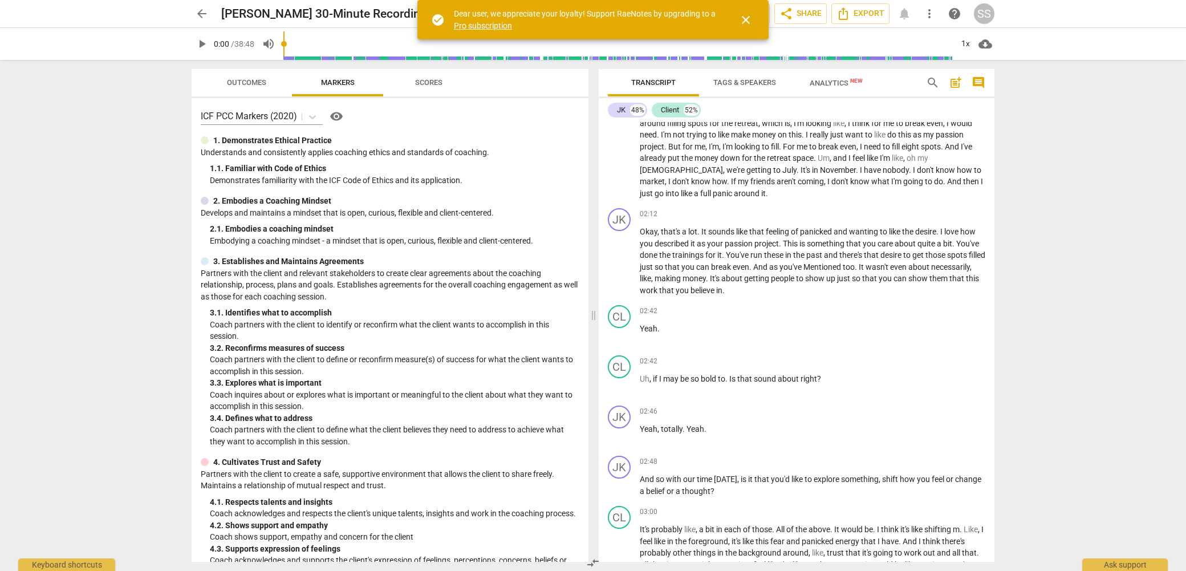
scroll to position [434, 0]
click at [613, 328] on span "play_arrow" at bounding box center [620, 335] width 14 height 14
click at [616, 328] on span "pause" at bounding box center [620, 335] width 14 height 14
click at [624, 357] on div "CL" at bounding box center [619, 366] width 23 height 23
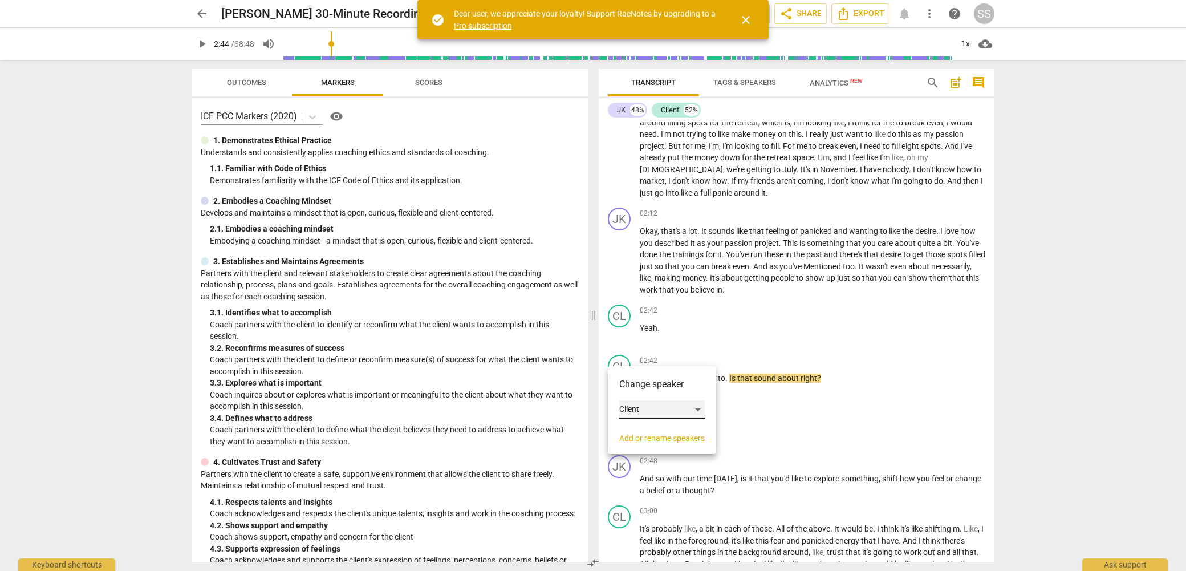
click at [696, 407] on div "Client" at bounding box center [662, 409] width 86 height 18
click at [669, 389] on li "JK" at bounding box center [662, 388] width 87 height 22
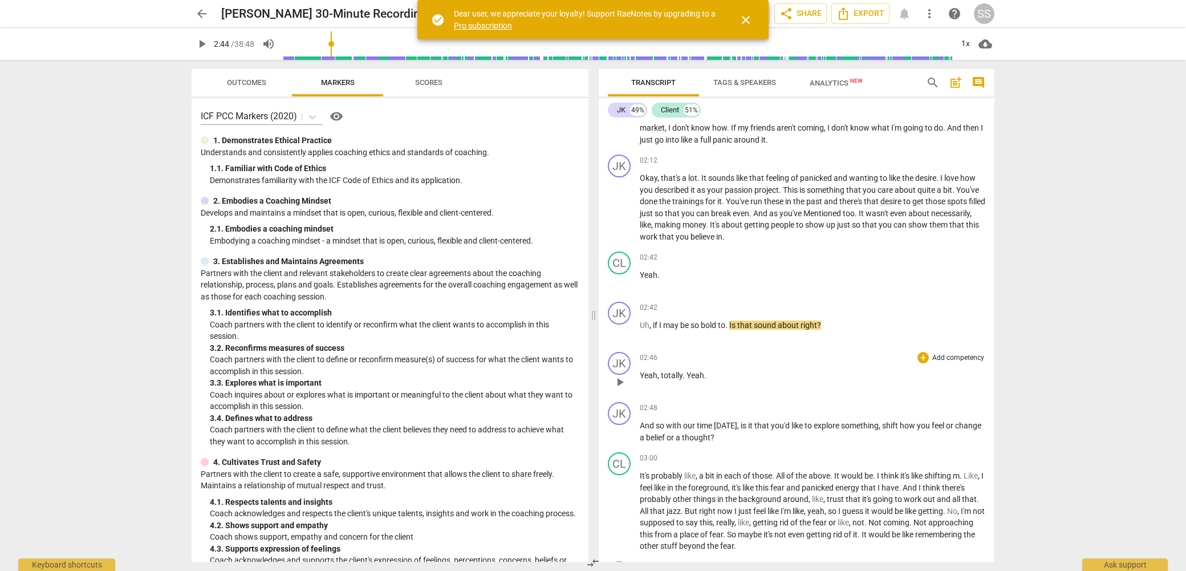
scroll to position [488, 0]
click at [631, 373] on div "play_arrow pause" at bounding box center [625, 380] width 29 height 15
click at [621, 374] on span "play_arrow" at bounding box center [620, 381] width 14 height 14
click at [621, 374] on span "pause" at bounding box center [620, 381] width 14 height 14
click at [621, 354] on div "JK" at bounding box center [619, 362] width 23 height 23
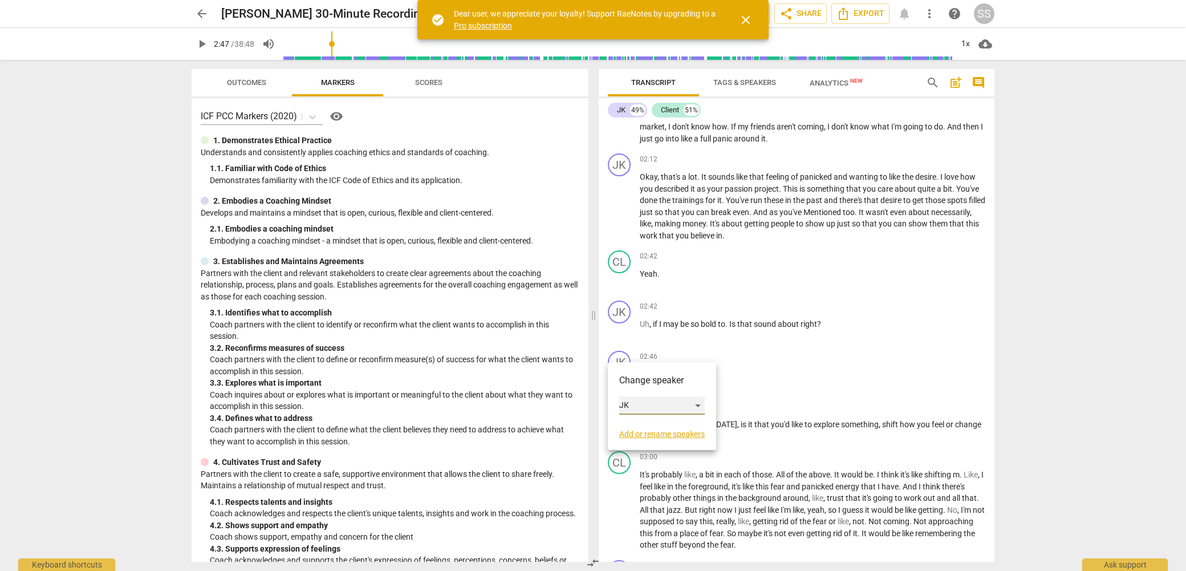
click at [698, 403] on div "JK" at bounding box center [662, 405] width 86 height 18
drag, startPoint x: 667, startPoint y: 426, endPoint x: 674, endPoint y: 422, distance: 8.2
click at [667, 425] on li "Client" at bounding box center [662, 427] width 87 height 22
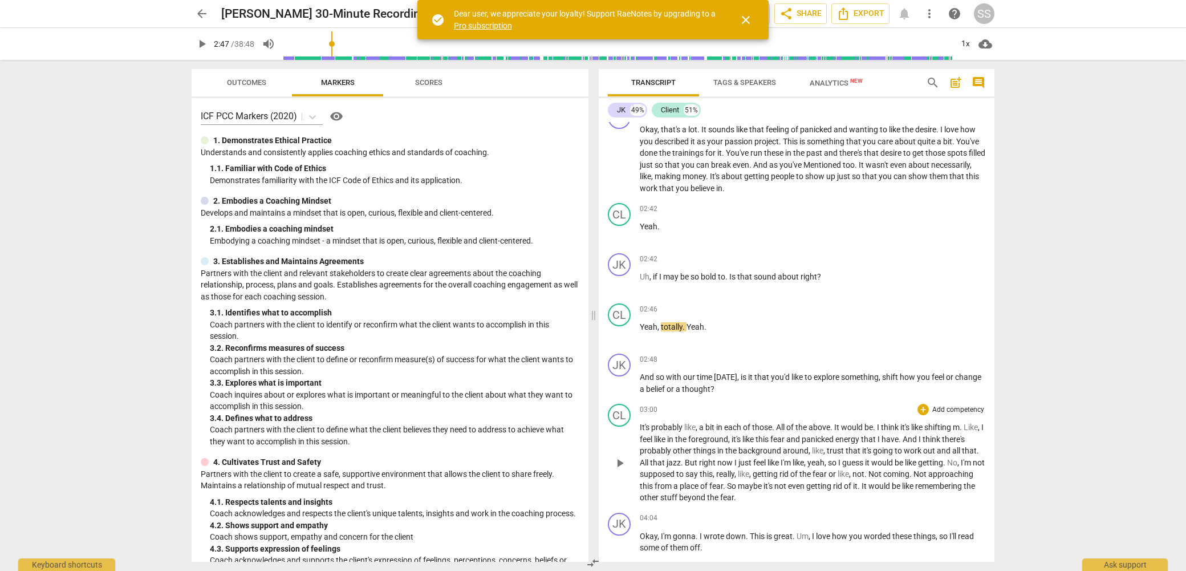
scroll to position [544, 0]
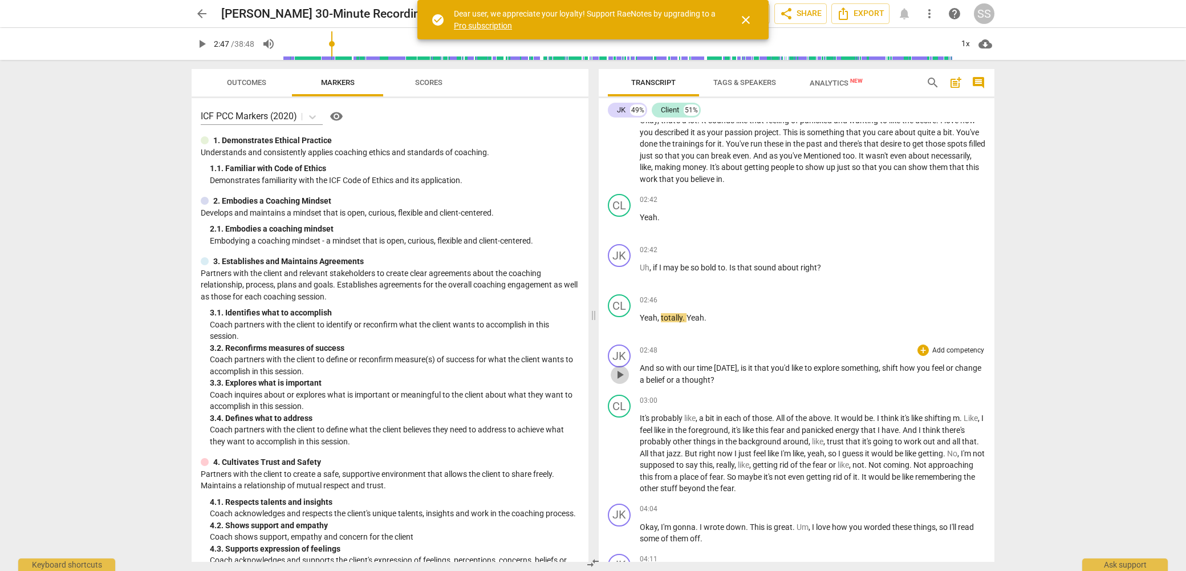
click at [620, 368] on span "play_arrow" at bounding box center [620, 375] width 14 height 14
click at [621, 447] on span "pause" at bounding box center [620, 454] width 14 height 14
type input "178"
click at [958, 346] on p "Add competency" at bounding box center [958, 351] width 54 height 10
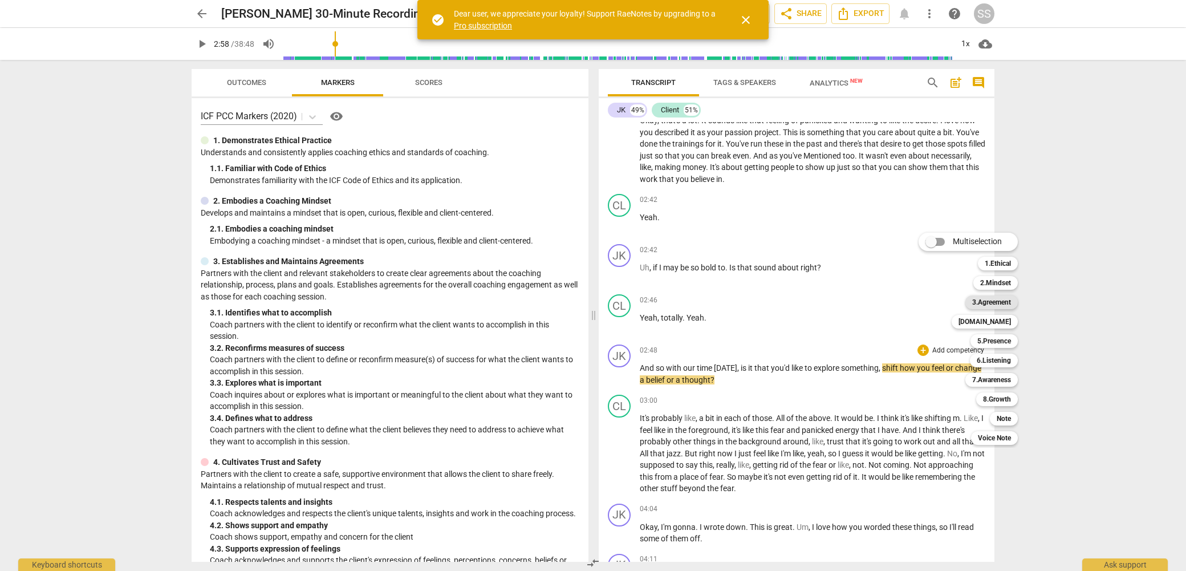
click at [1003, 303] on b "3.Agreement" at bounding box center [991, 302] width 39 height 14
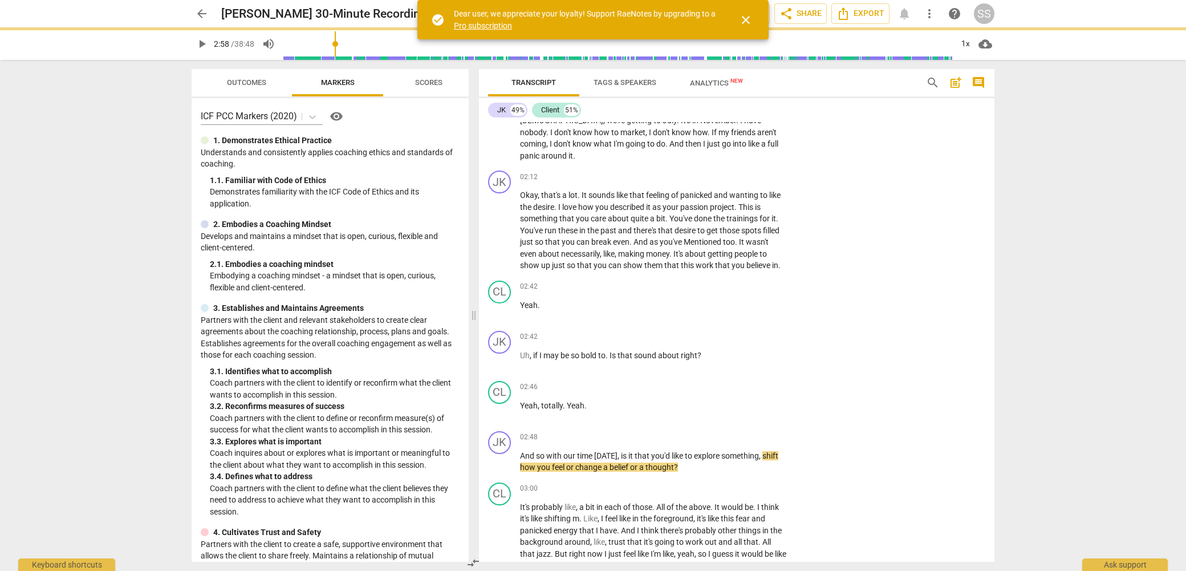
scroll to position [624, 0]
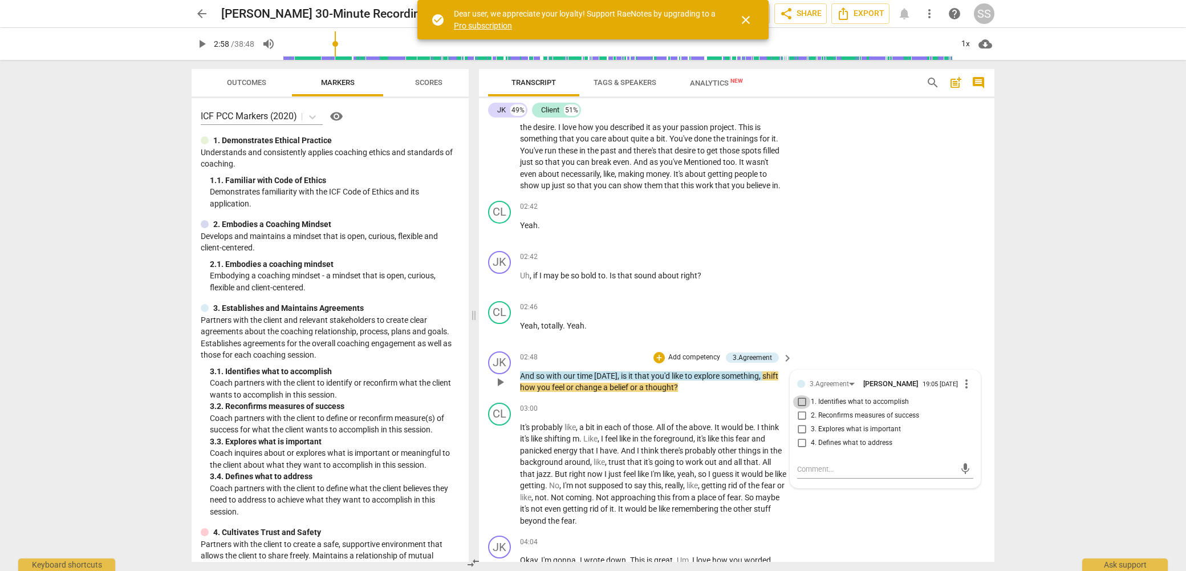
drag, startPoint x: 803, startPoint y: 393, endPoint x: 836, endPoint y: 347, distance: 56.8
click at [804, 395] on input "1. Identifies what to accomplish" at bounding box center [802, 402] width 18 height 14
checkbox input "true"
click at [862, 296] on div "CL play_arrow pause 02:46 + Add competency keyboard_arrow_right Yeah , totally …" at bounding box center [736, 321] width 515 height 50
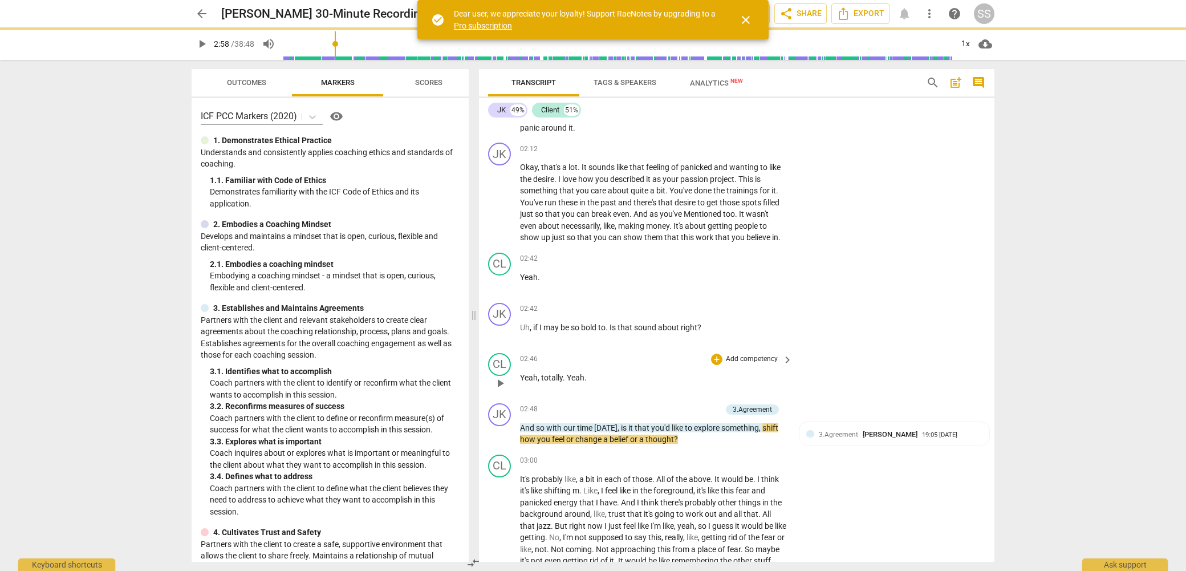
scroll to position [718, 0]
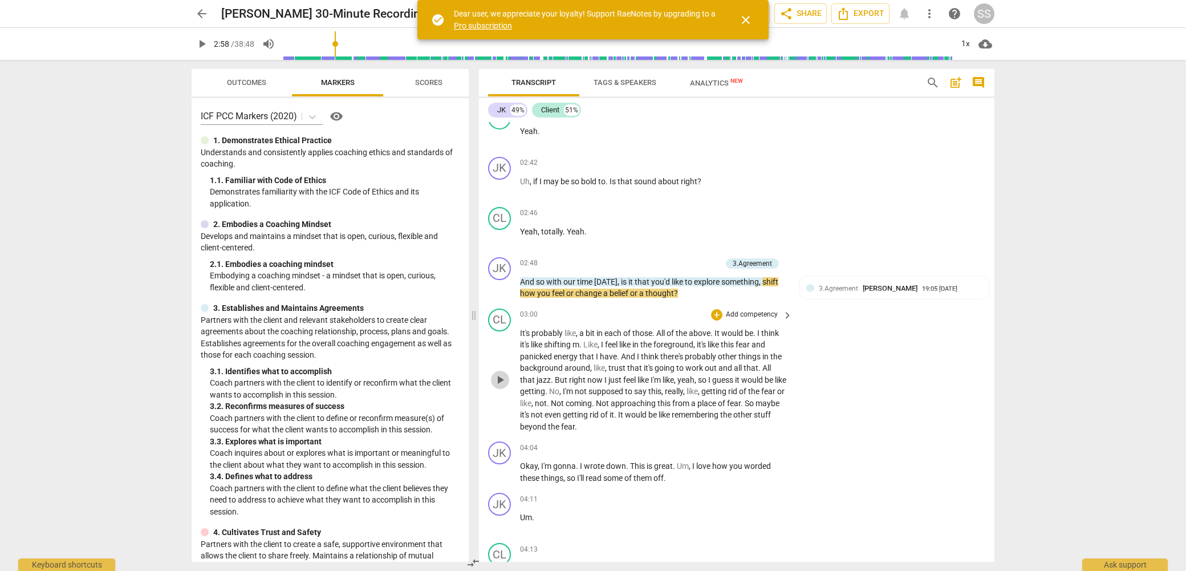
click at [498, 373] on span "play_arrow" at bounding box center [500, 380] width 14 height 14
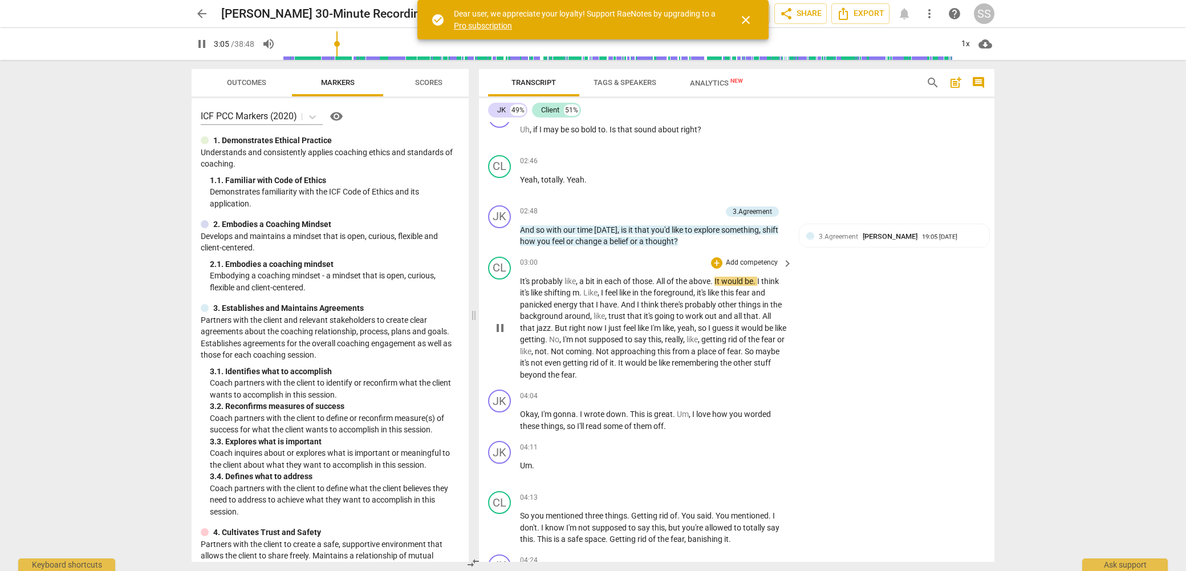
scroll to position [774, 0]
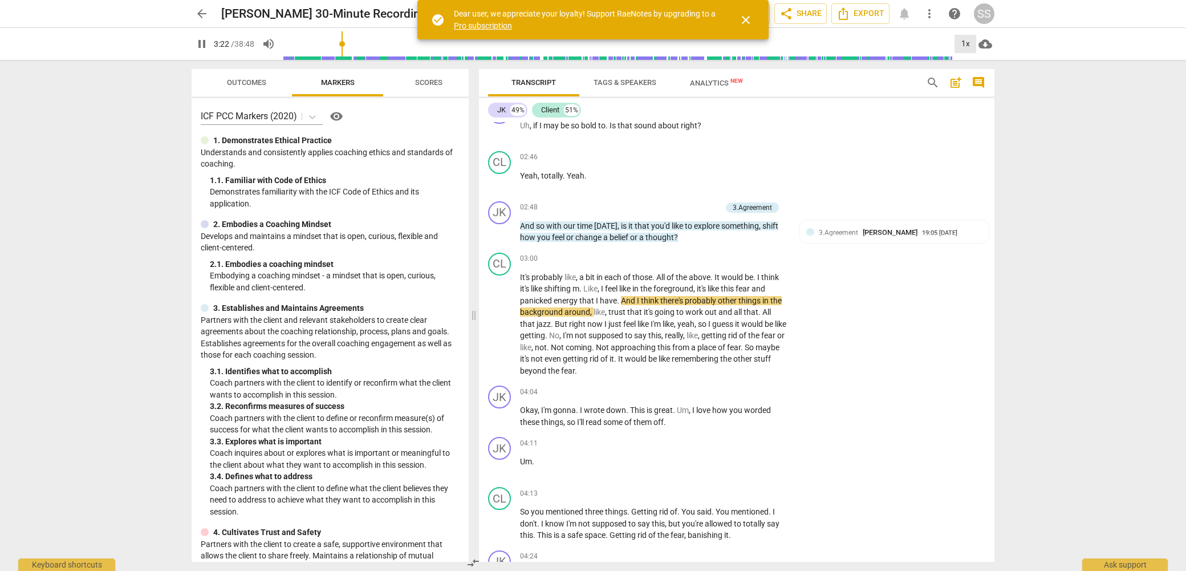
click at [966, 43] on div "1x" at bounding box center [965, 44] width 22 height 18
click at [973, 111] on li "1.5x" at bounding box center [973, 110] width 38 height 22
click at [498, 317] on span "pause" at bounding box center [500, 324] width 14 height 14
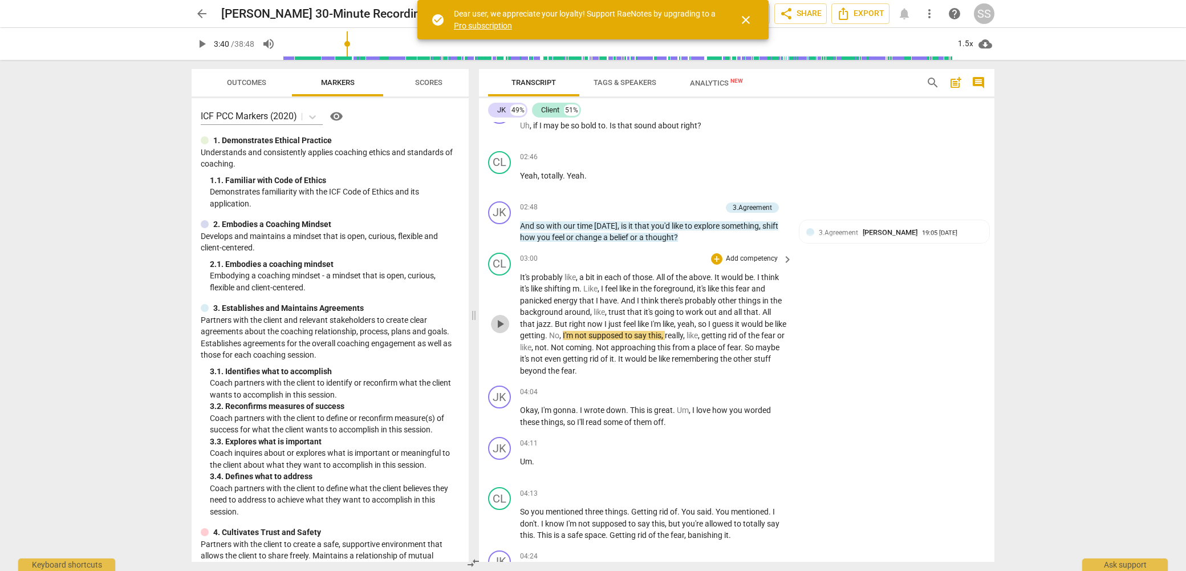
click at [503, 317] on span "play_arrow" at bounding box center [500, 324] width 14 height 14
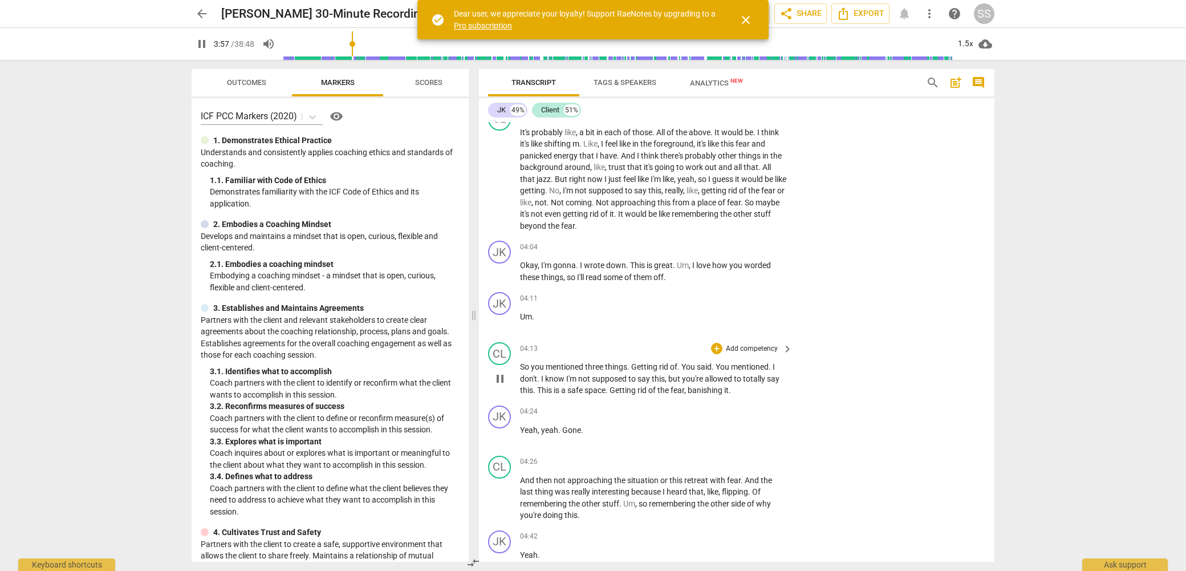
scroll to position [936, 0]
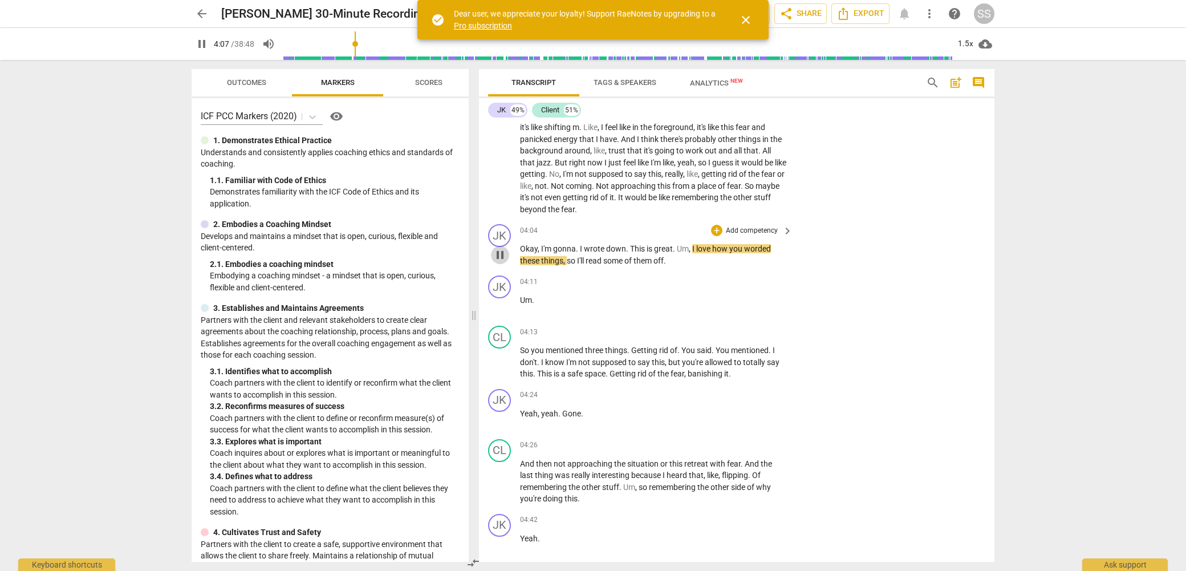
click at [501, 248] on span "pause" at bounding box center [500, 255] width 14 height 14
click at [501, 248] on span "play_arrow" at bounding box center [500, 255] width 14 height 14
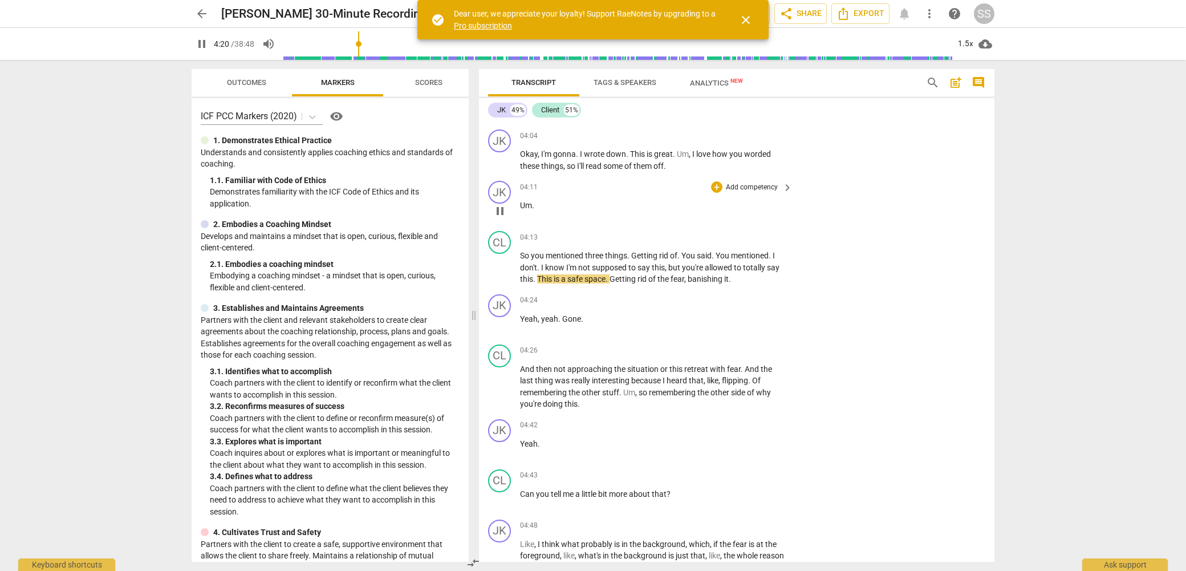
scroll to position [1043, 0]
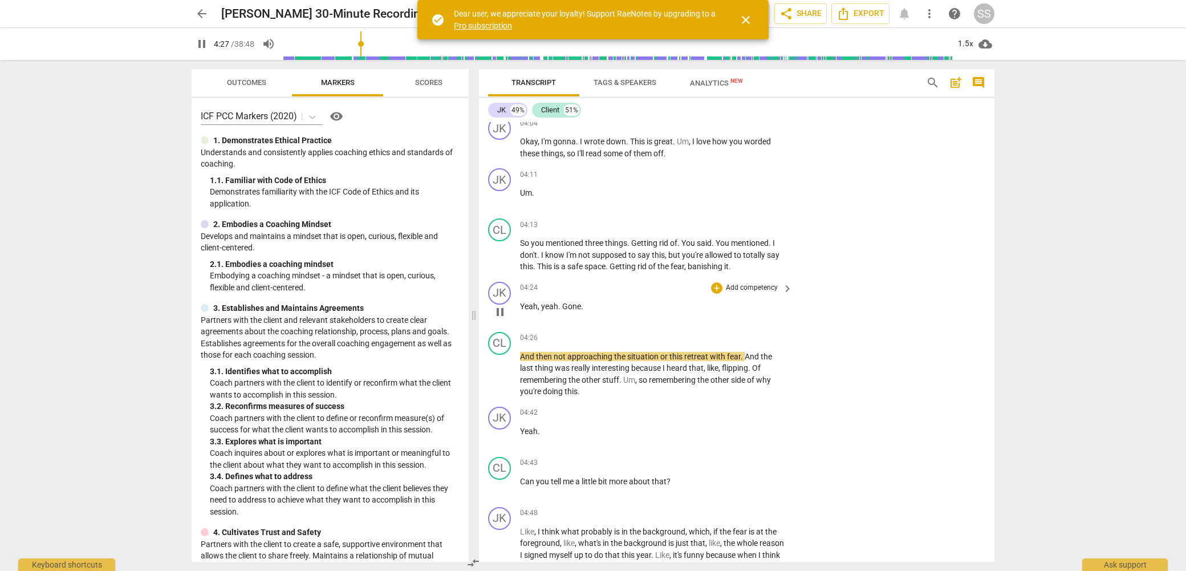
click at [503, 305] on span "pause" at bounding box center [500, 312] width 14 height 14
click at [506, 282] on div "JK" at bounding box center [499, 293] width 23 height 23
click at [577, 332] on div "JK" at bounding box center [542, 336] width 86 height 18
click at [567, 355] on li "Client" at bounding box center [542, 358] width 87 height 22
click at [505, 332] on div "CL" at bounding box center [499, 343] width 23 height 23
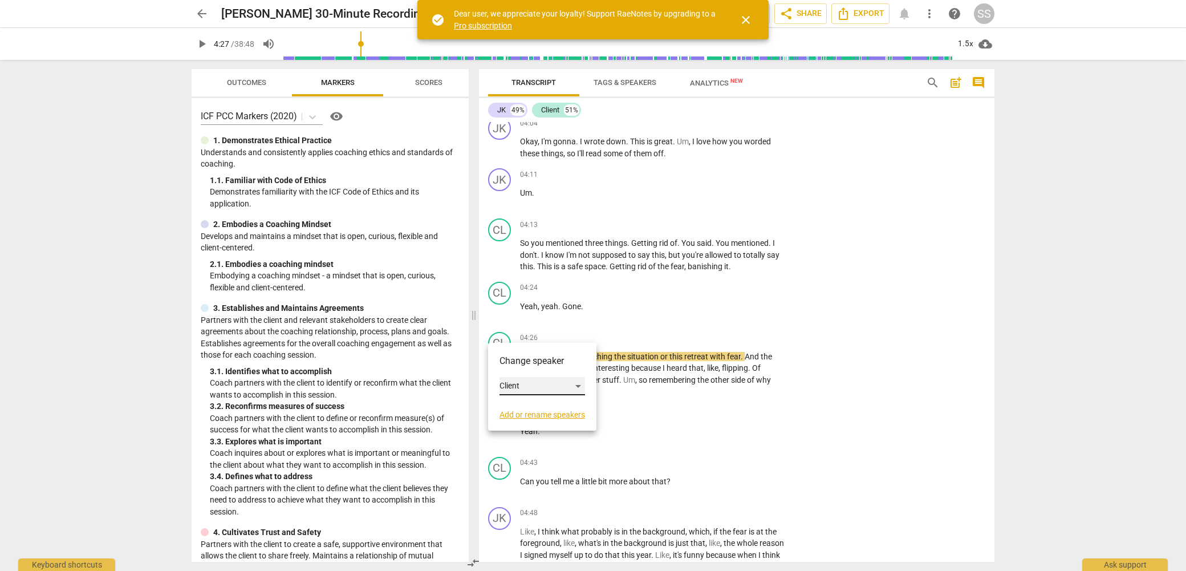
click at [579, 382] on div "Client" at bounding box center [542, 386] width 86 height 18
click at [535, 361] on li "JK" at bounding box center [542, 364] width 87 height 22
click at [502, 367] on span "play_arrow" at bounding box center [500, 374] width 14 height 14
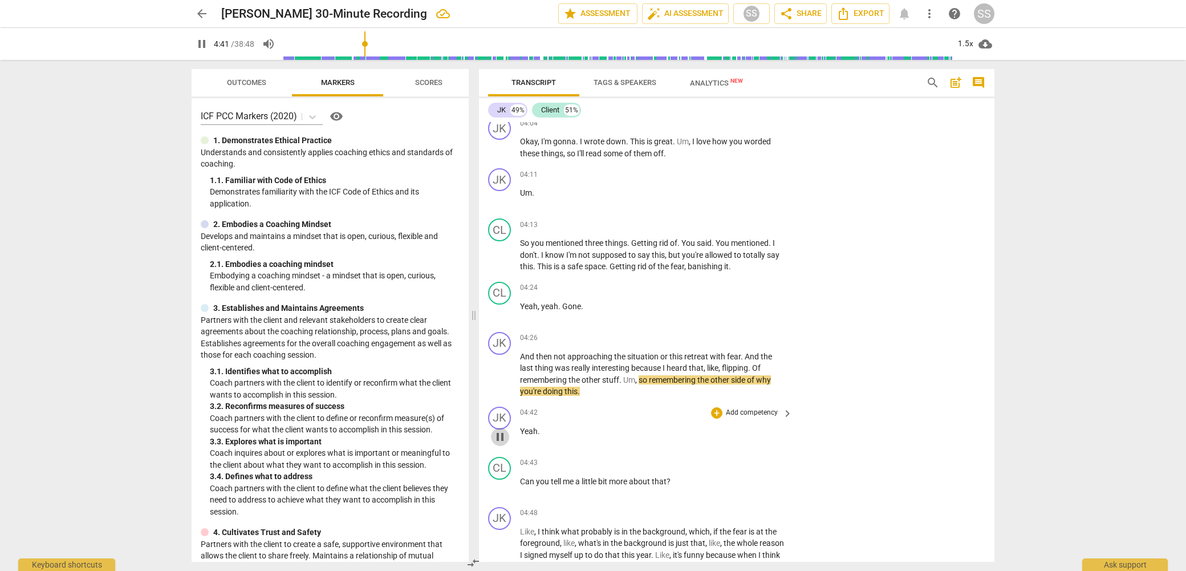
click at [503, 430] on span "pause" at bounding box center [500, 437] width 14 height 14
click at [503, 409] on div "JK" at bounding box center [499, 418] width 23 height 23
click at [578, 455] on div "JK" at bounding box center [542, 461] width 86 height 18
drag, startPoint x: 541, startPoint y: 482, endPoint x: 551, endPoint y: 473, distance: 12.9
click at [541, 481] on li "Client" at bounding box center [542, 483] width 87 height 22
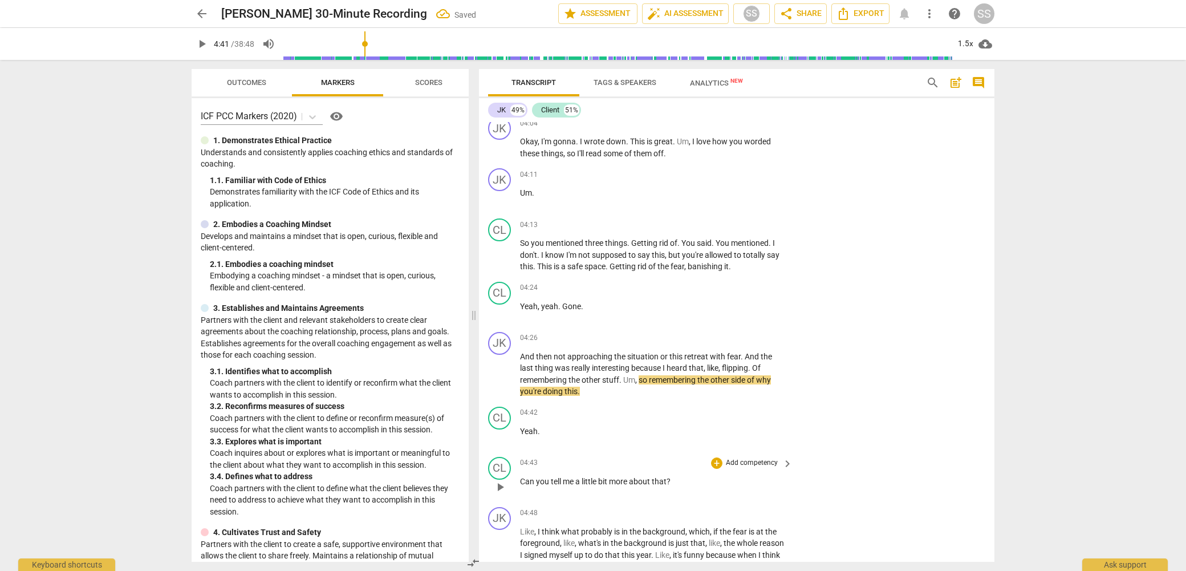
click at [511, 457] on div "CL play_arrow pause" at bounding box center [504, 477] width 32 height 41
click at [507, 457] on div "CL" at bounding box center [499, 468] width 23 height 23
click at [578, 509] on div "Client" at bounding box center [542, 511] width 86 height 18
click at [548, 490] on li "JK" at bounding box center [542, 489] width 87 height 22
click at [503, 407] on div "CL" at bounding box center [499, 418] width 23 height 23
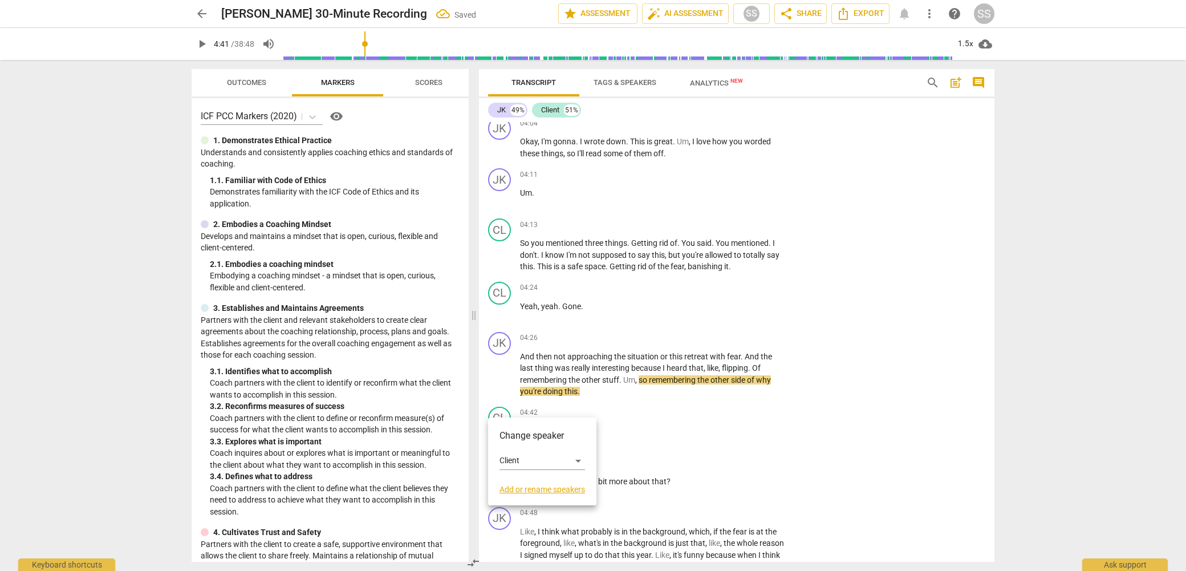
click at [674, 417] on div at bounding box center [593, 285] width 1186 height 571
click at [500, 367] on span "play_arrow" at bounding box center [500, 374] width 14 height 14
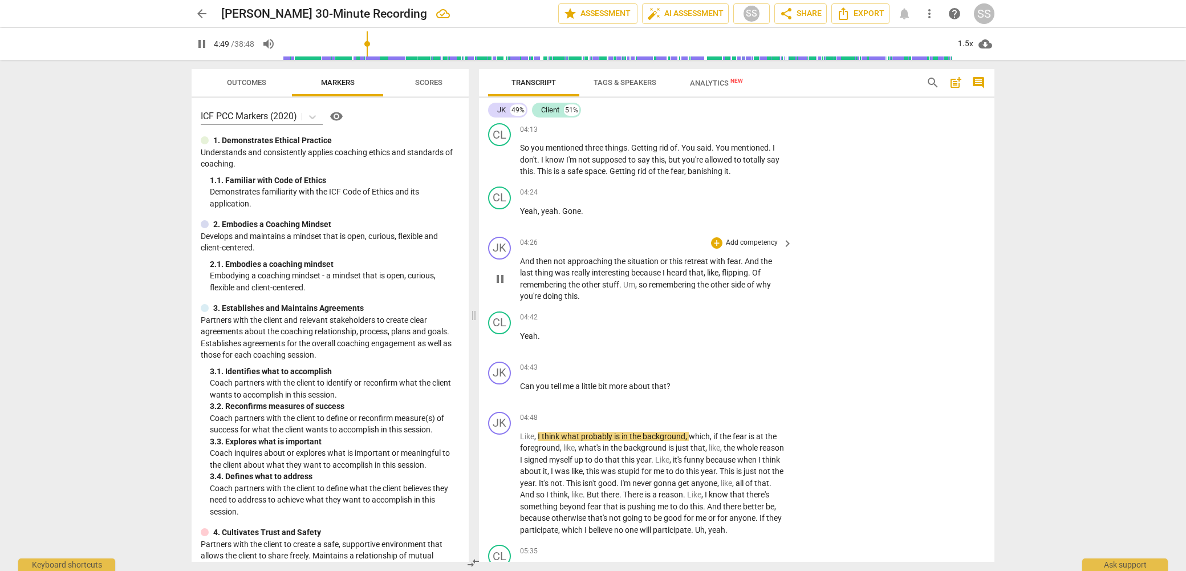
scroll to position [1147, 0]
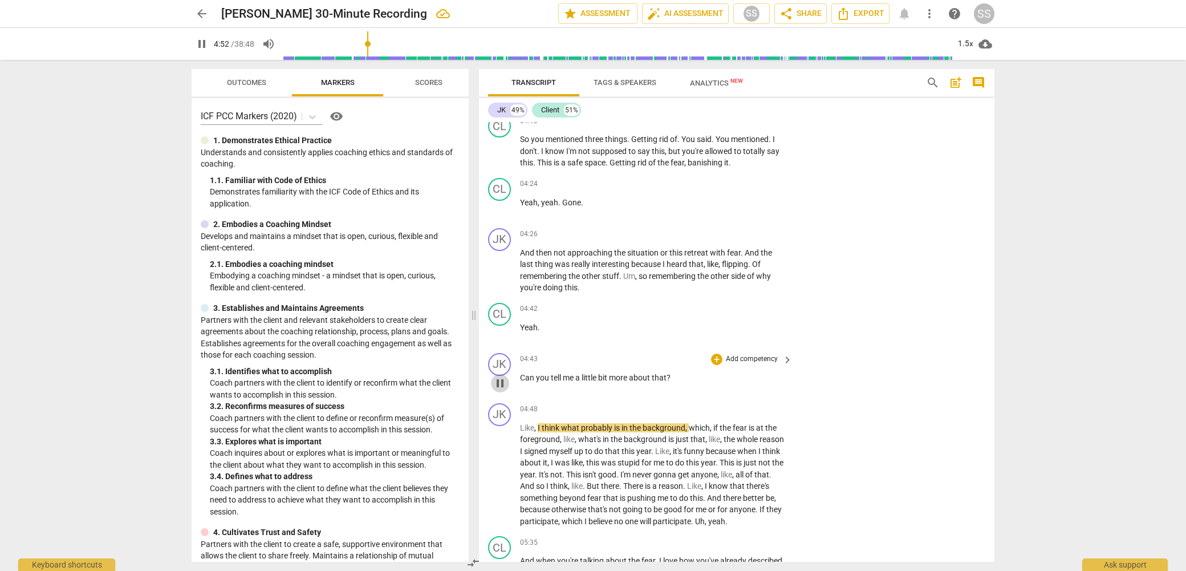
click at [499, 376] on span "pause" at bounding box center [500, 383] width 14 height 14
type input "293"
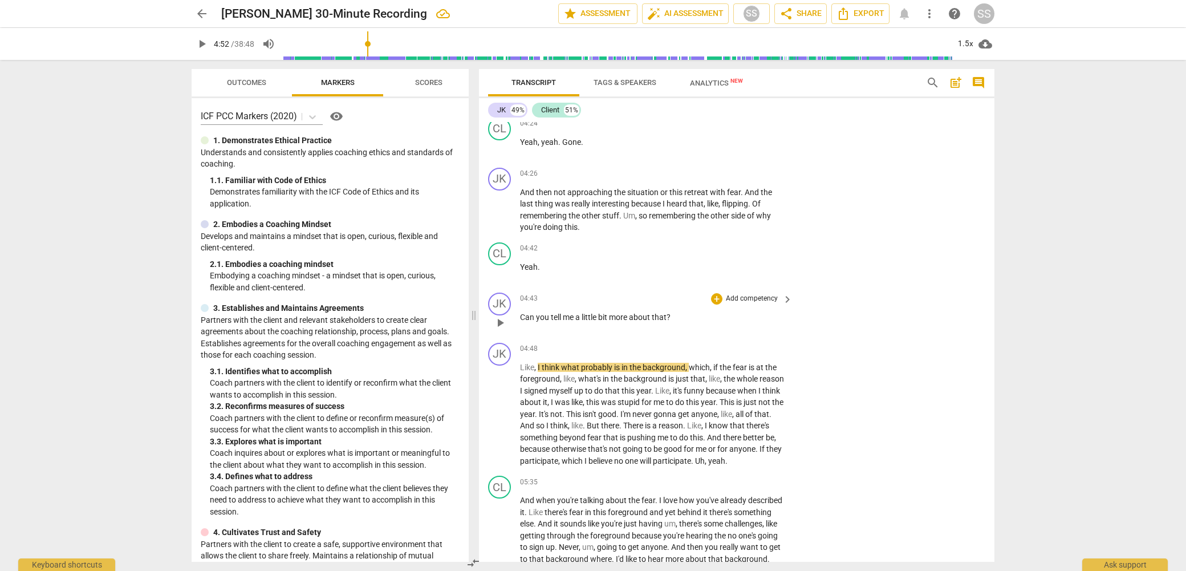
click at [734, 294] on p "Add competency" at bounding box center [752, 299] width 54 height 10
click at [804, 307] on b "6.Listening" at bounding box center [789, 309] width 34 height 14
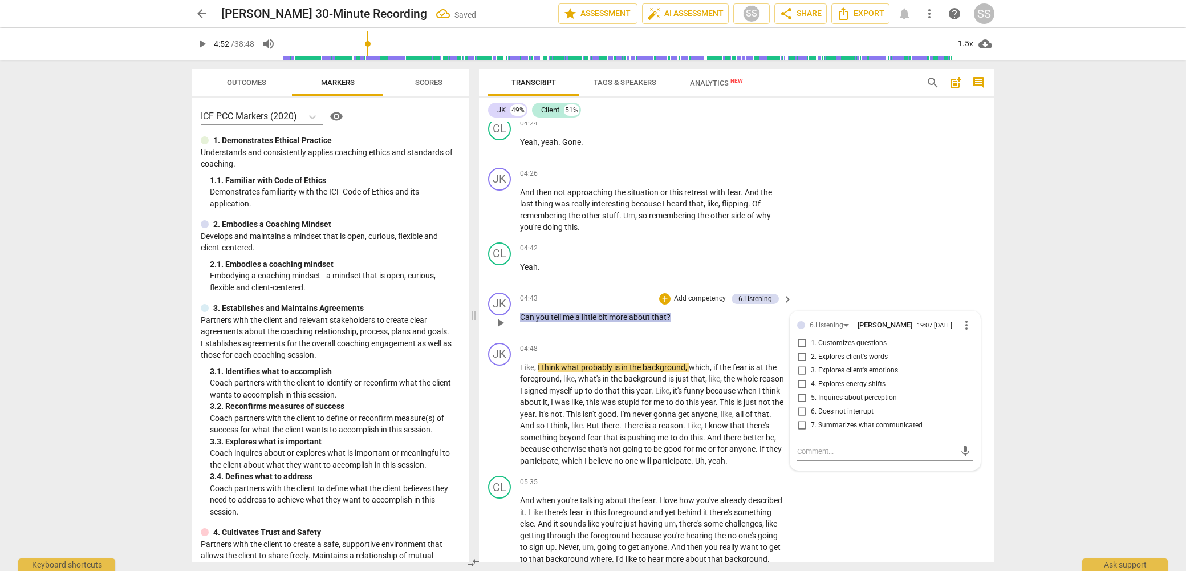
click at [825, 352] on span "2. Explores client's words" at bounding box center [849, 357] width 77 height 10
click at [811, 350] on input "2. Explores client's words" at bounding box center [802, 357] width 18 height 14
checkbox input "true"
click at [811, 247] on div "CL play_arrow pause 04:42 + Add competency keyboard_arrow_right Yeah ." at bounding box center [736, 263] width 515 height 50
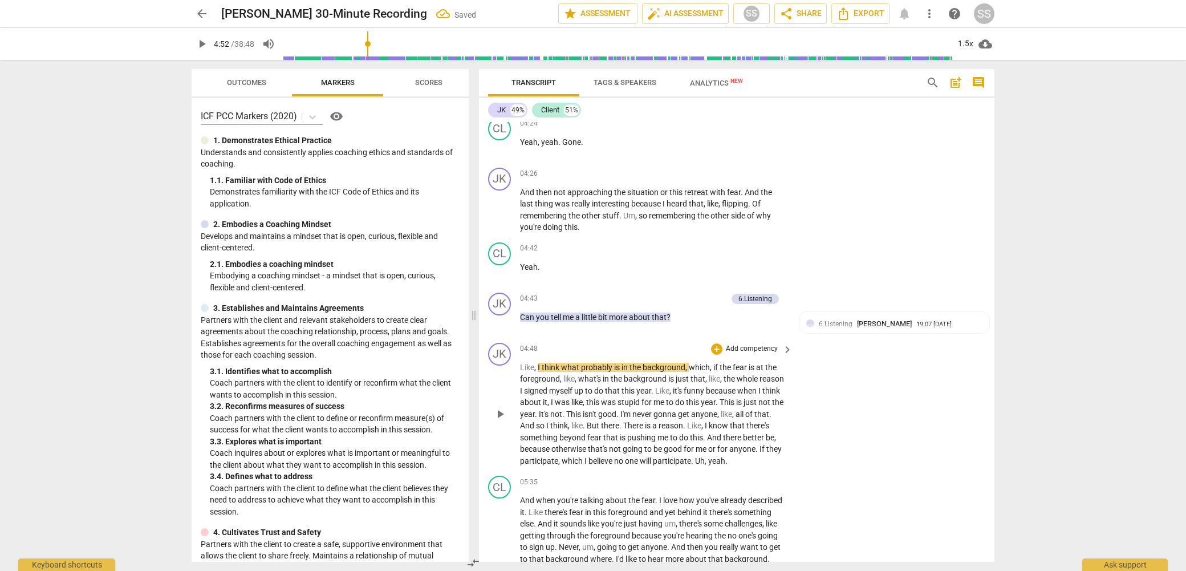
click at [501, 407] on span "play_arrow" at bounding box center [500, 414] width 14 height 14
click at [501, 407] on span "pause" at bounding box center [500, 414] width 14 height 14
click at [503, 343] on div "JK" at bounding box center [499, 354] width 23 height 23
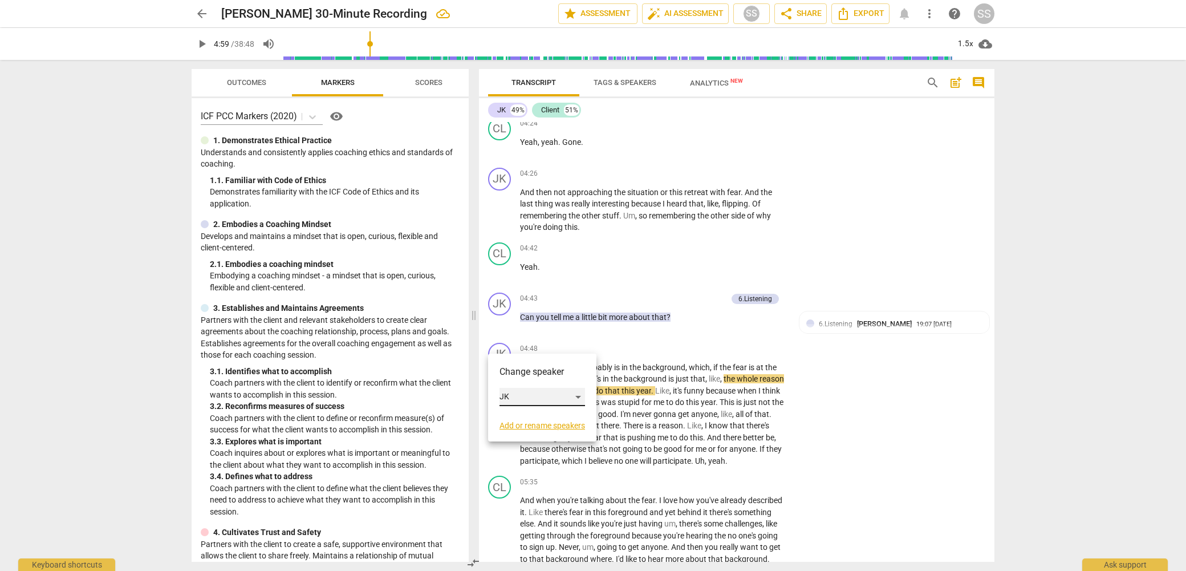
click at [579, 396] on div "JK" at bounding box center [542, 397] width 86 height 18
click at [540, 420] on li "Client" at bounding box center [542, 419] width 87 height 22
click at [502, 407] on span "play_arrow" at bounding box center [500, 414] width 14 height 14
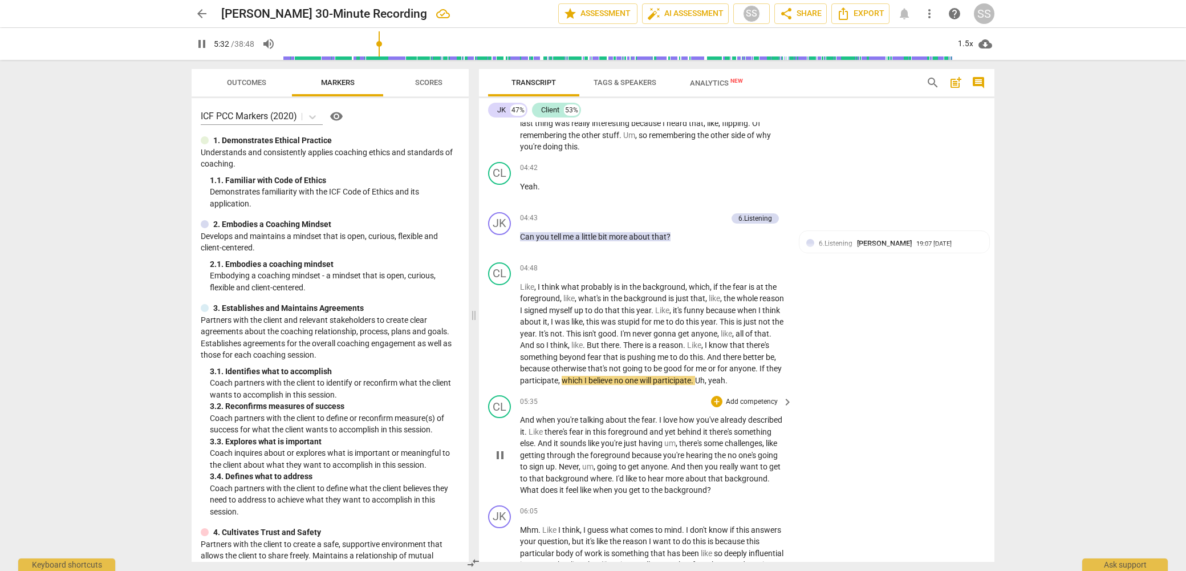
scroll to position [1336, 0]
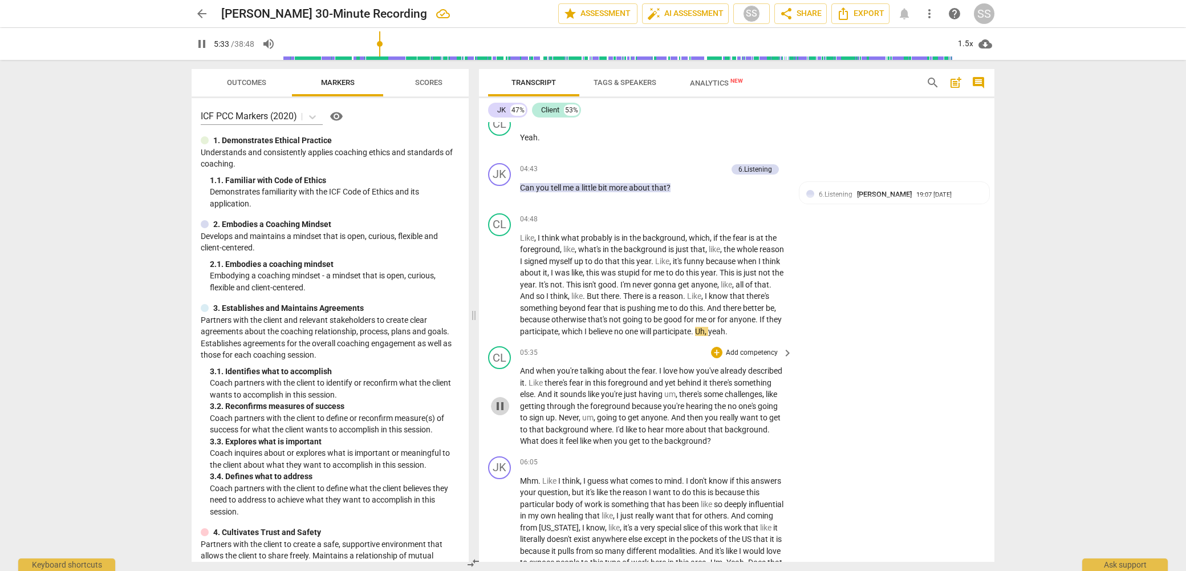
click at [502, 399] on span "pause" at bounding box center [500, 406] width 14 height 14
click at [504, 347] on div "CL" at bounding box center [499, 357] width 23 height 23
click at [580, 397] on div "Client" at bounding box center [542, 400] width 86 height 18
drag, startPoint x: 537, startPoint y: 379, endPoint x: 530, endPoint y: 382, distance: 7.1
click at [537, 379] on li "JK" at bounding box center [542, 379] width 87 height 22
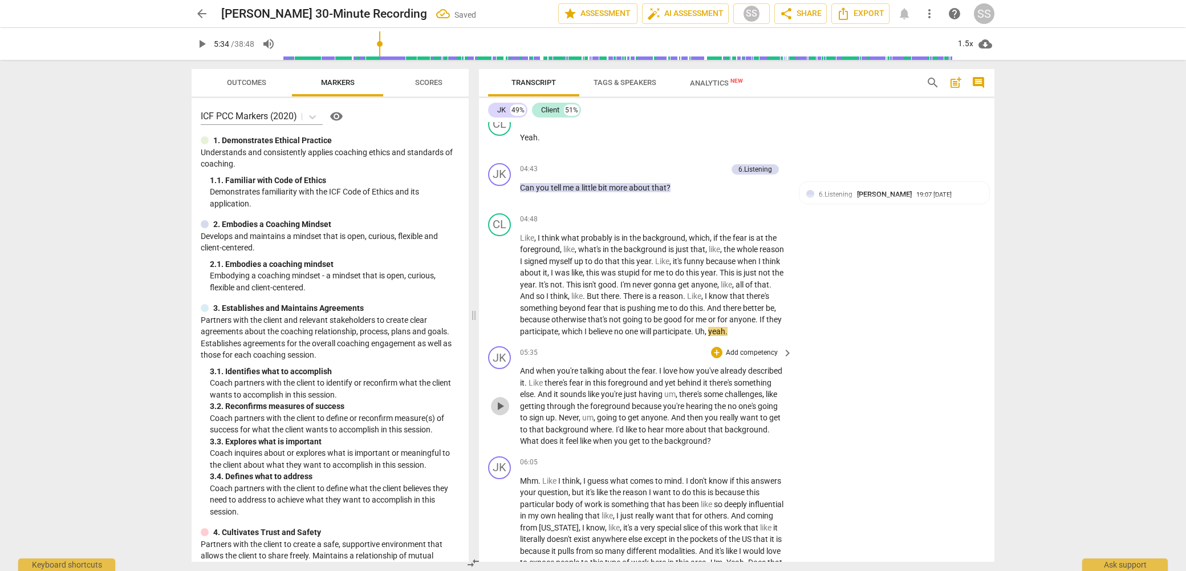
click at [501, 399] on span "play_arrow" at bounding box center [500, 406] width 14 height 14
click at [495, 399] on span "pause" at bounding box center [500, 406] width 14 height 14
type input "342"
